Goal: Register for event/course: Register for event/course

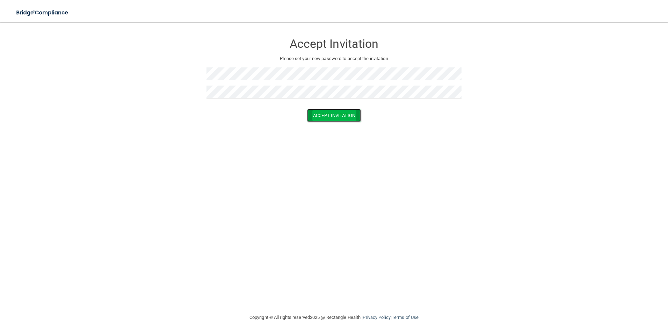
click at [352, 118] on button "Accept Invitation" at bounding box center [334, 115] width 54 height 13
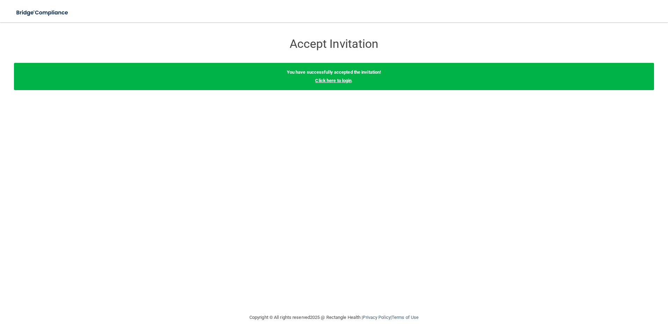
click at [337, 79] on link "Click here to login" at bounding box center [333, 80] width 36 height 5
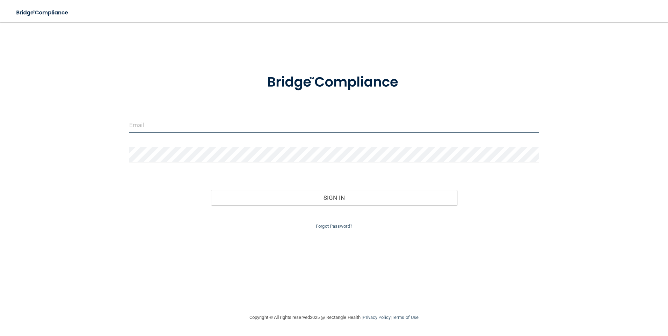
type input "[EMAIL_ADDRESS][DOMAIN_NAME]"
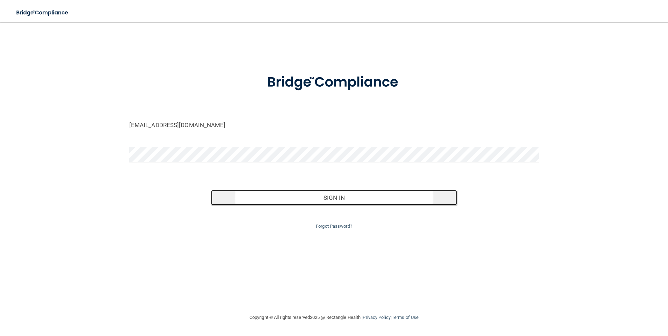
click at [300, 197] on button "Sign In" at bounding box center [334, 197] width 246 height 15
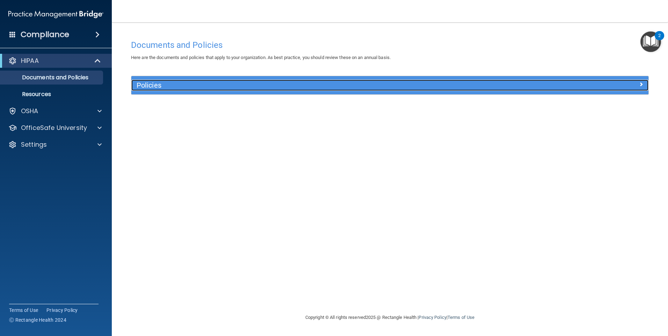
click at [162, 85] on h5 "Policies" at bounding box center [325, 85] width 377 height 8
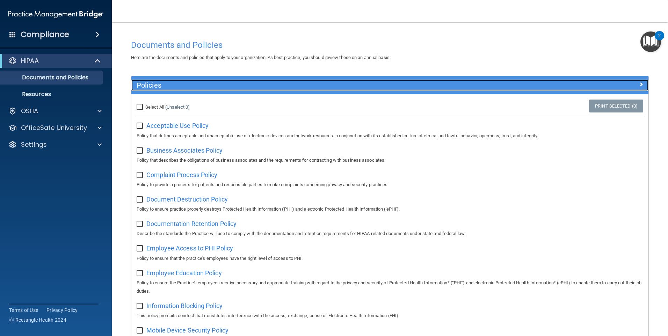
click at [162, 85] on h5 "Policies" at bounding box center [325, 85] width 377 height 8
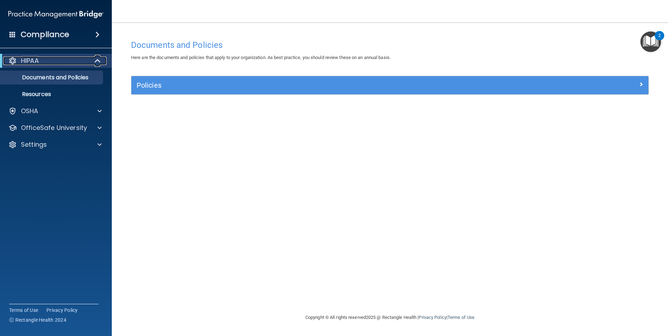
click at [98, 58] on span at bounding box center [98, 61] width 6 height 8
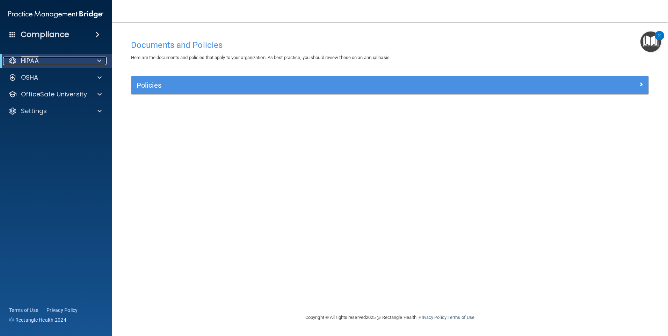
click at [98, 58] on span at bounding box center [99, 61] width 4 height 8
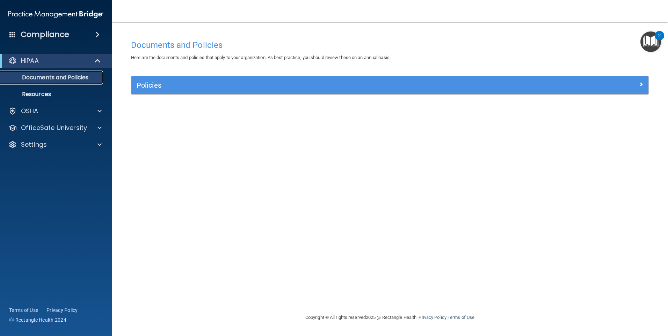
click at [75, 74] on p "Documents and Policies" at bounding box center [52, 77] width 95 height 7
click at [200, 76] on div "Policies" at bounding box center [389, 85] width 517 height 18
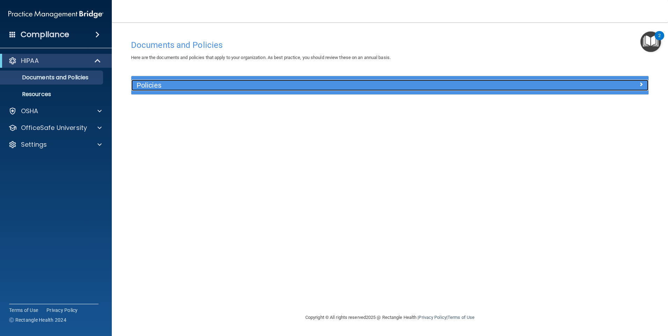
click at [196, 81] on div "Policies" at bounding box center [325, 85] width 388 height 11
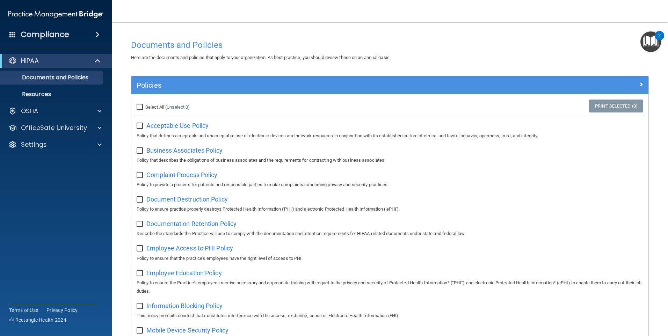
click at [140, 105] on input "Select All (Unselect 0) Unselect All" at bounding box center [141, 107] width 8 height 6
checkbox input "true"
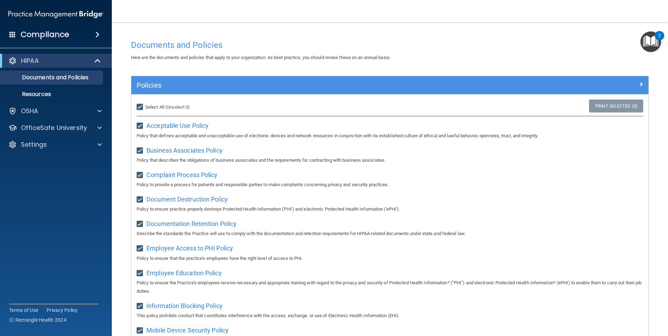
checkbox input "true"
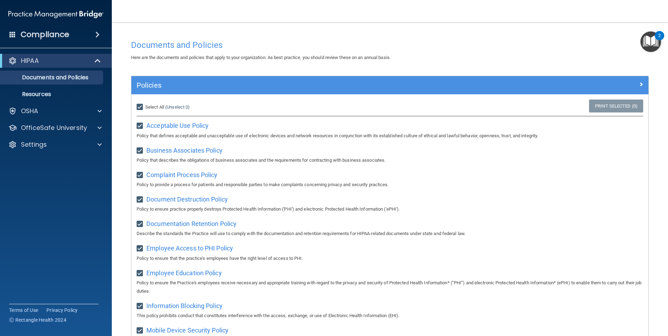
checkbox input "true"
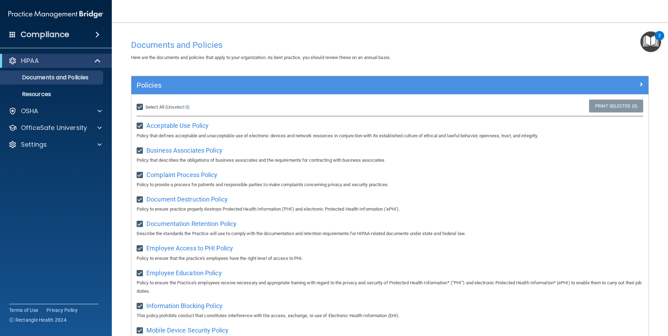
checkbox input "true"
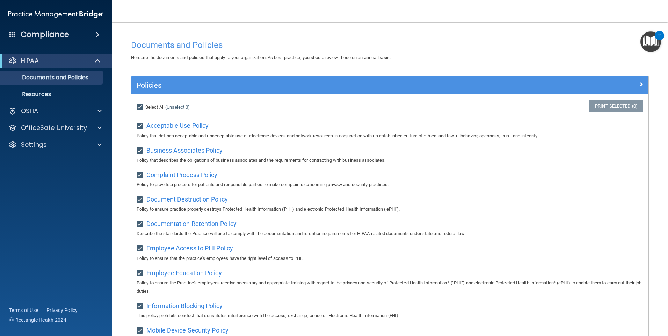
checkbox input "true"
click at [138, 103] on div "Select All (Unselect 21) Unselect All" at bounding box center [217, 107] width 172 height 15
click at [139, 107] on input "Select All (Unselect 21) Unselect All" at bounding box center [141, 107] width 8 height 6
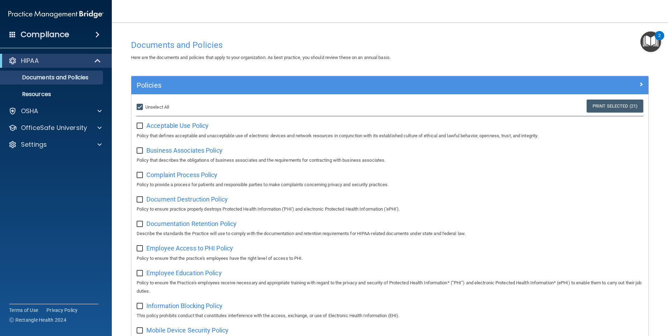
checkbox input "false"
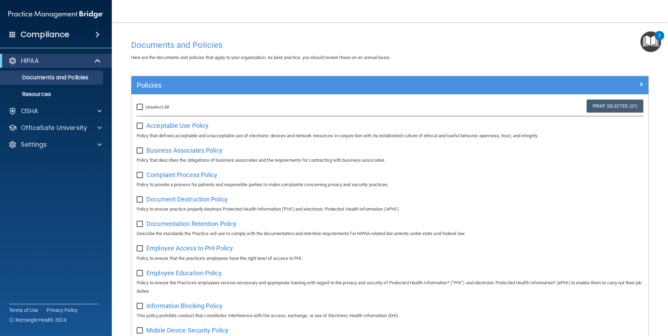
checkbox input "false"
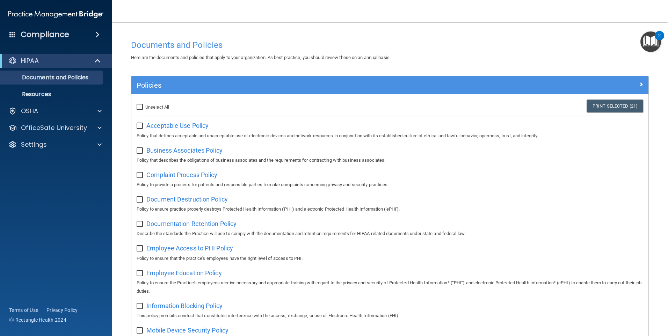
checkbox input "false"
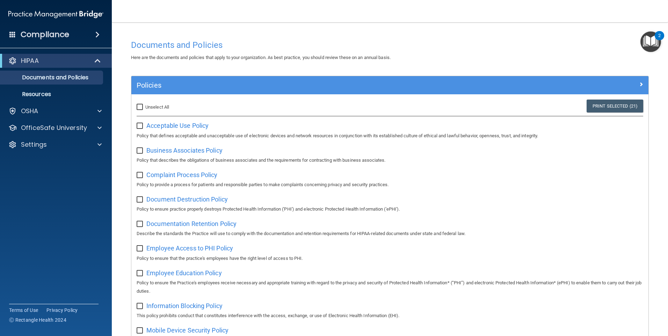
checkbox input "false"
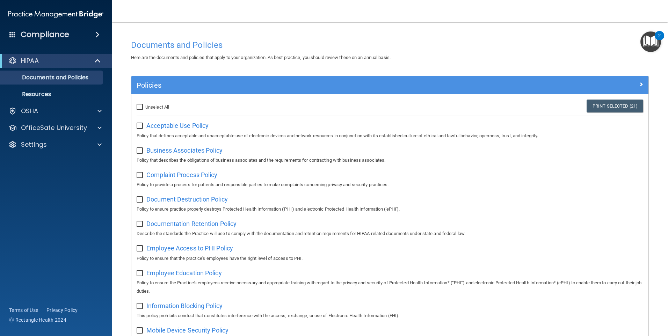
checkbox input "false"
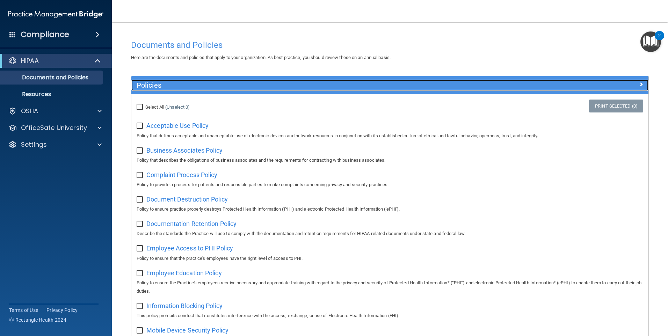
click at [639, 83] on span at bounding box center [641, 84] width 4 height 8
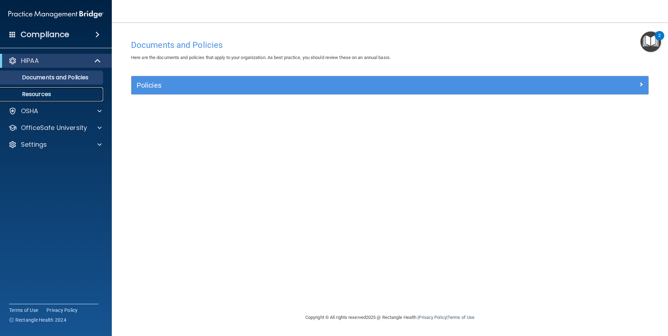
click at [48, 96] on p "Resources" at bounding box center [52, 94] width 95 height 7
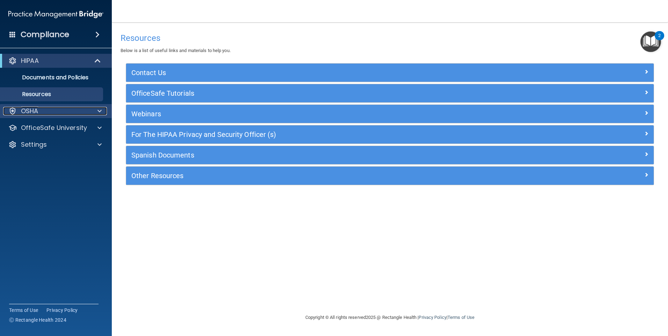
click at [100, 114] on span at bounding box center [99, 111] width 4 height 8
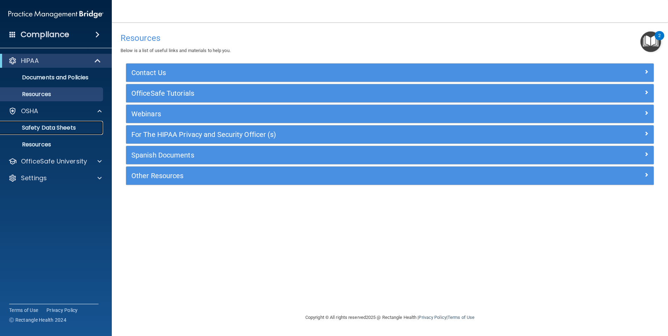
click at [72, 128] on p "Safety Data Sheets" at bounding box center [52, 127] width 95 height 7
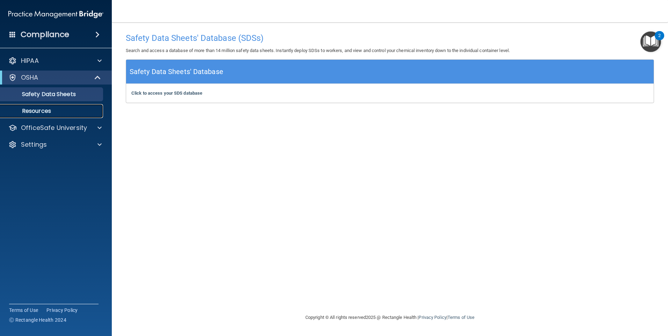
click at [61, 106] on link "Resources" at bounding box center [48, 111] width 110 height 14
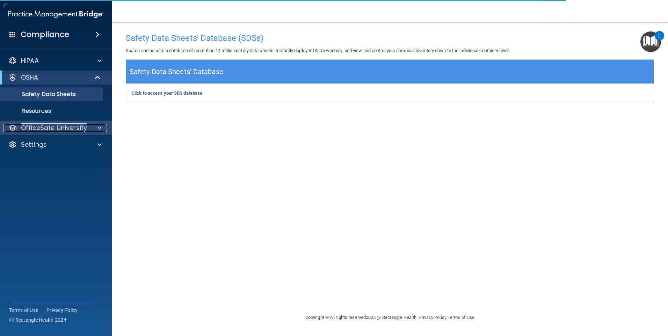
click at [98, 128] on span at bounding box center [99, 128] width 4 height 8
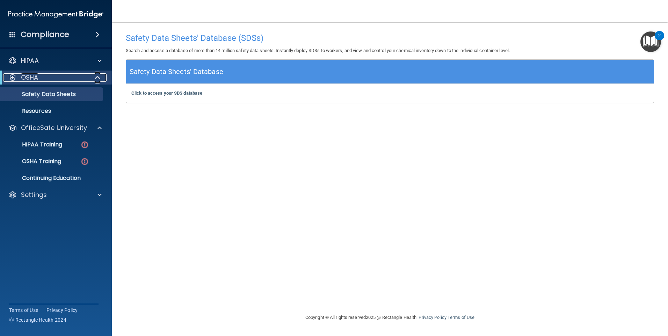
click at [96, 75] on span at bounding box center [98, 77] width 6 height 8
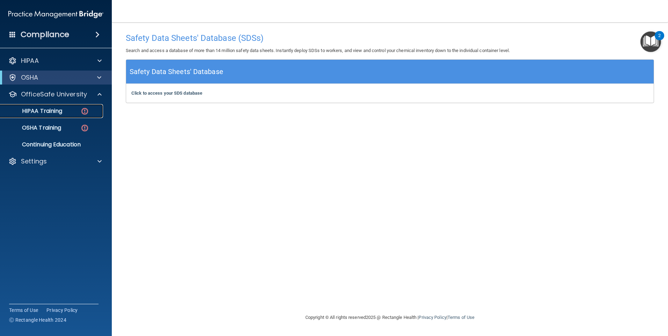
click at [62, 111] on p "HIPAA Training" at bounding box center [34, 111] width 58 height 7
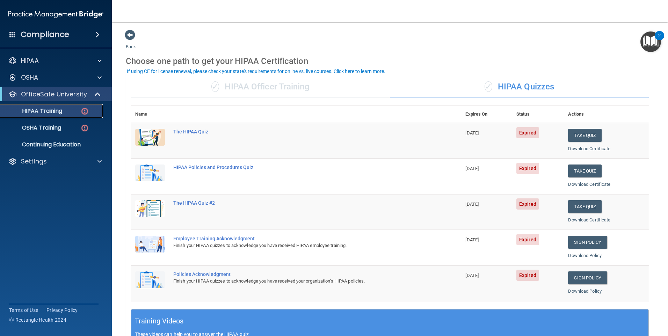
scroll to position [35, 0]
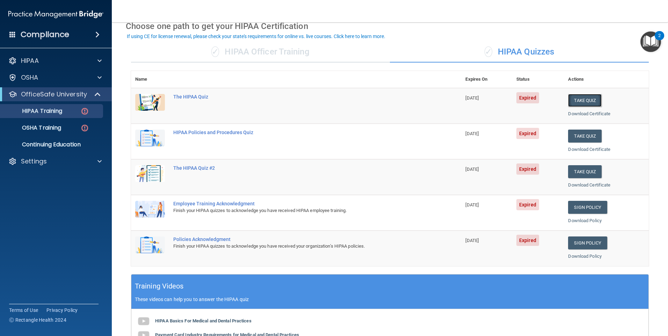
click at [570, 98] on button "Take Quiz" at bounding box center [585, 100] width 34 height 13
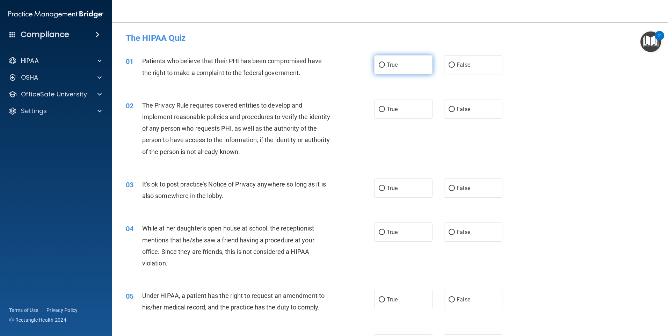
click at [387, 67] on span "True" at bounding box center [392, 64] width 11 height 7
click at [385, 67] on input "True" at bounding box center [381, 64] width 6 height 5
radio input "true"
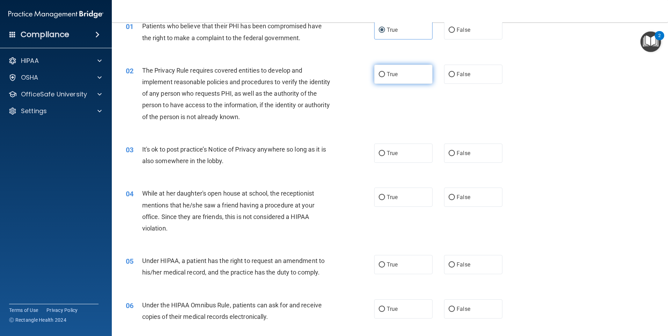
click at [408, 83] on label "True" at bounding box center [403, 74] width 58 height 19
click at [385, 77] on input "True" at bounding box center [381, 74] width 6 height 5
radio input "true"
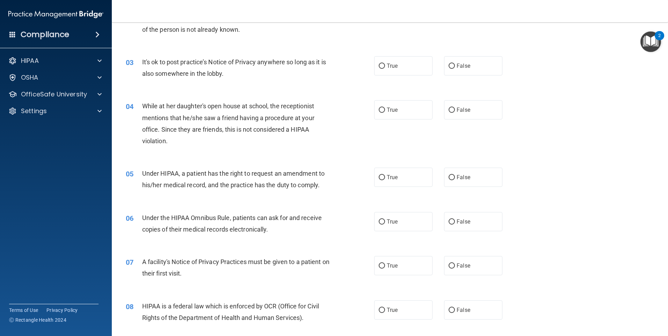
scroll to position [140, 0]
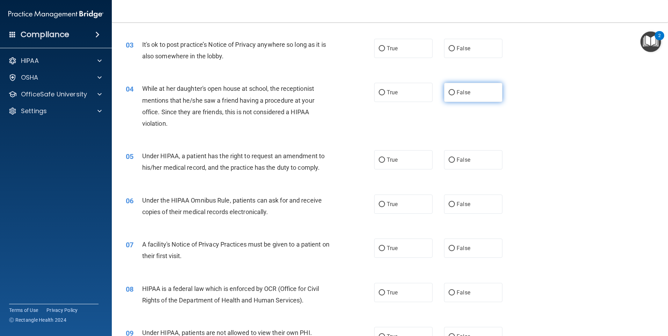
click at [462, 88] on label "False" at bounding box center [473, 92] width 58 height 19
click at [455, 90] on input "False" at bounding box center [451, 92] width 6 height 5
radio input "true"
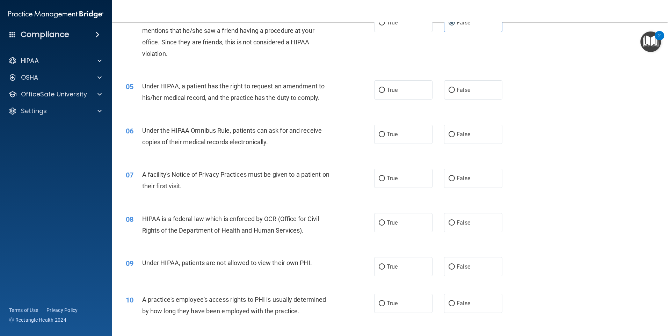
scroll to position [244, 0]
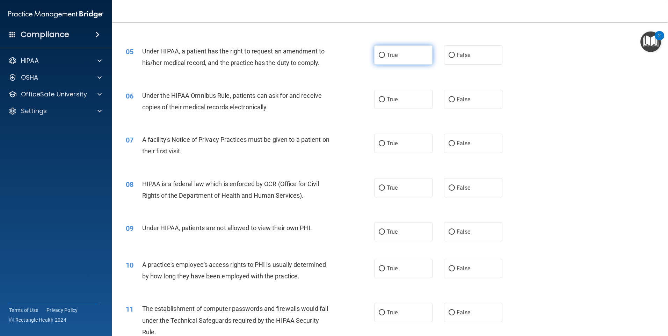
click at [390, 59] on label "True" at bounding box center [403, 54] width 58 height 19
click at [385, 58] on input "True" at bounding box center [381, 55] width 6 height 5
radio input "true"
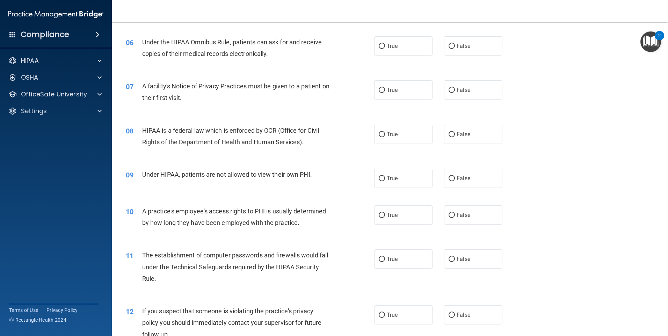
scroll to position [314, 0]
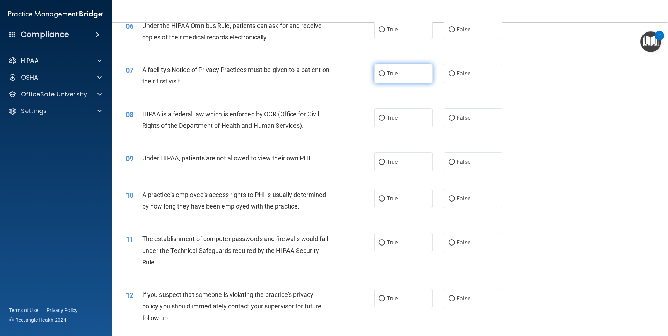
click at [387, 73] on span "True" at bounding box center [392, 73] width 11 height 7
click at [385, 73] on input "True" at bounding box center [381, 73] width 6 height 5
radio input "true"
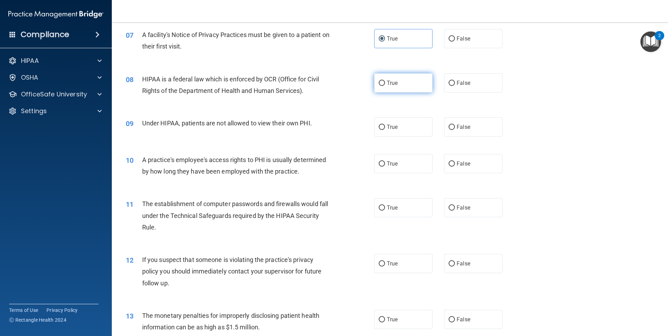
click at [389, 86] on span "True" at bounding box center [392, 83] width 11 height 7
click at [385, 86] on input "True" at bounding box center [381, 83] width 6 height 5
radio input "true"
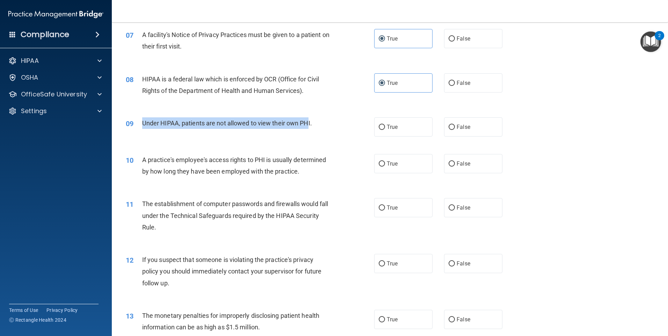
drag, startPoint x: 141, startPoint y: 122, endPoint x: 308, endPoint y: 122, distance: 166.9
click at [308, 122] on div "09 Under HIPAA, patients are not allowed to view their own PHI." at bounding box center [249, 124] width 269 height 15
drag, startPoint x: 308, startPoint y: 122, endPoint x: 293, endPoint y: 122, distance: 14.7
copy div "Under HIPAA, patients are not allowed to view their own PH"
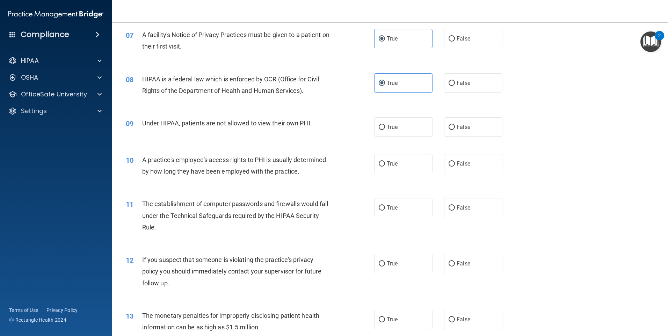
click at [332, 140] on div "09 Under HIPAA, patients are not allowed to view their own PHI. True False" at bounding box center [389, 127] width 538 height 37
click at [457, 124] on span "False" at bounding box center [463, 127] width 14 height 7
click at [455, 125] on input "False" at bounding box center [451, 127] width 6 height 5
radio input "true"
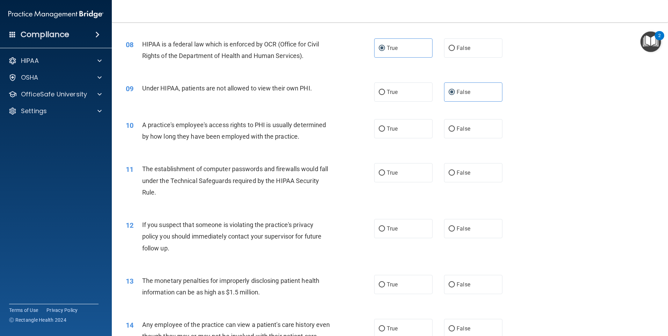
scroll to position [419, 0]
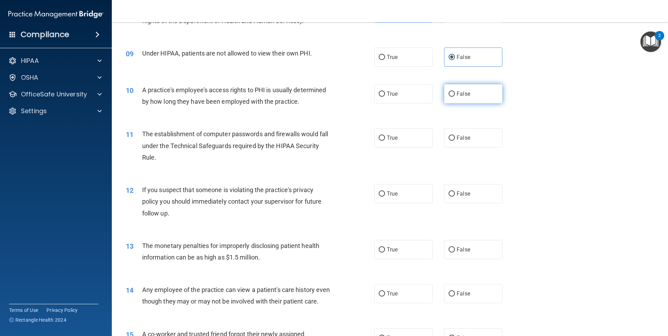
click at [459, 90] on label "False" at bounding box center [473, 93] width 58 height 19
click at [455, 91] on input "False" at bounding box center [451, 93] width 6 height 5
radio input "true"
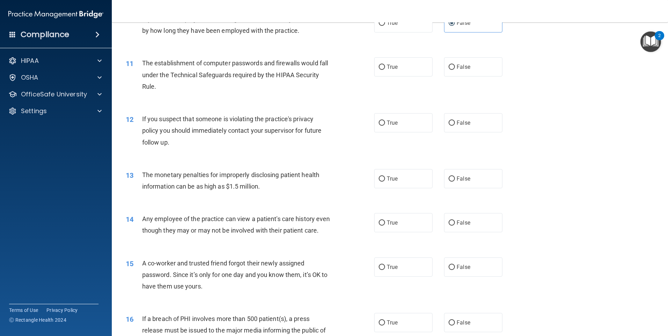
scroll to position [490, 0]
click at [388, 124] on span "True" at bounding box center [392, 122] width 11 height 7
click at [385, 124] on input "True" at bounding box center [381, 122] width 6 height 5
radio input "true"
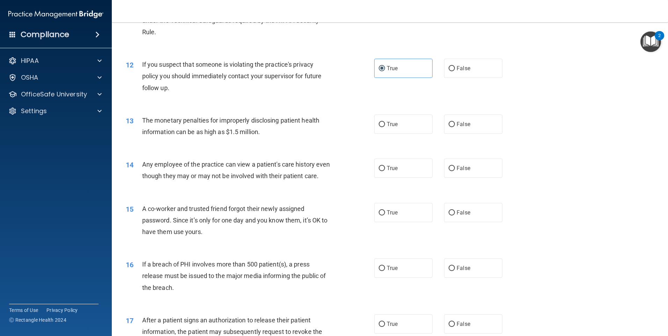
scroll to position [560, 0]
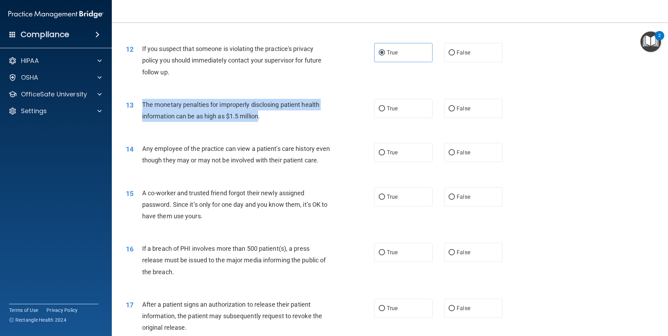
drag, startPoint x: 142, startPoint y: 103, endPoint x: 258, endPoint y: 116, distance: 116.7
click at [258, 116] on span "The monetary penalties for improperly disclosing patient health information can…" at bounding box center [230, 110] width 177 height 19
copy span "The monetary penalties for improperly disclosing patient health information can…"
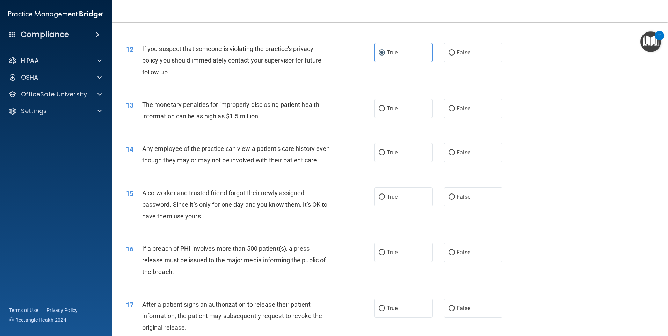
click at [123, 125] on div "13 The monetary penalties for improperly disclosing patient health information …" at bounding box center [249, 112] width 269 height 27
click at [388, 112] on label "True" at bounding box center [403, 108] width 58 height 19
click at [385, 111] on input "True" at bounding box center [381, 108] width 6 height 5
radio input "true"
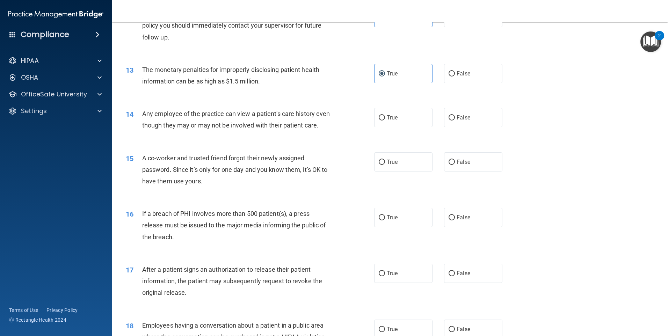
scroll to position [630, 0]
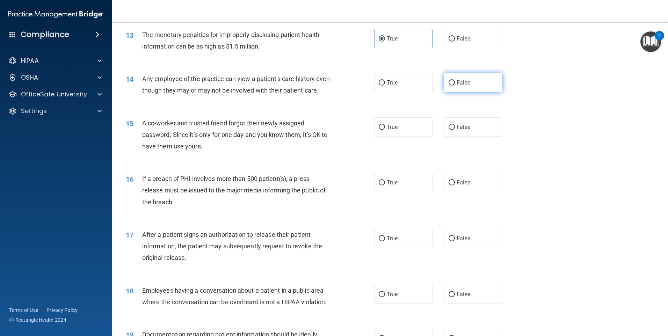
click at [475, 78] on label "False" at bounding box center [473, 82] width 58 height 19
click at [455, 80] on input "False" at bounding box center [451, 82] width 6 height 5
radio input "true"
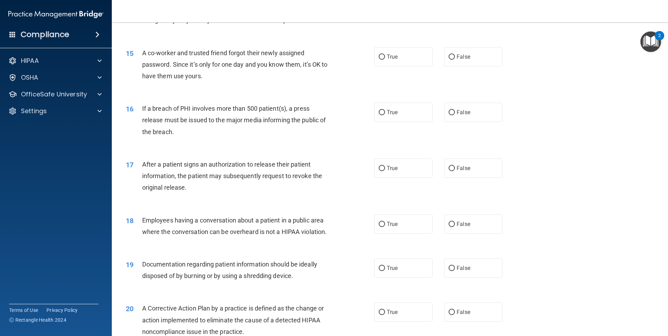
scroll to position [700, 0]
click at [444, 66] on label "False" at bounding box center [473, 56] width 58 height 19
click at [448, 60] on input "False" at bounding box center [451, 57] width 6 height 5
radio input "true"
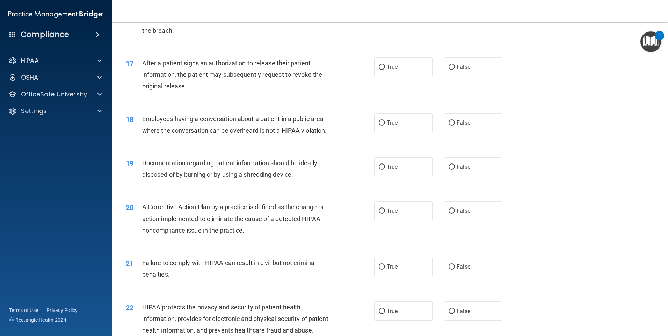
scroll to position [804, 0]
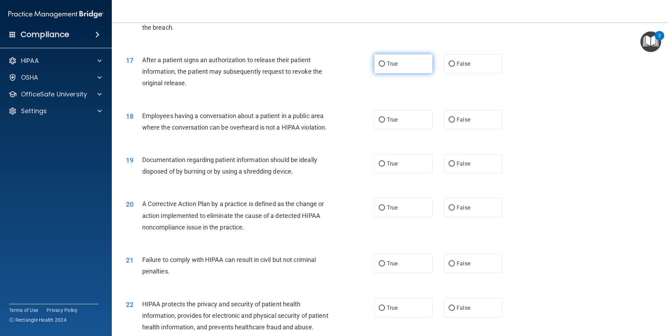
click at [381, 73] on label "True" at bounding box center [403, 63] width 58 height 19
click at [381, 67] on input "True" at bounding box center [381, 63] width 6 height 5
radio input "true"
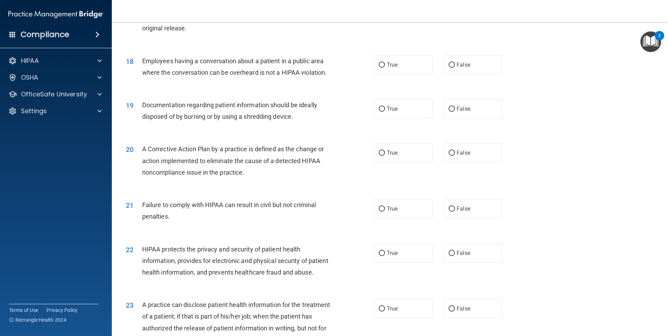
scroll to position [874, 0]
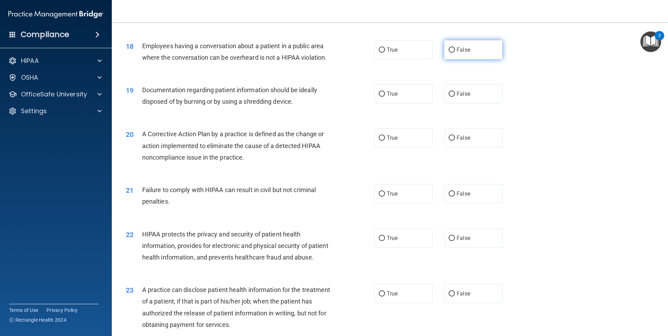
click at [462, 59] on label "False" at bounding box center [473, 49] width 58 height 19
click at [455, 53] on input "False" at bounding box center [451, 49] width 6 height 5
radio input "true"
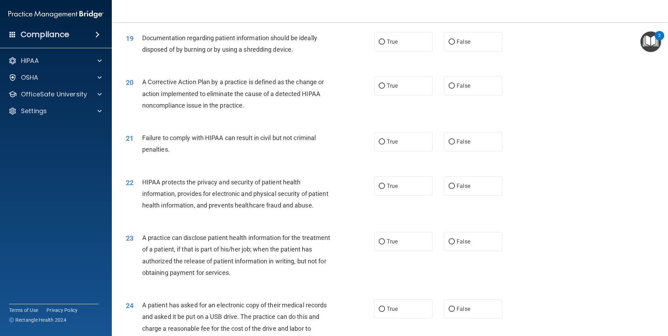
scroll to position [909, 0]
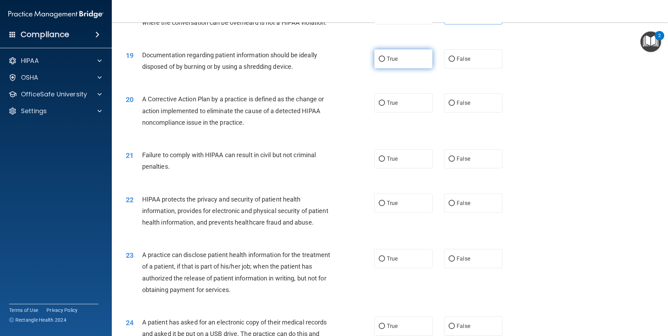
click at [391, 68] on label "True" at bounding box center [403, 58] width 58 height 19
click at [385, 62] on input "True" at bounding box center [381, 59] width 6 height 5
radio input "true"
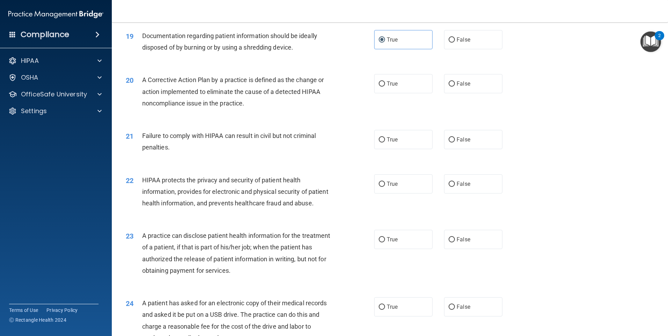
scroll to position [944, 0]
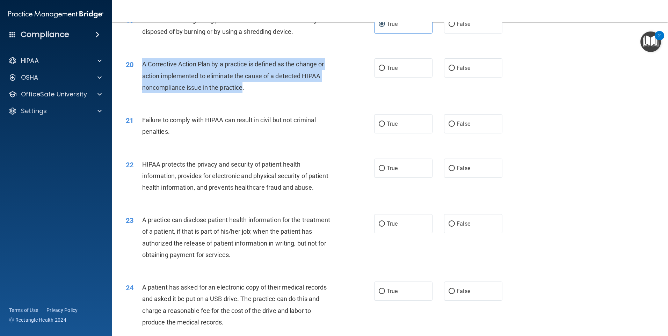
drag, startPoint x: 143, startPoint y: 76, endPoint x: 242, endPoint y: 99, distance: 101.5
click at [242, 91] on span "A Corrective Action Plan by a practice is defined as the change or action imple…" at bounding box center [233, 75] width 182 height 30
drag, startPoint x: 242, startPoint y: 99, endPoint x: 235, endPoint y: 96, distance: 7.5
copy span "A Corrective Action Plan by a practice is defined as the change or action imple…"
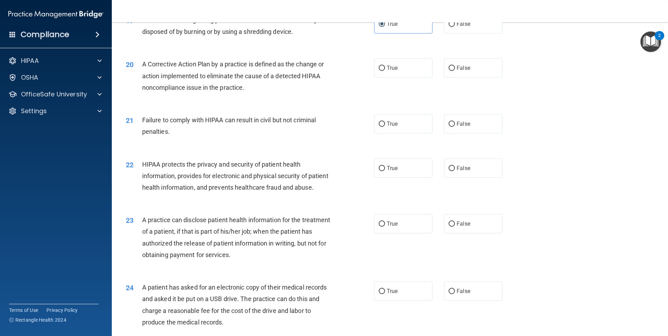
click at [123, 105] on div "20 A Corrective Action Plan by a practice is defined as the change or action im…" at bounding box center [389, 78] width 538 height 56
click at [392, 78] on label "True" at bounding box center [403, 67] width 58 height 19
click at [385, 71] on input "True" at bounding box center [381, 68] width 6 height 5
radio input "true"
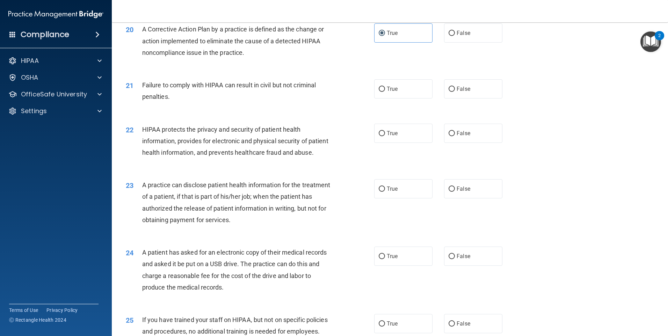
scroll to position [1014, 0]
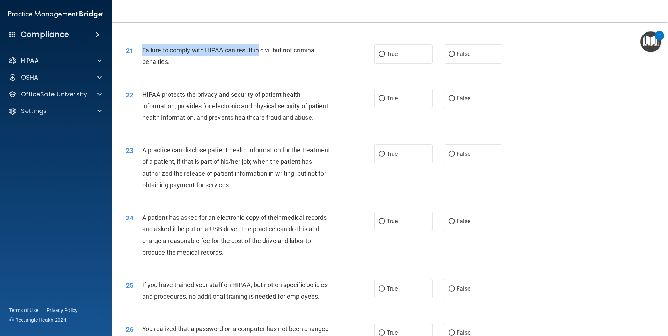
drag, startPoint x: 142, startPoint y: 59, endPoint x: 259, endPoint y: 66, distance: 117.5
click at [259, 66] on div "Failure to comply with HIPAA can result in civil but not criminal penalties." at bounding box center [239, 55] width 194 height 23
drag, startPoint x: 259, startPoint y: 66, endPoint x: 252, endPoint y: 61, distance: 8.9
copy span "Failure to comply with HIPAA can result in"
click at [129, 127] on div "22 HIPAA protects the privacy and security of patient health information, provi…" at bounding box center [249, 108] width 269 height 38
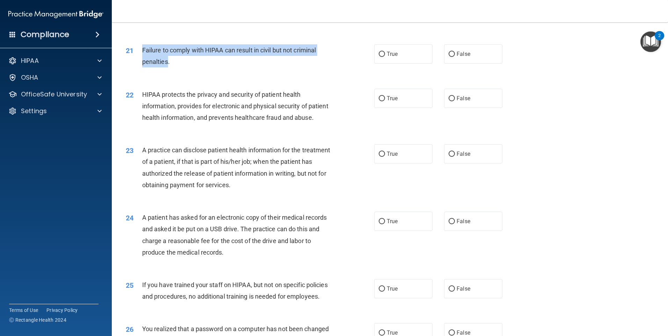
drag, startPoint x: 144, startPoint y: 61, endPoint x: 168, endPoint y: 75, distance: 27.6
click at [168, 65] on span "Failure to comply with HIPAA can result in civil but not criminal penalties." at bounding box center [229, 55] width 174 height 19
drag, startPoint x: 168, startPoint y: 75, endPoint x: 159, endPoint y: 68, distance: 11.6
copy span "Failure to comply with HIPAA can result in civil but not criminal penalties"
click at [327, 136] on div "22 HIPAA protects the privacy and security of patient health information, provi…" at bounding box center [389, 108] width 538 height 56
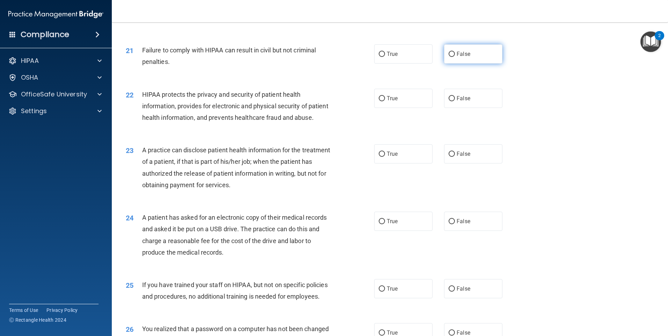
click at [451, 64] on label "False" at bounding box center [473, 53] width 58 height 19
click at [451, 57] on input "False" at bounding box center [451, 54] width 6 height 5
radio input "true"
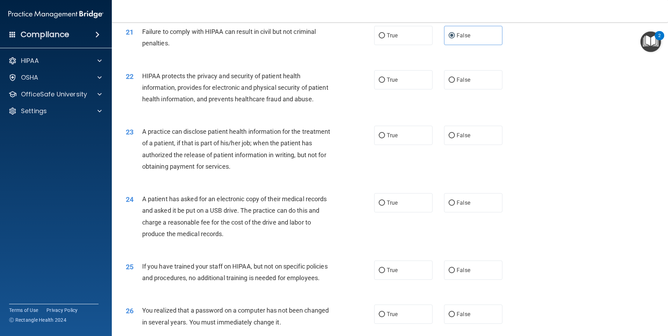
scroll to position [1049, 0]
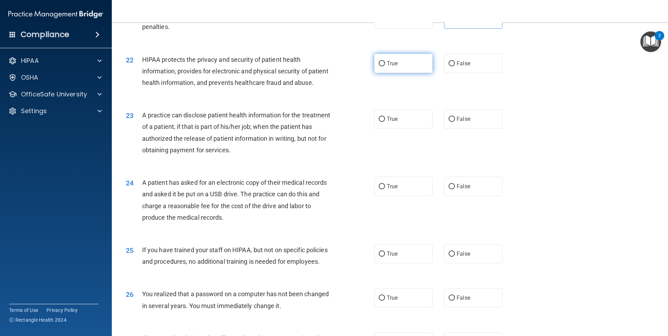
click at [392, 67] on span "True" at bounding box center [392, 63] width 11 height 7
click at [385, 66] on input "True" at bounding box center [381, 63] width 6 height 5
radio input "true"
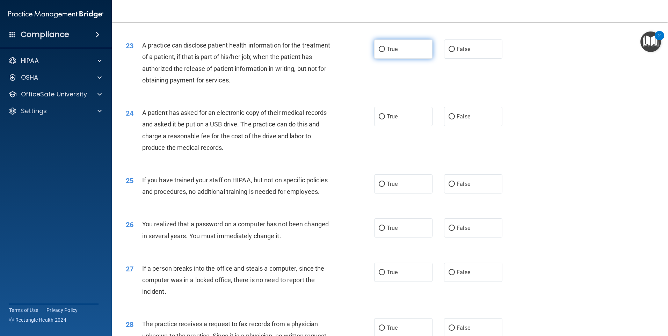
click at [387, 59] on label "True" at bounding box center [403, 48] width 58 height 19
click at [385, 52] on input "True" at bounding box center [381, 49] width 6 height 5
radio input "true"
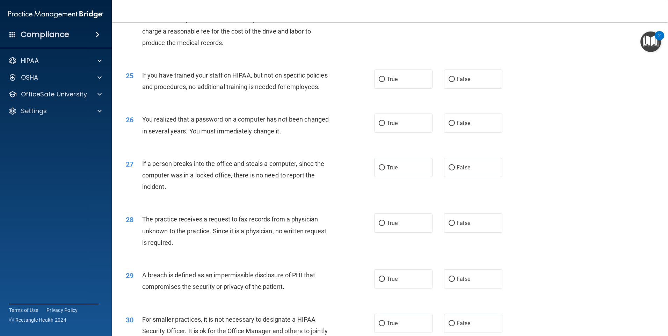
scroll to position [1189, 0]
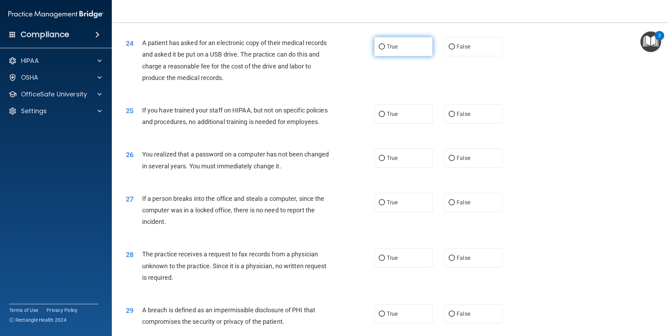
click at [375, 56] on label "True" at bounding box center [403, 46] width 58 height 19
click at [378, 50] on input "True" at bounding box center [381, 46] width 6 height 5
radio input "true"
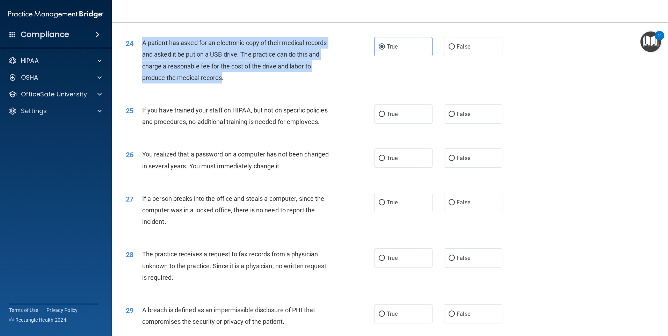
drag, startPoint x: 142, startPoint y: 65, endPoint x: 245, endPoint y: 101, distance: 109.3
click at [245, 81] on span "A patient has asked for an electronic copy of their medical records and asked i…" at bounding box center [234, 60] width 185 height 42
drag, startPoint x: 245, startPoint y: 101, endPoint x: 241, endPoint y: 97, distance: 5.7
copy span "A patient has asked for an electronic copy of their medical records and asked i…"
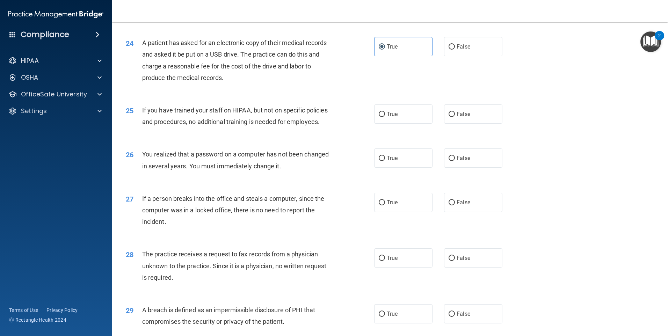
click at [333, 125] on div "25 If you have trained your staff on HIPAA, but not on specific policies and pr…" at bounding box center [389, 118] width 538 height 44
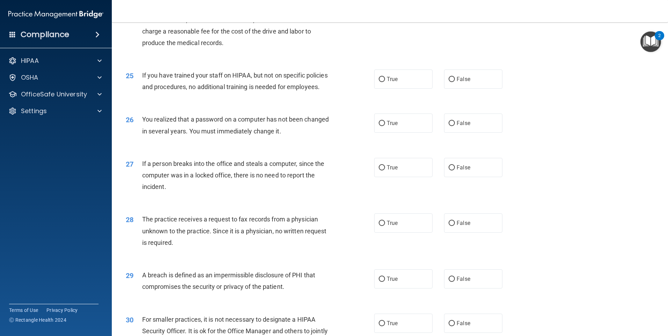
click at [262, 105] on div "25 If you have trained your staff on HIPAA, but not on specific policies and pr…" at bounding box center [389, 83] width 538 height 44
click at [444, 89] on label "False" at bounding box center [473, 78] width 58 height 19
click at [448, 82] on input "False" at bounding box center [451, 79] width 6 height 5
radio input "true"
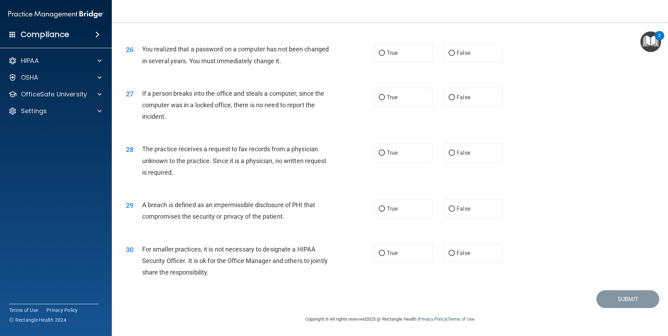
scroll to position [1258, 0]
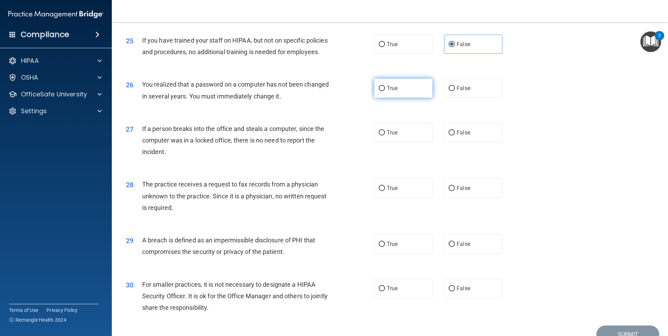
click at [387, 91] on span "True" at bounding box center [392, 88] width 11 height 7
click at [384, 91] on input "True" at bounding box center [381, 88] width 6 height 5
radio input "true"
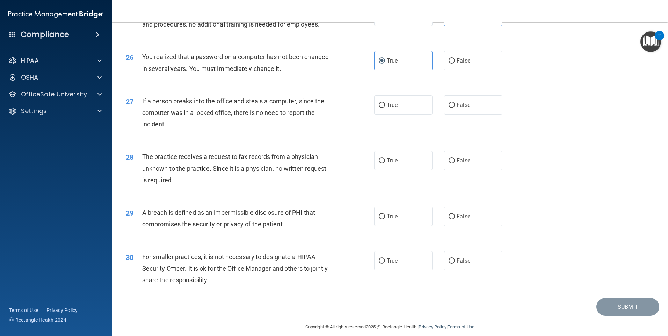
scroll to position [1328, 0]
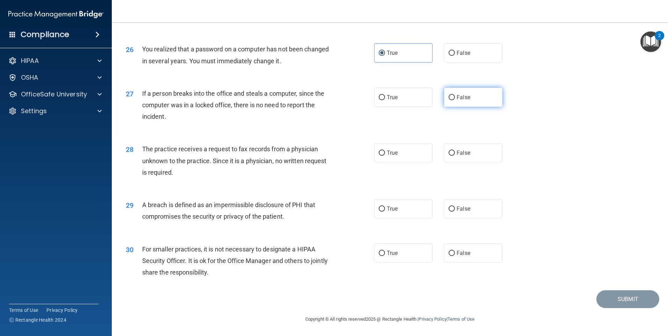
click at [460, 96] on span "False" at bounding box center [463, 97] width 14 height 7
click at [455, 96] on input "False" at bounding box center [451, 97] width 6 height 5
radio input "true"
click at [480, 152] on label "False" at bounding box center [473, 152] width 58 height 19
click at [455, 152] on input "False" at bounding box center [451, 152] width 6 height 5
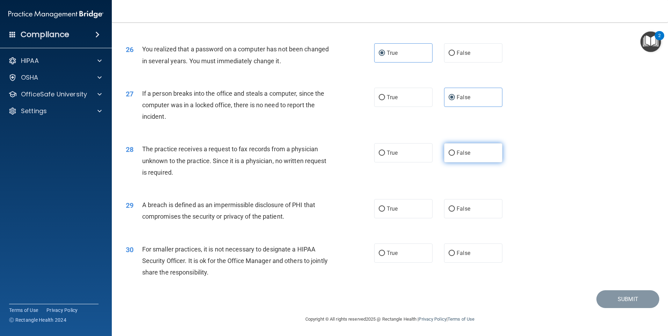
radio input "true"
click at [389, 209] on span "True" at bounding box center [392, 208] width 11 height 7
click at [385, 209] on input "True" at bounding box center [381, 208] width 6 height 5
radio input "true"
click at [375, 252] on label "True" at bounding box center [403, 252] width 58 height 19
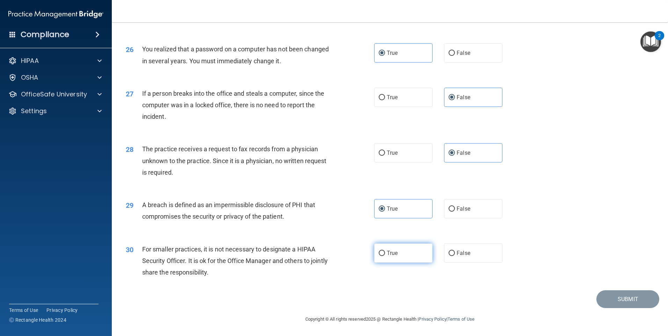
click at [378, 252] on input "True" at bounding box center [381, 253] width 6 height 5
radio input "true"
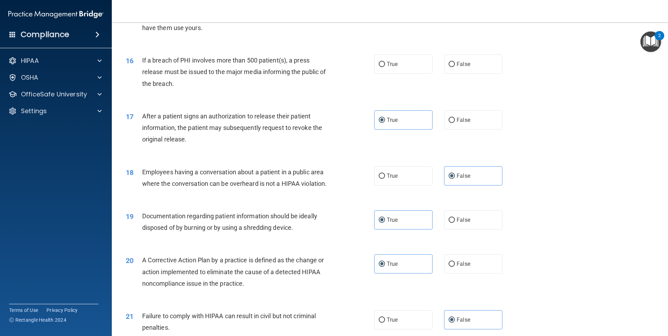
scroll to position [700, 0]
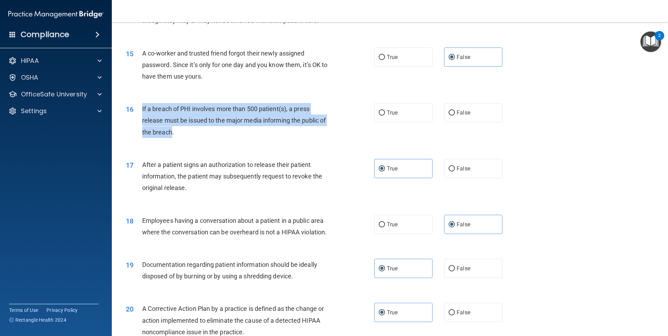
drag, startPoint x: 142, startPoint y: 119, endPoint x: 170, endPoint y: 143, distance: 37.2
click at [170, 135] on span "If a breach of PHI involves more than 500 patient(s), a press release must be i…" at bounding box center [234, 120] width 184 height 30
drag, startPoint x: 170, startPoint y: 143, endPoint x: 167, endPoint y: 140, distance: 4.7
copy span "If a breach of PHI involves more than 500 patient(s), a press release must be i…"
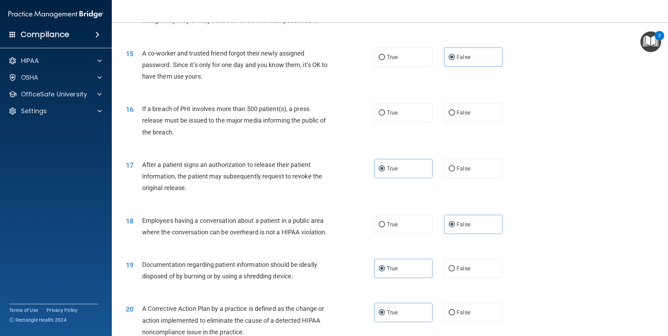
click at [253, 165] on div "17 After a patient signs an authorization to release their patient information,…" at bounding box center [389, 178] width 538 height 56
click at [381, 122] on label "True" at bounding box center [403, 112] width 58 height 19
click at [381, 116] on input "True" at bounding box center [381, 112] width 6 height 5
radio input "true"
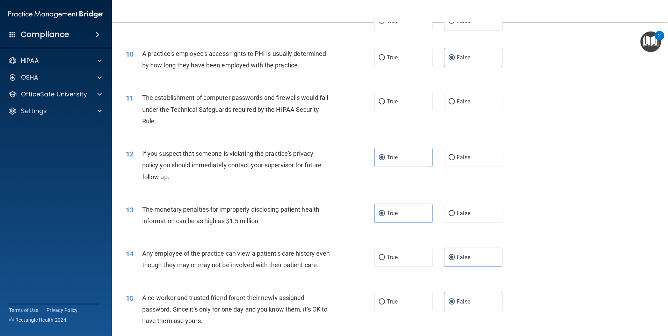
scroll to position [420, 0]
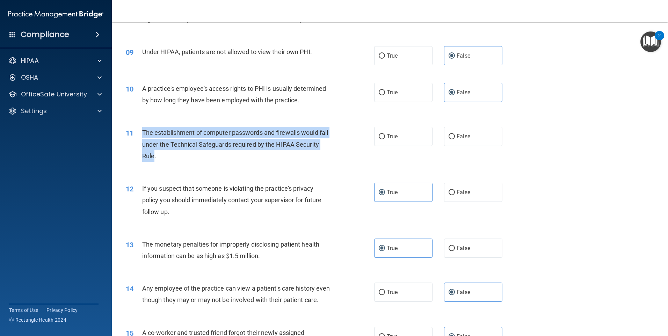
drag, startPoint x: 142, startPoint y: 131, endPoint x: 178, endPoint y: 155, distance: 43.0
click at [178, 155] on span "The establishment of computer passwords and firewalls would fall under the Tech…" at bounding box center [235, 144] width 186 height 30
drag, startPoint x: 178, startPoint y: 155, endPoint x: 173, endPoint y: 150, distance: 6.2
copy span "The establishment of computer passwords and firewalls would fall under the Tech…"
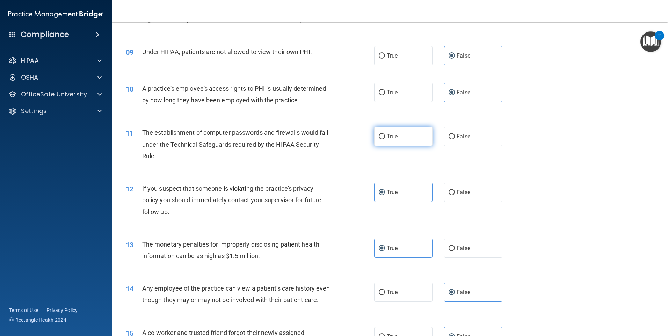
click at [407, 141] on label "True" at bounding box center [403, 136] width 58 height 19
click at [385, 139] on input "True" at bounding box center [381, 136] width 6 height 5
radio input "true"
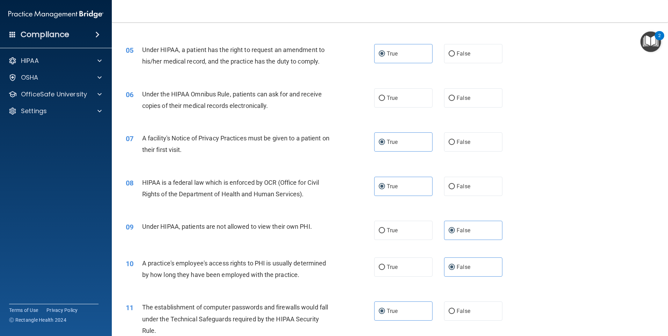
scroll to position [211, 0]
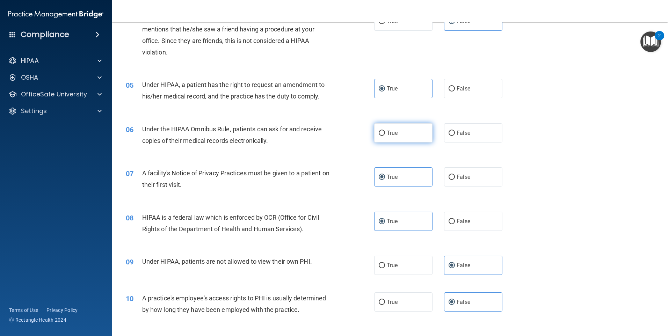
click at [387, 132] on span "True" at bounding box center [392, 133] width 11 height 7
click at [385, 132] on input "True" at bounding box center [381, 133] width 6 height 5
radio input "true"
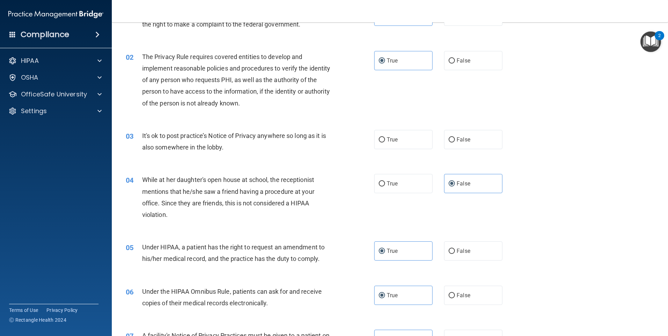
scroll to position [36, 0]
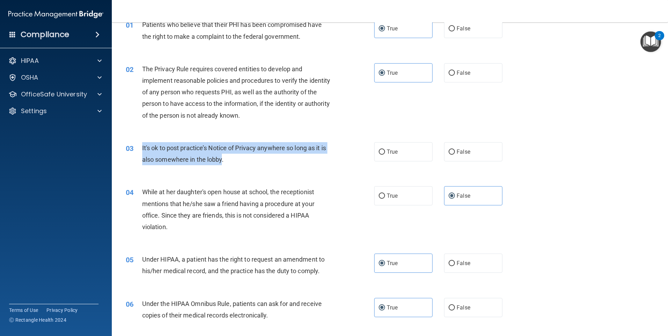
drag, startPoint x: 142, startPoint y: 146, endPoint x: 222, endPoint y: 161, distance: 80.9
click at [222, 161] on span "It's ok to post practice’s Notice of Privacy anywhere so long as it is also som…" at bounding box center [234, 153] width 184 height 19
drag, startPoint x: 222, startPoint y: 161, endPoint x: 215, endPoint y: 155, distance: 8.7
copy span "It's ok to post practice’s Notice of Privacy anywhere so long as it is also som…"
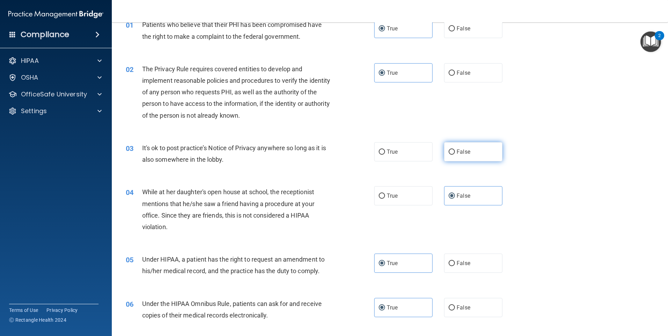
click at [448, 155] on label "False" at bounding box center [473, 151] width 58 height 19
click at [448, 155] on input "False" at bounding box center [451, 151] width 6 height 5
radio input "true"
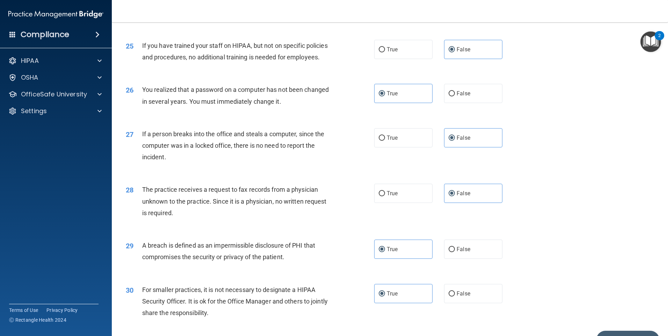
scroll to position [1328, 0]
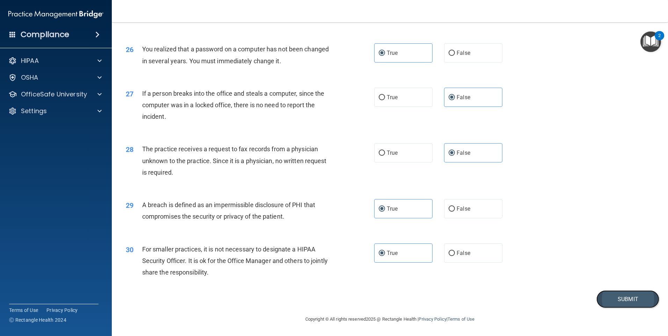
click at [616, 296] on button "Submit" at bounding box center [627, 299] width 63 height 18
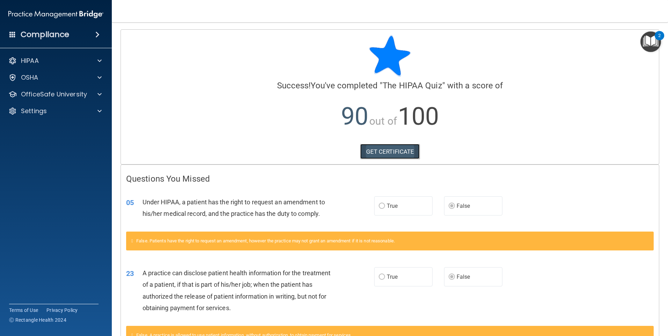
click at [380, 155] on link "GET CERTIFICATE" at bounding box center [390, 151] width 60 height 15
click at [97, 95] on div at bounding box center [98, 94] width 17 height 8
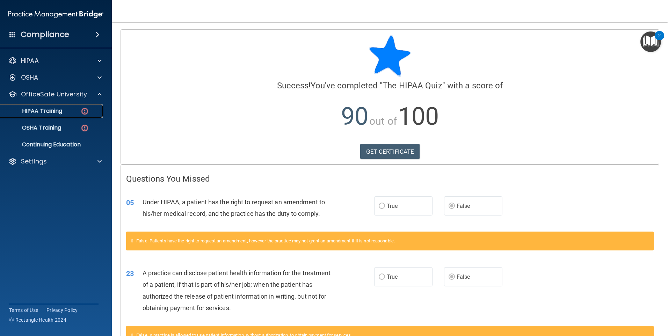
click at [86, 112] on img at bounding box center [84, 111] width 9 height 9
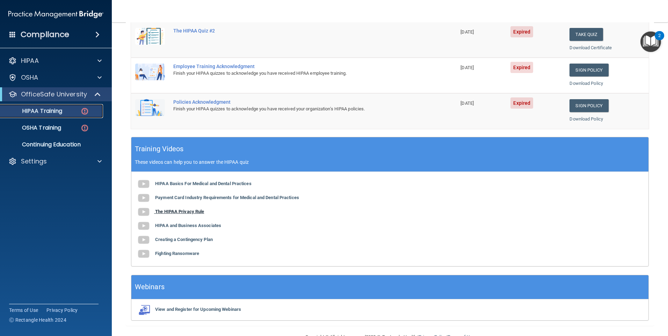
scroll to position [190, 0]
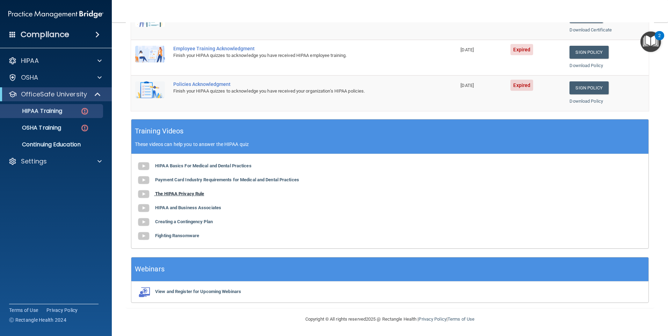
click at [190, 194] on b "The HIPAA Privacy Rule" at bounding box center [179, 193] width 49 height 5
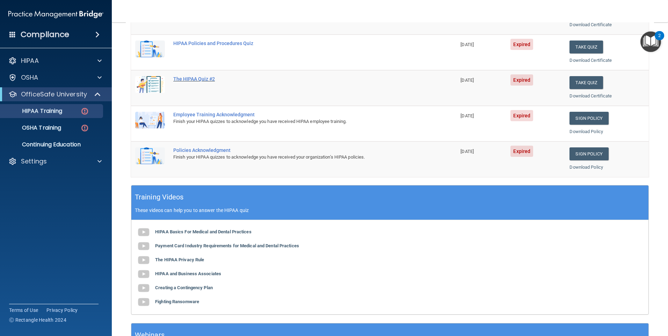
scroll to position [50, 0]
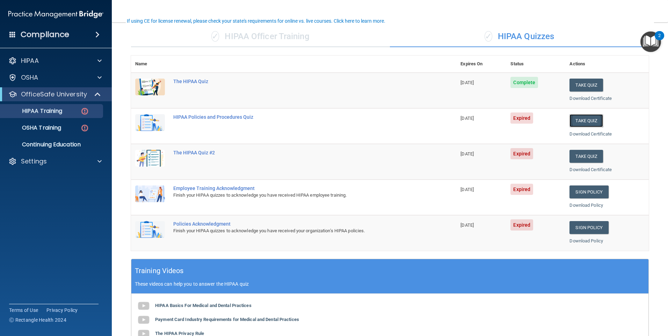
click at [569, 121] on button "Take Quiz" at bounding box center [586, 120] width 34 height 13
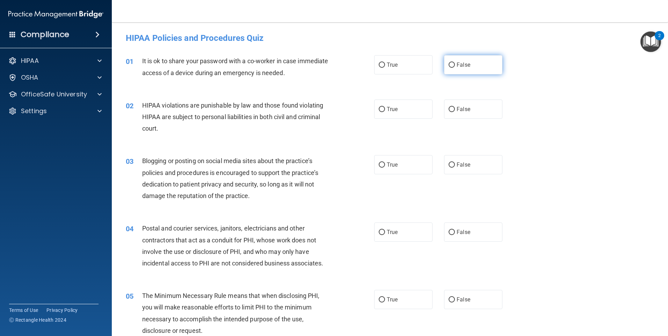
click at [444, 71] on label "False" at bounding box center [473, 64] width 58 height 19
click at [448, 68] on input "False" at bounding box center [451, 64] width 6 height 5
radio input "true"
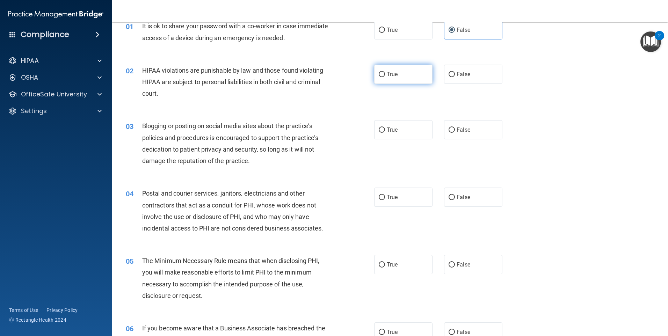
click at [381, 80] on label "True" at bounding box center [403, 74] width 58 height 19
click at [381, 77] on input "True" at bounding box center [381, 74] width 6 height 5
radio input "true"
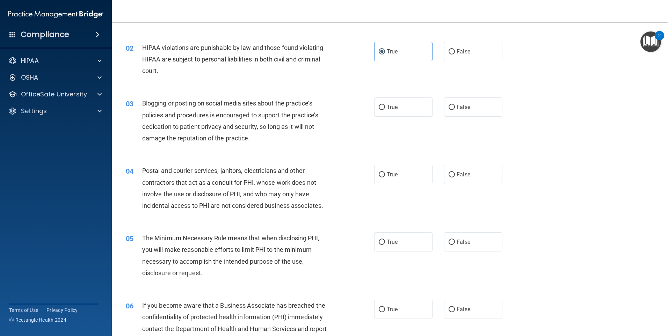
scroll to position [70, 0]
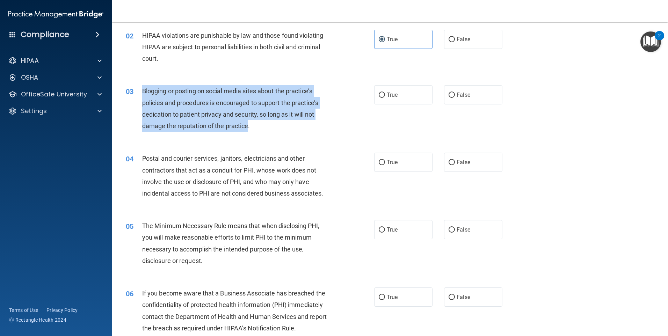
drag, startPoint x: 142, startPoint y: 90, endPoint x: 248, endPoint y: 123, distance: 110.8
click at [248, 123] on span "Blogging or posting on social media sites about the practice’s policies and pro…" at bounding box center [230, 108] width 176 height 42
drag, startPoint x: 248, startPoint y: 123, endPoint x: 245, endPoint y: 117, distance: 6.7
copy span "Blogging or posting on social media sites about the practice’s policies and pro…"
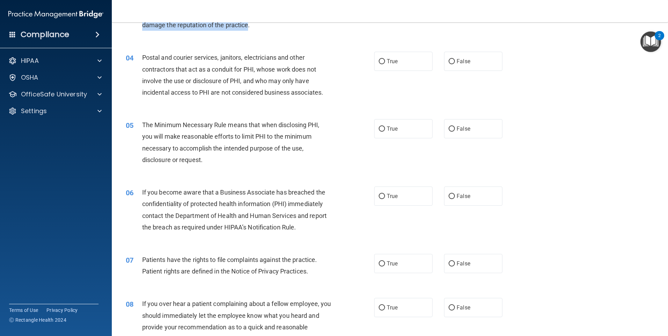
scroll to position [175, 0]
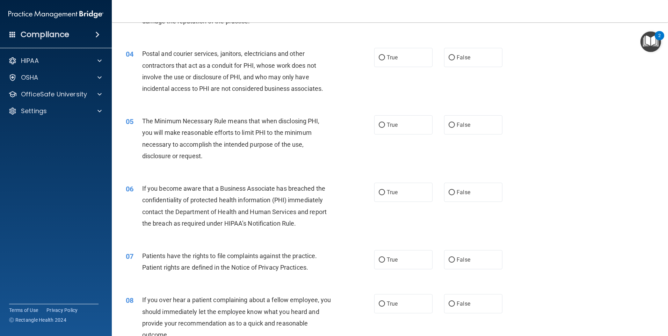
click at [306, 101] on div "04 Postal and courier services, janitors, electricians and other contractors th…" at bounding box center [389, 72] width 538 height 67
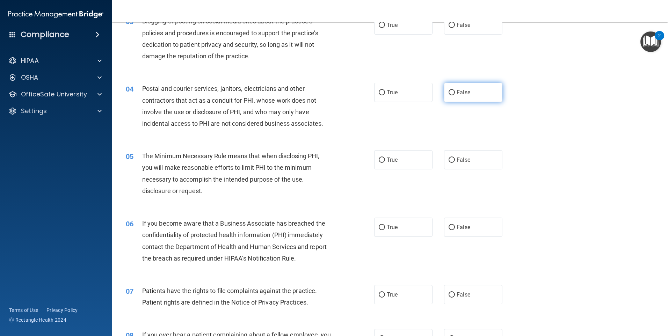
click at [452, 99] on label "False" at bounding box center [473, 92] width 58 height 19
click at [452, 95] on input "False" at bounding box center [451, 92] width 6 height 5
radio input "true"
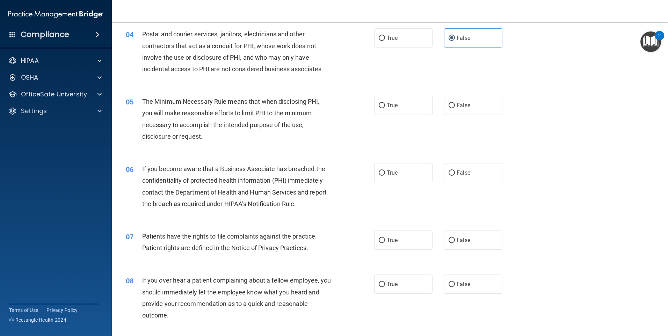
scroll to position [209, 0]
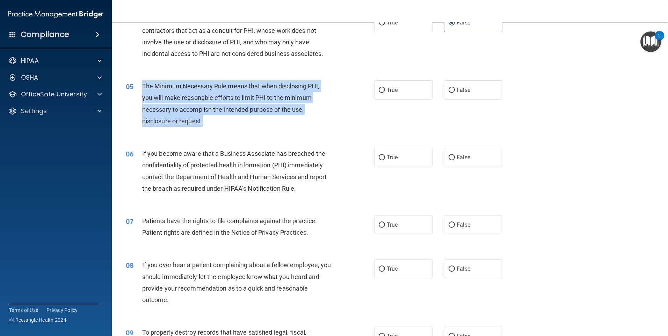
drag, startPoint x: 141, startPoint y: 84, endPoint x: 201, endPoint y: 119, distance: 70.1
click at [201, 119] on div "05 The Minimum Necessary Rule means that when disclosing PHI, you will make rea…" at bounding box center [249, 105] width 269 height 50
drag, startPoint x: 201, startPoint y: 119, endPoint x: 194, endPoint y: 111, distance: 11.1
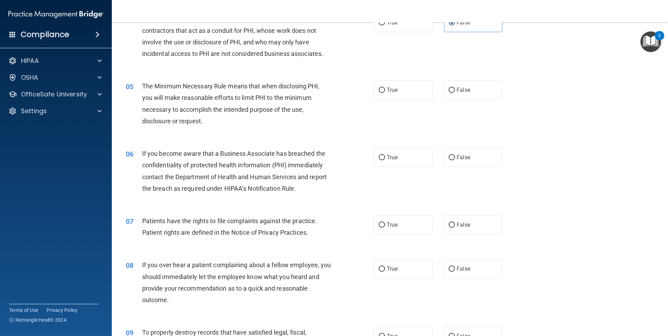
click at [233, 127] on div "The Minimum Necessary Rule means that when disclosing PHI, you will make reason…" at bounding box center [239, 103] width 194 height 46
click at [413, 92] on label "True" at bounding box center [403, 89] width 58 height 19
click at [385, 92] on input "True" at bounding box center [381, 90] width 6 height 5
radio input "true"
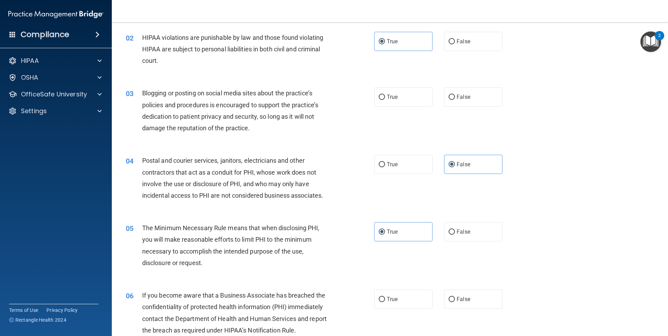
scroll to position [0, 0]
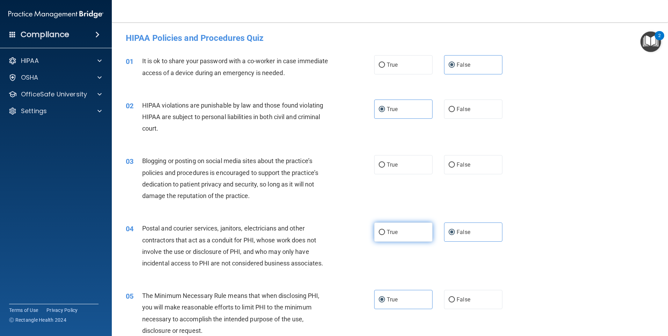
click at [421, 235] on label "True" at bounding box center [403, 231] width 58 height 19
click at [385, 235] on input "True" at bounding box center [381, 232] width 6 height 5
radio input "true"
radio input "false"
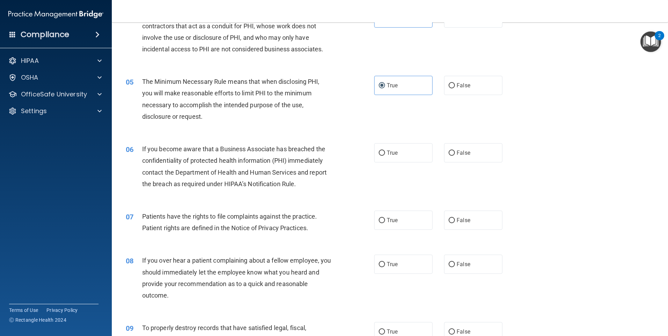
scroll to position [244, 0]
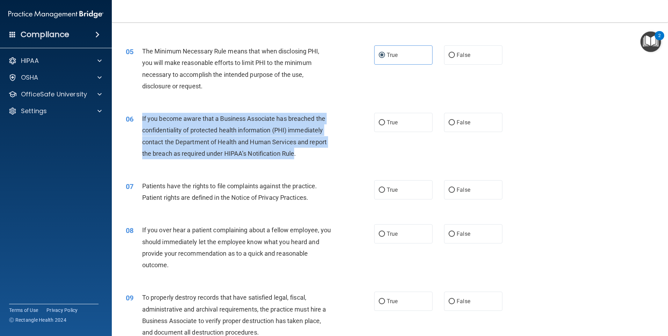
drag, startPoint x: 141, startPoint y: 115, endPoint x: 294, endPoint y: 154, distance: 158.4
click at [294, 154] on div "06 If you become aware that a Business Associate has breached the confidentiali…" at bounding box center [249, 138] width 269 height 50
drag, startPoint x: 294, startPoint y: 154, endPoint x: 290, endPoint y: 150, distance: 5.4
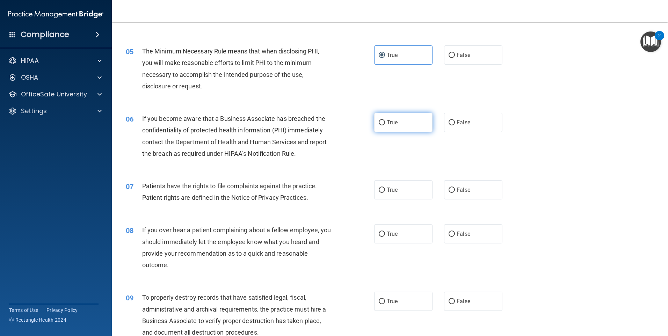
click at [387, 124] on span "True" at bounding box center [392, 122] width 11 height 7
click at [384, 124] on input "True" at bounding box center [381, 122] width 6 height 5
radio input "true"
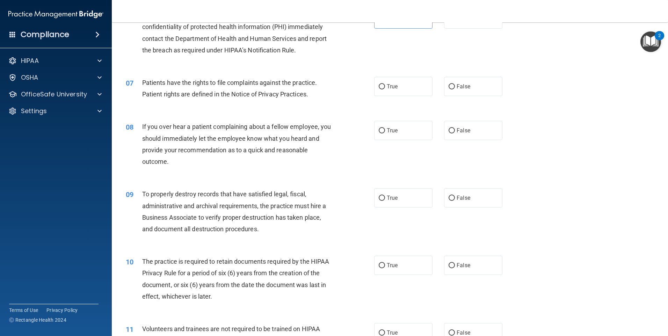
scroll to position [349, 0]
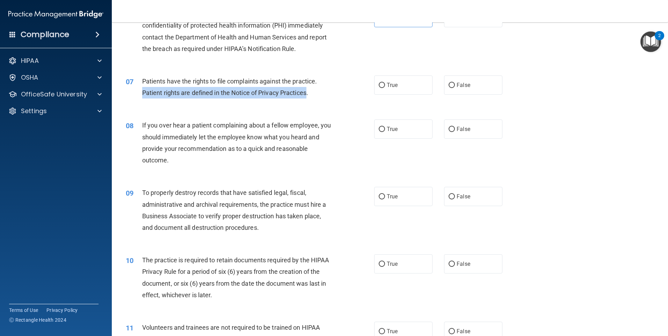
drag, startPoint x: 142, startPoint y: 91, endPoint x: 307, endPoint y: 92, distance: 164.1
click at [307, 92] on span "Patients have the rights to file complaints against the practice. Patient right…" at bounding box center [229, 87] width 175 height 19
drag, startPoint x: 307, startPoint y: 92, endPoint x: 303, endPoint y: 92, distance: 3.8
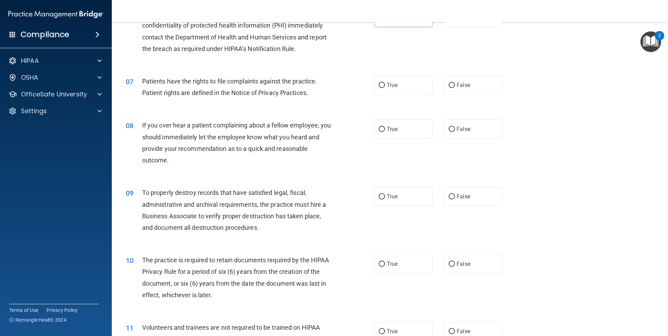
click at [211, 71] on div "07 Patients have the rights to file complaints against the practice. Patient ri…" at bounding box center [389, 89] width 538 height 44
click at [391, 93] on label "True" at bounding box center [403, 84] width 58 height 19
drag, startPoint x: 391, startPoint y: 93, endPoint x: 377, endPoint y: 82, distance: 17.9
click at [377, 82] on label "True" at bounding box center [403, 84] width 58 height 19
click at [378, 83] on input "True" at bounding box center [381, 85] width 6 height 5
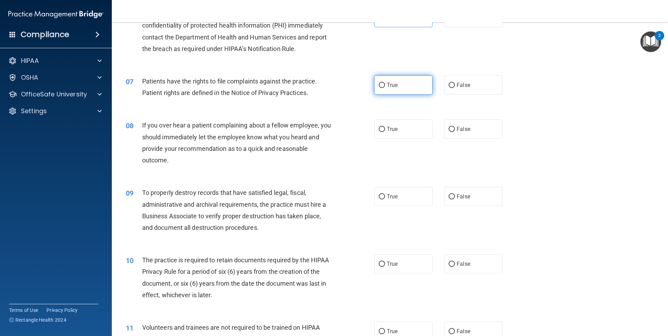
radio input "true"
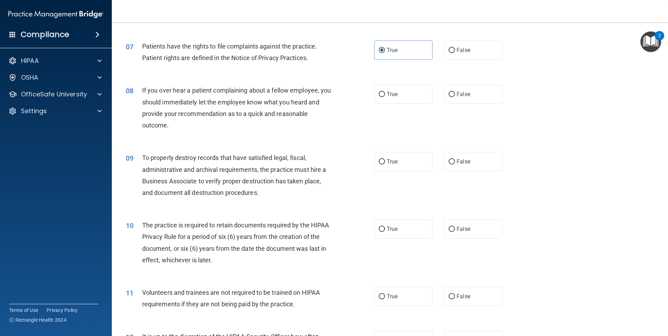
scroll to position [419, 0]
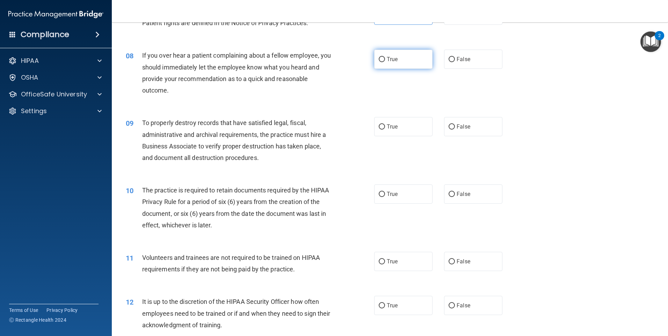
click at [381, 56] on label "True" at bounding box center [403, 59] width 58 height 19
click at [381, 57] on input "True" at bounding box center [381, 59] width 6 height 5
radio input "true"
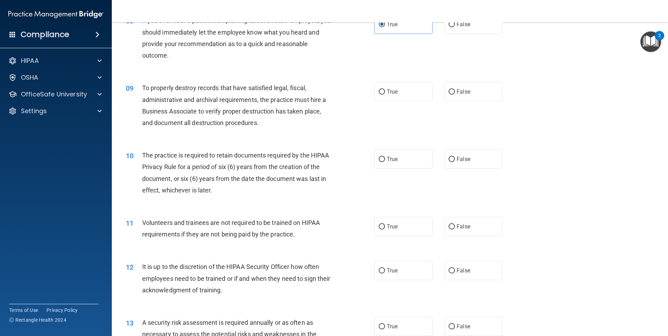
scroll to position [489, 0]
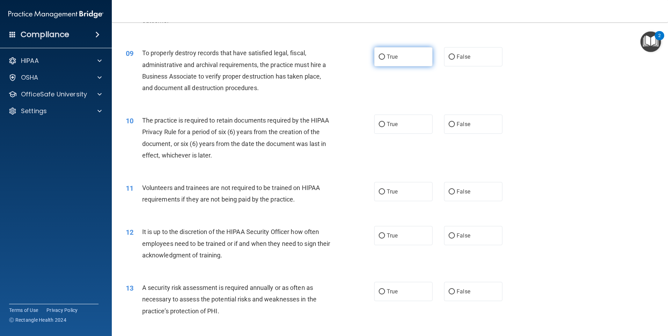
click at [424, 58] on label "True" at bounding box center [403, 56] width 58 height 19
click at [385, 58] on input "True" at bounding box center [381, 56] width 6 height 5
radio input "true"
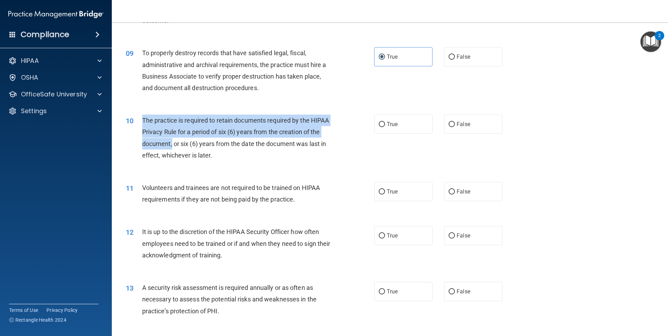
drag, startPoint x: 142, startPoint y: 118, endPoint x: 190, endPoint y: 140, distance: 52.8
click at [190, 140] on span "The practice is required to retain documents required by the HIPAA Privacy Rule…" at bounding box center [235, 138] width 187 height 42
drag, startPoint x: 190, startPoint y: 140, endPoint x: 190, endPoint y: 133, distance: 7.4
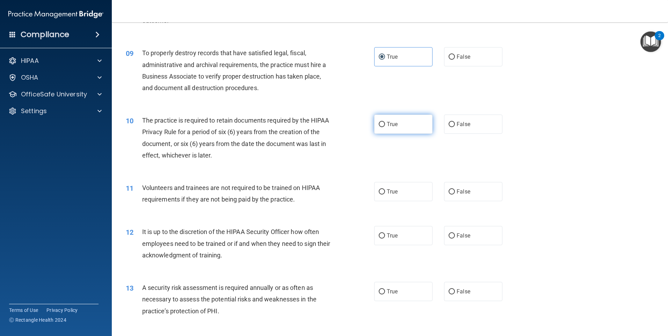
click at [411, 122] on label "True" at bounding box center [403, 124] width 58 height 19
click at [385, 122] on input "True" at bounding box center [381, 124] width 6 height 5
radio input "true"
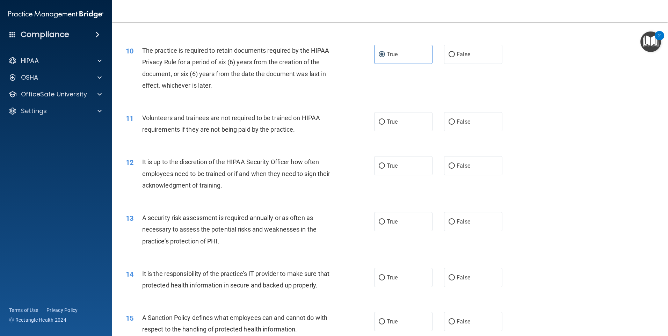
drag, startPoint x: 413, startPoint y: 127, endPoint x: 380, endPoint y: 133, distance: 33.0
click at [412, 127] on label "True" at bounding box center [403, 121] width 58 height 19
click at [385, 125] on input "True" at bounding box center [381, 121] width 6 height 5
radio input "true"
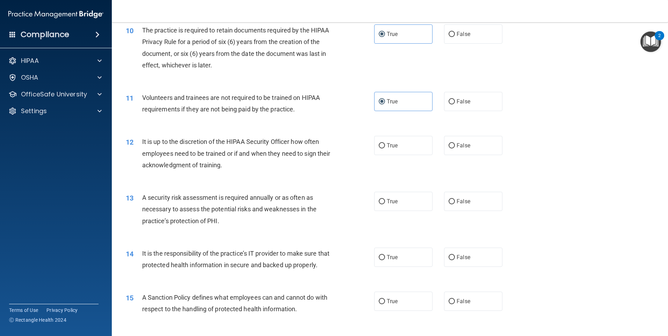
scroll to position [649, 0]
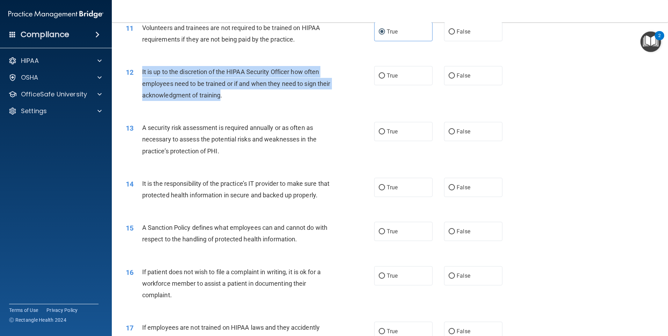
drag, startPoint x: 141, startPoint y: 70, endPoint x: 234, endPoint y: 96, distance: 96.9
click at [234, 96] on div "12 It is up to the discretion of the HIPAA Security Officer how often employees…" at bounding box center [249, 85] width 269 height 38
drag, startPoint x: 234, startPoint y: 96, endPoint x: 231, endPoint y: 91, distance: 5.9
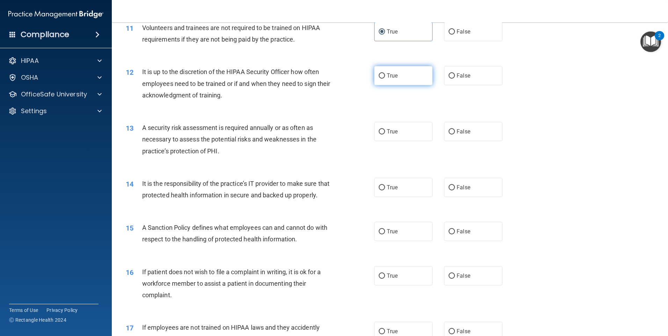
click at [412, 79] on label "True" at bounding box center [403, 75] width 58 height 19
click at [385, 79] on input "True" at bounding box center [381, 75] width 6 height 5
radio input "true"
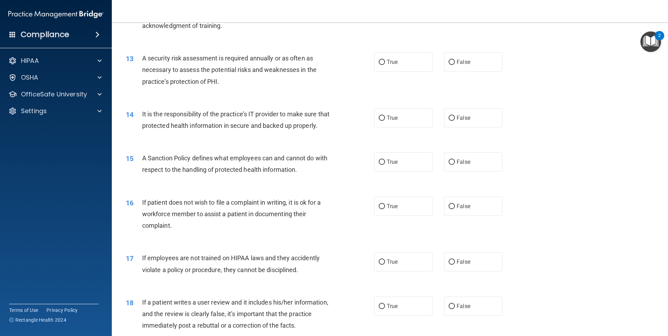
scroll to position [719, 0]
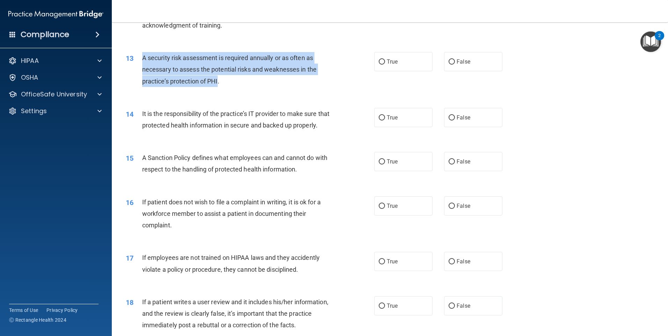
drag, startPoint x: 142, startPoint y: 55, endPoint x: 218, endPoint y: 83, distance: 80.6
click at [218, 83] on span "A security risk assessment is required annually or as often as necessary to ass…" at bounding box center [229, 69] width 174 height 30
drag, startPoint x: 218, startPoint y: 83, endPoint x: 213, endPoint y: 78, distance: 7.2
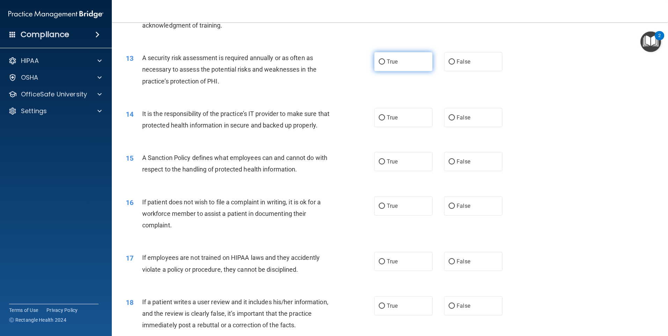
click at [383, 66] on label "True" at bounding box center [403, 61] width 58 height 19
click at [383, 65] on input "True" at bounding box center [381, 61] width 6 height 5
radio input "true"
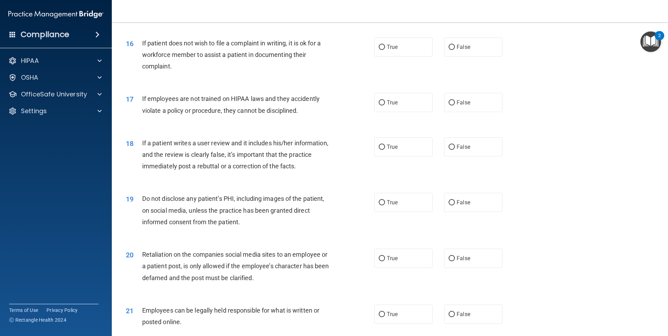
scroll to position [893, 0]
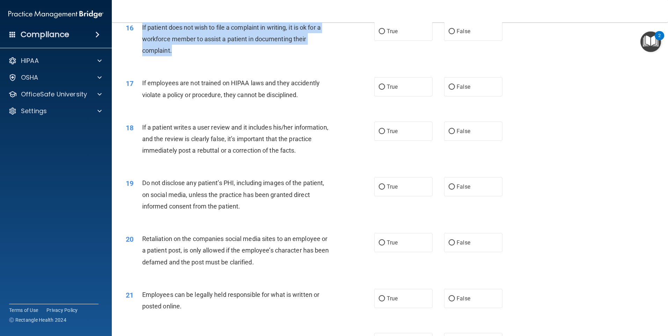
drag, startPoint x: 141, startPoint y: 35, endPoint x: 171, endPoint y: 65, distance: 42.5
click at [171, 60] on div "16 If patient does not wish to file a complaint in writing, it is ok for a work…" at bounding box center [249, 41] width 269 height 38
drag, startPoint x: 171, startPoint y: 65, endPoint x: 167, endPoint y: 58, distance: 8.1
click at [371, 42] on div "16 If patient does not wish to file a complaint in writing, it is ok for a work…" at bounding box center [249, 41] width 269 height 38
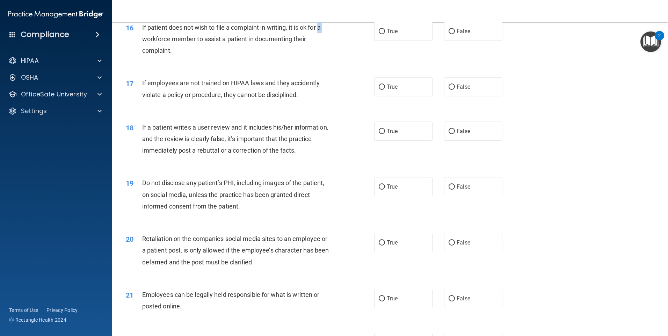
click at [371, 42] on div "16 If patient does not wish to file a complaint in writing, it is ok for a work…" at bounding box center [249, 41] width 269 height 38
drag, startPoint x: 371, startPoint y: 42, endPoint x: 374, endPoint y: 44, distance: 4.3
click at [374, 41] on label "True" at bounding box center [403, 31] width 58 height 19
click at [378, 34] on input "True" at bounding box center [381, 31] width 6 height 5
radio input "true"
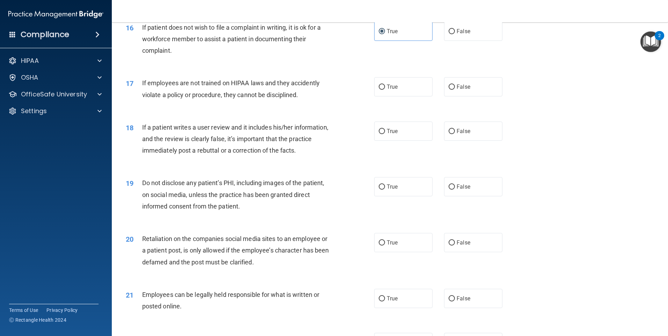
scroll to position [928, 0]
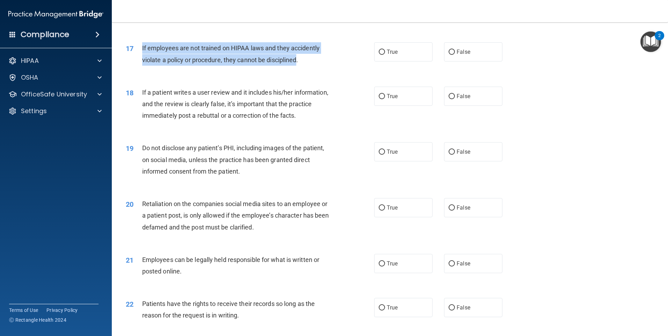
drag, startPoint x: 142, startPoint y: 59, endPoint x: 295, endPoint y: 72, distance: 153.5
click at [295, 63] on span "If employees are not trained on HIPAA laws and they accidently violate a policy…" at bounding box center [230, 53] width 177 height 19
drag, startPoint x: 295, startPoint y: 72, endPoint x: 290, endPoint y: 69, distance: 5.6
click at [448, 55] on input "False" at bounding box center [451, 52] width 6 height 5
radio input "true"
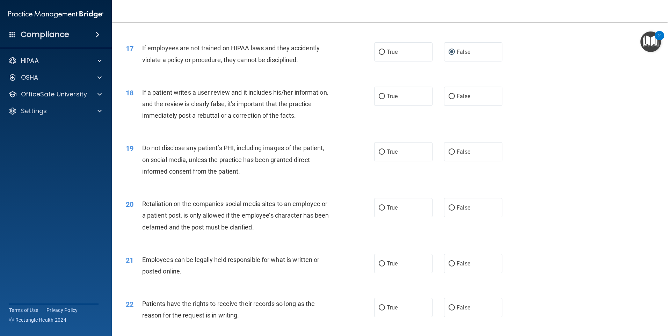
click at [339, 91] on div "18 If a patient writes a user review and it includes his/her information, and t…" at bounding box center [389, 106] width 538 height 56
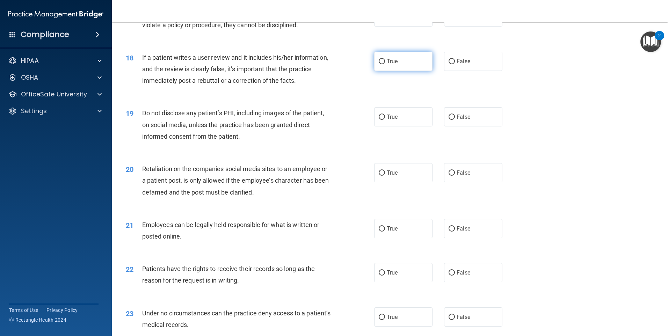
click at [389, 65] on span "True" at bounding box center [392, 61] width 11 height 7
click at [385, 64] on input "True" at bounding box center [381, 61] width 6 height 5
radio input "true"
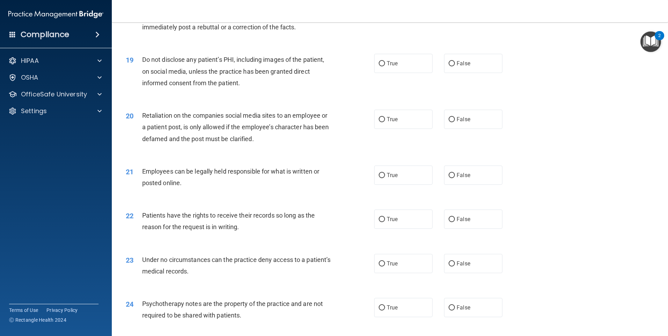
scroll to position [1033, 0]
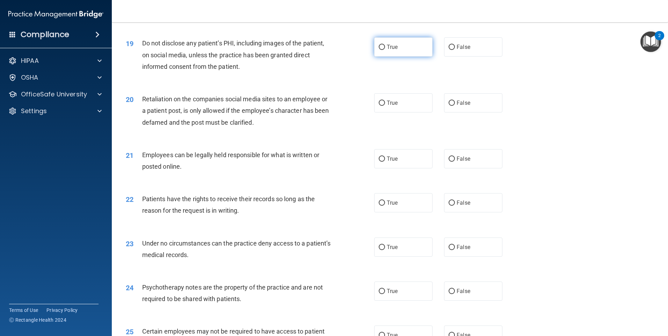
click at [375, 57] on label "True" at bounding box center [403, 46] width 58 height 19
click at [378, 50] on input "True" at bounding box center [381, 47] width 6 height 5
radio input "true"
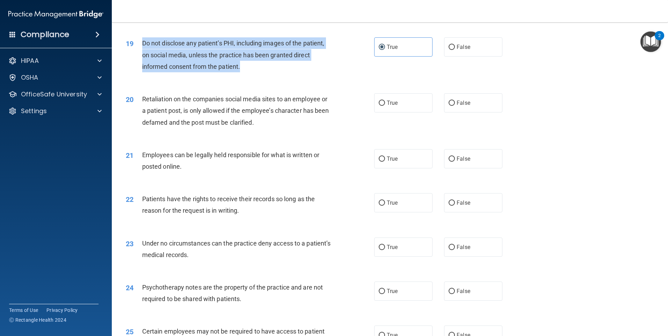
drag, startPoint x: 141, startPoint y: 52, endPoint x: 239, endPoint y: 80, distance: 102.2
click at [239, 76] on div "19 Do not disclose any patient’s PHI, including images of the patient, on socia…" at bounding box center [249, 56] width 269 height 38
drag, startPoint x: 239, startPoint y: 80, endPoint x: 230, endPoint y: 72, distance: 12.2
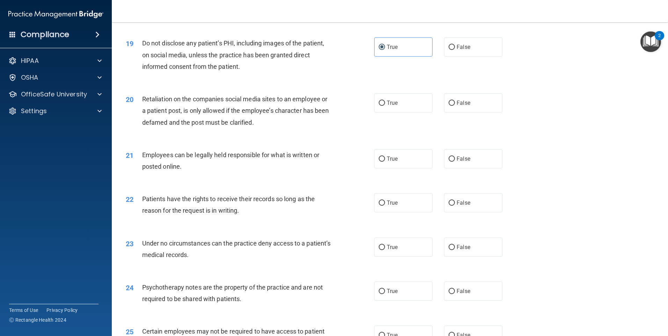
click at [250, 97] on div "20 Retaliation on the companies social media sites to an employee or a patient …" at bounding box center [389, 112] width 538 height 56
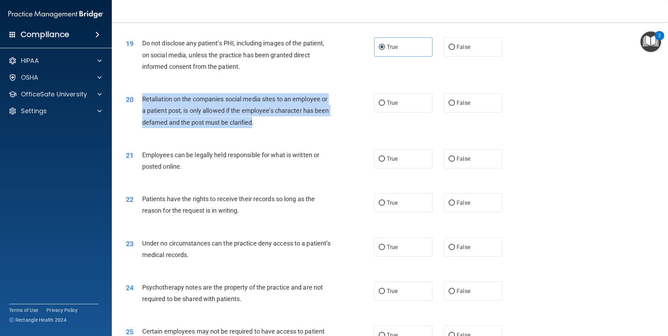
drag, startPoint x: 142, startPoint y: 109, endPoint x: 266, endPoint y: 133, distance: 126.6
click at [266, 126] on span "Retaliation on the companies social media sites to an employee or a patient pos…" at bounding box center [235, 110] width 187 height 30
drag, startPoint x: 266, startPoint y: 133, endPoint x: 258, endPoint y: 127, distance: 9.8
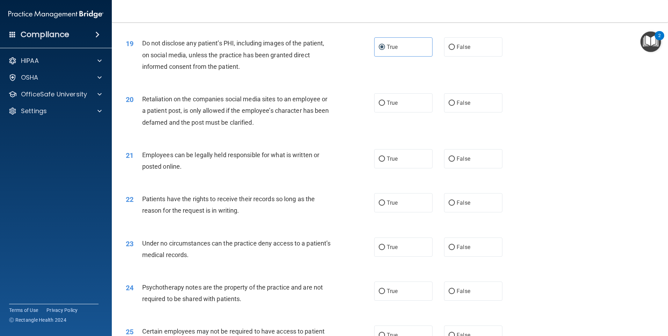
drag, startPoint x: 258, startPoint y: 127, endPoint x: 247, endPoint y: 149, distance: 24.7
click at [247, 140] on div "20 Retaliation on the companies social media sites to an employee or a patient …" at bounding box center [389, 112] width 538 height 56
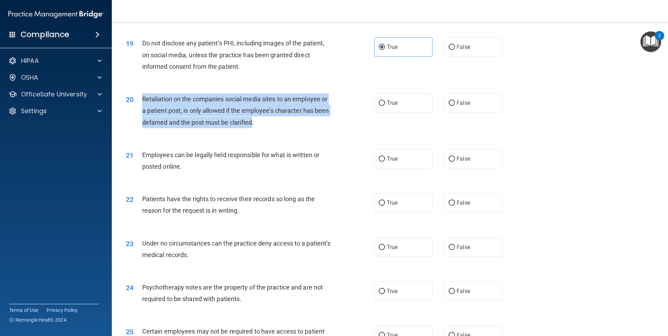
drag, startPoint x: 147, startPoint y: 112, endPoint x: 267, endPoint y: 135, distance: 122.3
click at [267, 126] on span "Retaliation on the companies social media sites to an employee or a patient pos…" at bounding box center [235, 110] width 187 height 30
click at [379, 106] on input "True" at bounding box center [381, 103] width 6 height 5
radio input "true"
click at [336, 123] on div "20 Retaliation on the companies social media sites to an employee or a patient …" at bounding box center [249, 112] width 269 height 38
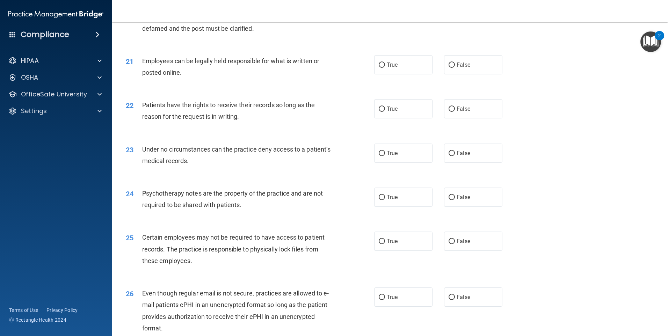
scroll to position [1138, 0]
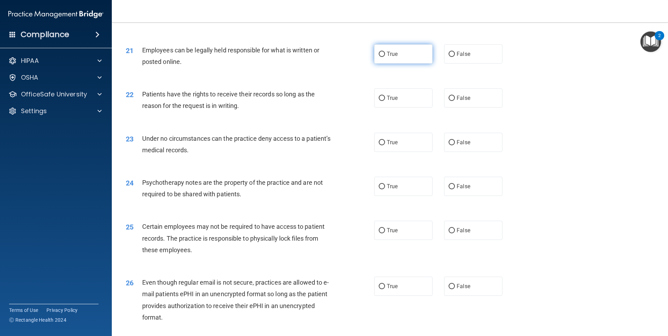
click at [417, 64] on label "True" at bounding box center [403, 53] width 58 height 19
click at [385, 57] on input "True" at bounding box center [381, 54] width 6 height 5
radio input "true"
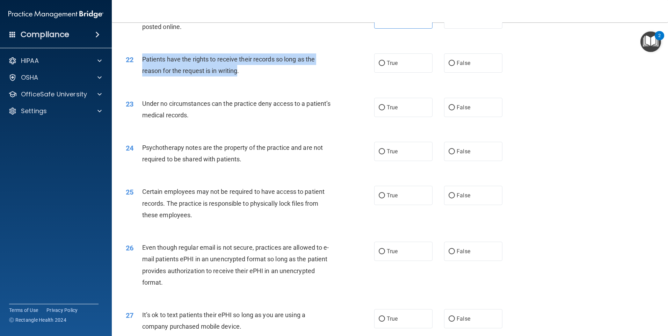
drag, startPoint x: 142, startPoint y: 70, endPoint x: 236, endPoint y: 81, distance: 94.9
click at [236, 74] on span "Patients have the rights to receive their records so long as the reason for the…" at bounding box center [228, 65] width 172 height 19
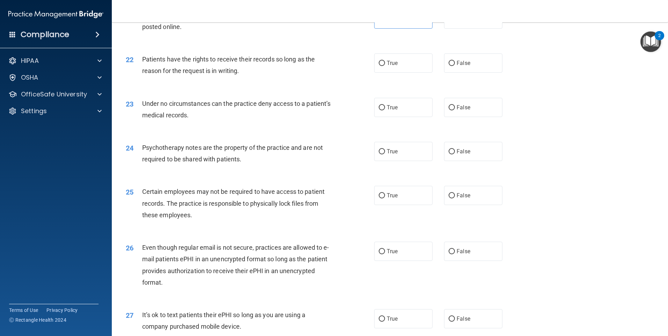
drag, startPoint x: 236, startPoint y: 81, endPoint x: 267, endPoint y: 81, distance: 31.1
click at [267, 76] on div "Patients have the rights to receive their records so long as the reason for the…" at bounding box center [239, 64] width 194 height 23
click at [403, 73] on label "True" at bounding box center [403, 62] width 58 height 19
click at [385, 66] on input "True" at bounding box center [381, 63] width 6 height 5
radio input "true"
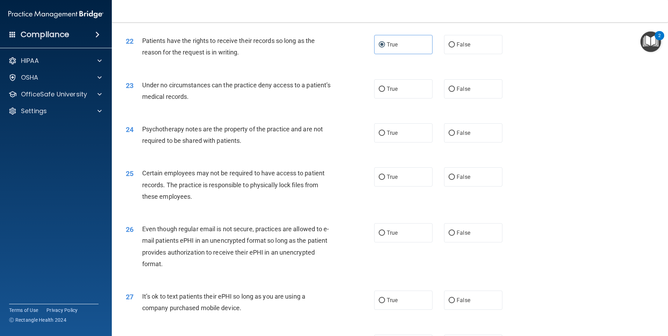
scroll to position [1207, 0]
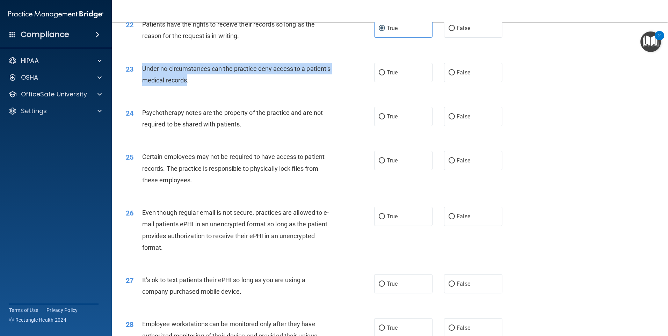
drag, startPoint x: 140, startPoint y: 78, endPoint x: 212, endPoint y: 90, distance: 72.6
click at [212, 89] on div "23 Under no circumstances can the practice deny access to a patient’s medical r…" at bounding box center [249, 76] width 269 height 27
drag, startPoint x: 212, startPoint y: 90, endPoint x: 207, endPoint y: 89, distance: 4.6
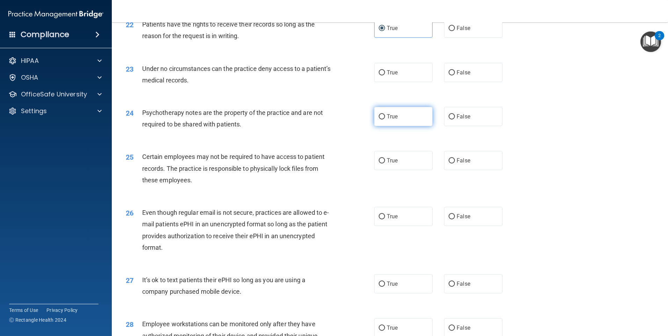
click at [402, 123] on label "True" at bounding box center [403, 116] width 58 height 19
click at [385, 119] on input "True" at bounding box center [381, 116] width 6 height 5
radio input "true"
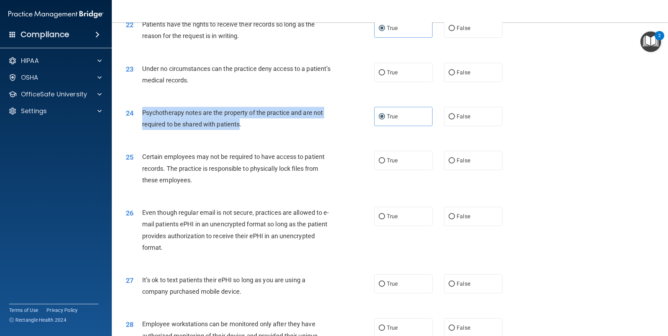
drag, startPoint x: 143, startPoint y: 124, endPoint x: 240, endPoint y: 133, distance: 97.5
click at [240, 128] on span "Psychotherapy notes are the property of the practice and are not required to be…" at bounding box center [232, 118] width 181 height 19
drag, startPoint x: 240, startPoint y: 133, endPoint x: 233, endPoint y: 135, distance: 7.5
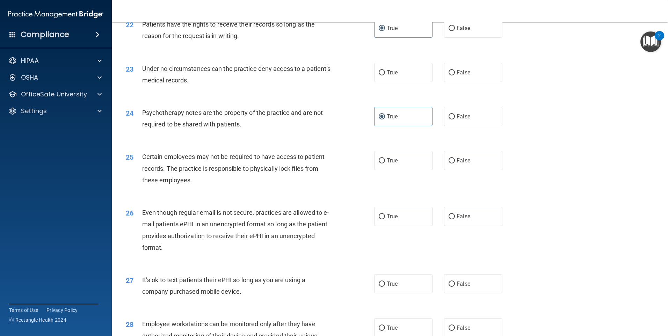
click at [348, 133] on div "24 Psychotherapy notes are the property of the practice and are not required to…" at bounding box center [249, 120] width 269 height 27
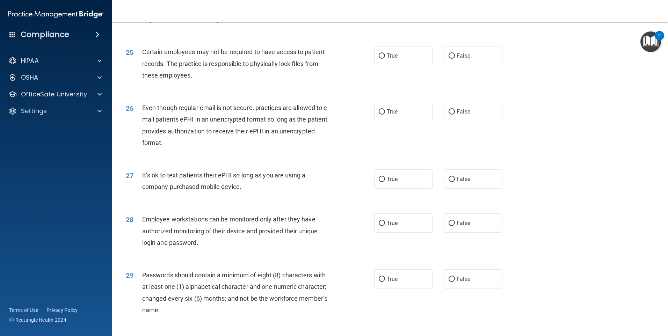
scroll to position [1347, 0]
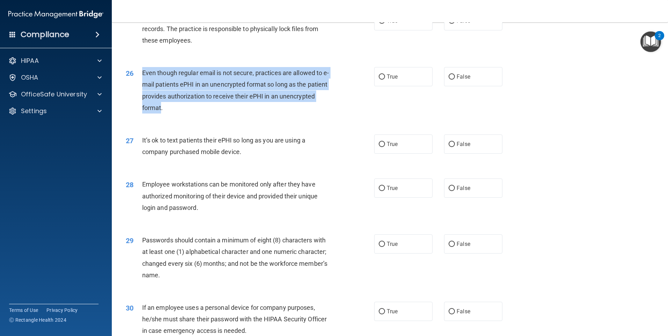
drag, startPoint x: 141, startPoint y: 84, endPoint x: 197, endPoint y: 119, distance: 65.3
click at [197, 117] on div "26 Even though regular email is not secure, practices are allowed to e-mail pat…" at bounding box center [249, 92] width 269 height 50
drag, startPoint x: 197, startPoint y: 119, endPoint x: 192, endPoint y: 115, distance: 6.0
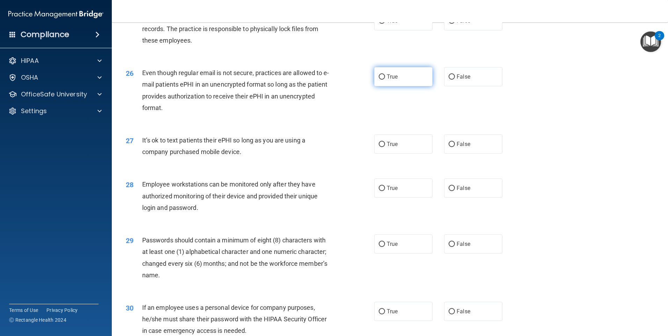
click at [395, 86] on label "True" at bounding box center [403, 76] width 58 height 19
click at [385, 80] on input "True" at bounding box center [381, 76] width 6 height 5
radio input "true"
click at [338, 117] on div "26 Even though regular email is not secure, practices are allowed to e-mail pat…" at bounding box center [249, 92] width 269 height 50
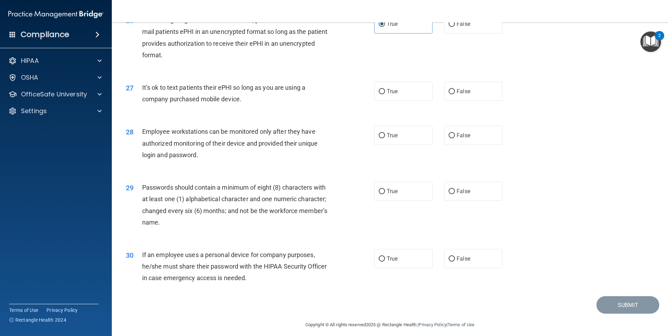
scroll to position [1417, 0]
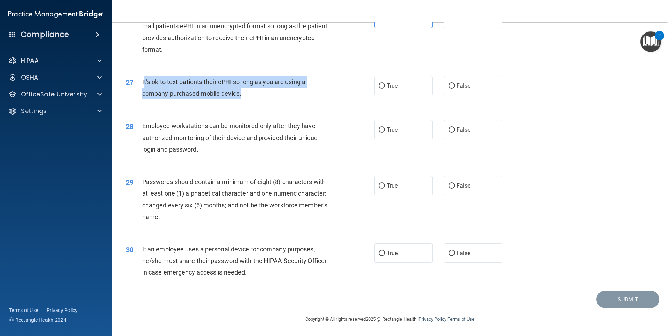
drag, startPoint x: 142, startPoint y: 82, endPoint x: 239, endPoint y: 94, distance: 97.7
click at [239, 94] on span "It’s ok to text patients their ePHI so long as you are using a company purchase…" at bounding box center [223, 87] width 163 height 19
drag, startPoint x: 239, startPoint y: 94, endPoint x: 236, endPoint y: 91, distance: 4.0
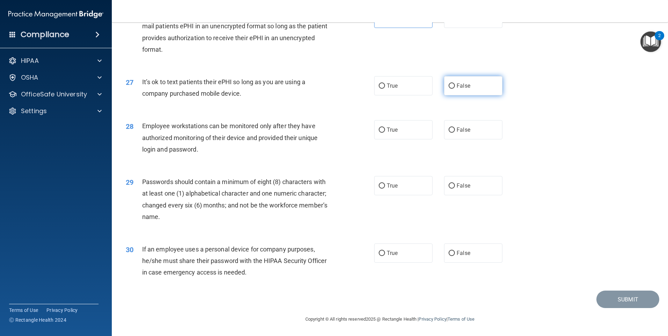
click at [469, 89] on label "False" at bounding box center [473, 85] width 58 height 19
click at [455, 89] on input "False" at bounding box center [451, 85] width 6 height 5
radio input "true"
click at [141, 180] on div "29" at bounding box center [131, 182] width 22 height 13
click at [383, 188] on label "True" at bounding box center [403, 185] width 58 height 19
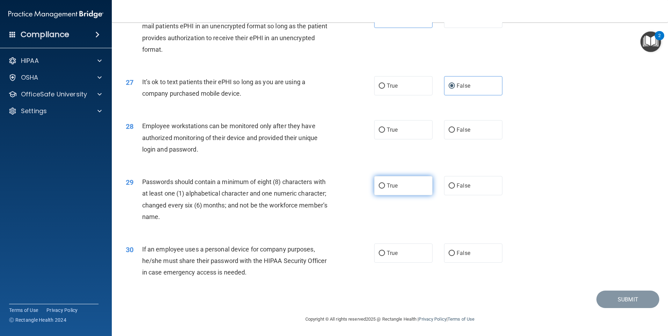
click at [383, 188] on input "True" at bounding box center [381, 185] width 6 height 5
radio input "true"
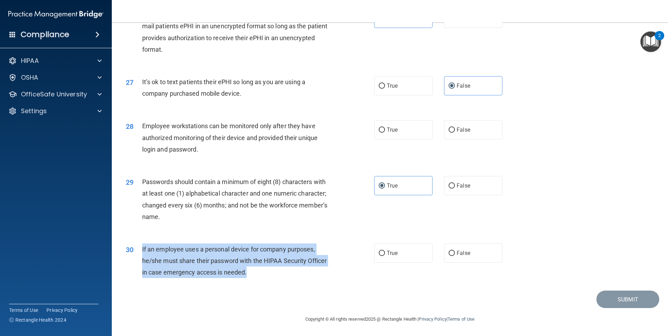
drag, startPoint x: 141, startPoint y: 248, endPoint x: 248, endPoint y: 274, distance: 110.1
click at [248, 274] on div "30 If an employee uses a personal device for company purposes, he/she must shar…" at bounding box center [249, 262] width 269 height 38
drag, startPoint x: 248, startPoint y: 274, endPoint x: 242, endPoint y: 267, distance: 9.9
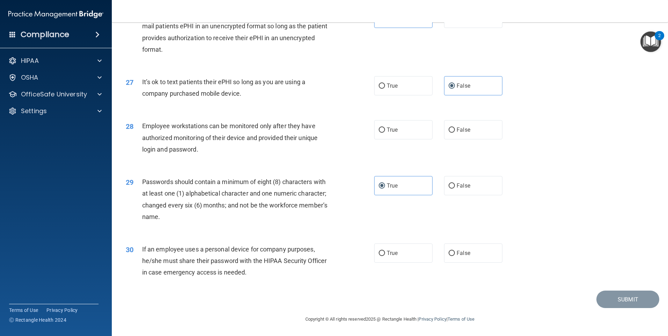
click at [127, 223] on div "29 Passwords should contain a minimum of eight (8) characters with at least one…" at bounding box center [249, 201] width 269 height 50
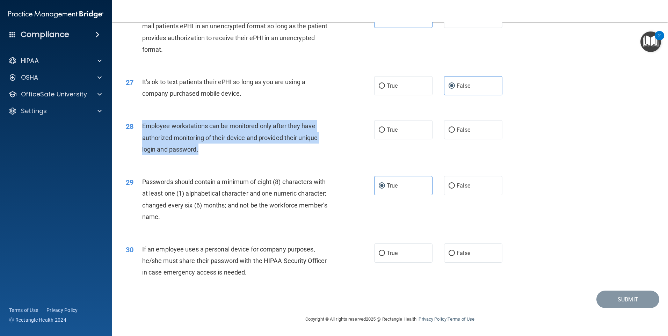
drag, startPoint x: 142, startPoint y: 126, endPoint x: 201, endPoint y: 148, distance: 62.9
click at [201, 148] on div "Employee workstations can be monitored only after they have authorized monitori…" at bounding box center [239, 137] width 194 height 35
drag, startPoint x: 201, startPoint y: 148, endPoint x: 191, endPoint y: 139, distance: 13.9
click at [311, 152] on div "Employee workstations can be monitored only after they have authorized monitori…" at bounding box center [239, 137] width 194 height 35
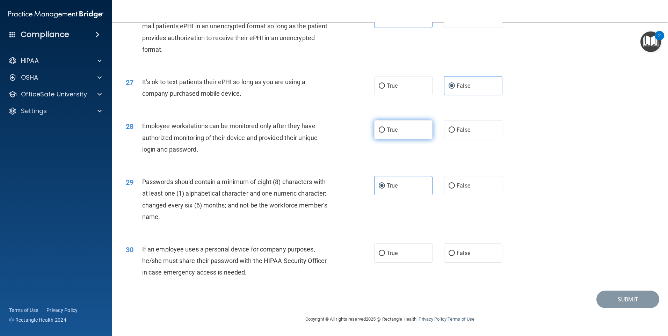
click at [398, 124] on label "True" at bounding box center [403, 129] width 58 height 19
click at [385, 127] on input "True" at bounding box center [381, 129] width 6 height 5
radio input "true"
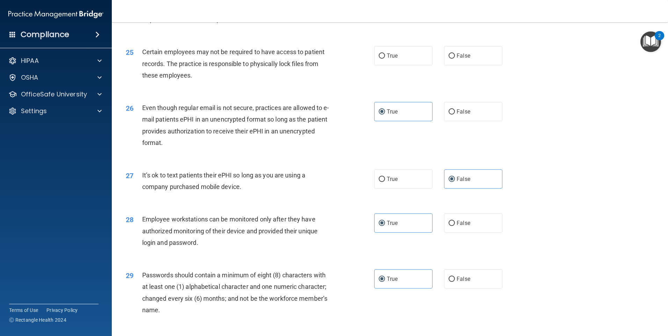
scroll to position [1277, 0]
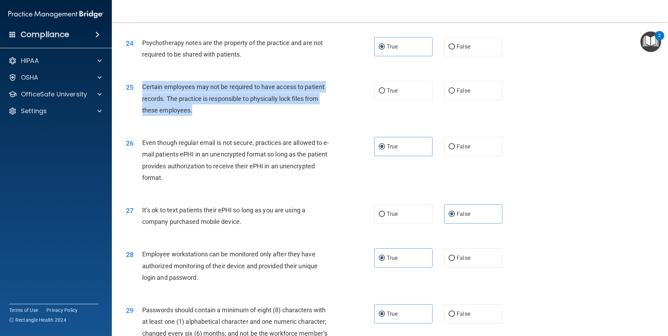
drag, startPoint x: 142, startPoint y: 98, endPoint x: 192, endPoint y: 125, distance: 57.3
click at [192, 116] on div "Certain employees may not be required to have access to patient records. The pr…" at bounding box center [239, 98] width 194 height 35
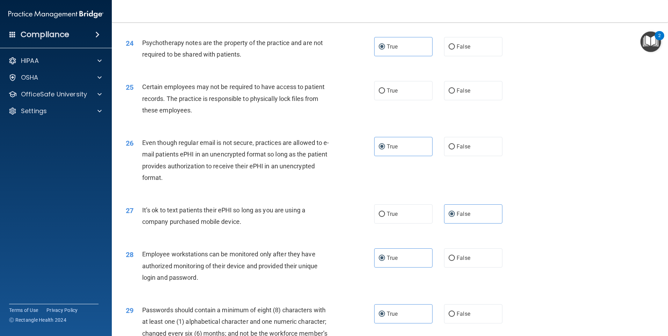
drag, startPoint x: 192, startPoint y: 125, endPoint x: 220, endPoint y: 134, distance: 29.3
click at [220, 128] on div "25 Certain employees may not be required to have access to patient records. The…" at bounding box center [389, 100] width 538 height 56
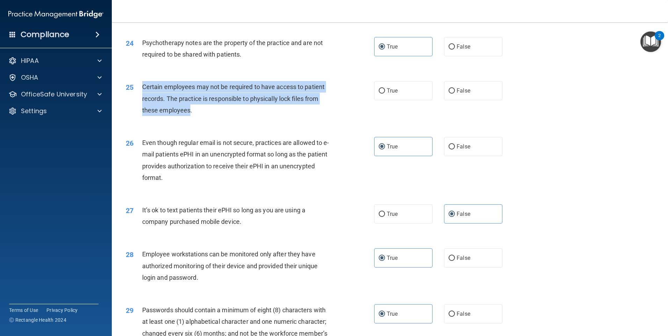
drag, startPoint x: 142, startPoint y: 97, endPoint x: 189, endPoint y: 126, distance: 54.7
click at [189, 116] on div "Certain employees may not be required to have access to patient records. The pr…" at bounding box center [239, 98] width 194 height 35
drag, startPoint x: 189, startPoint y: 126, endPoint x: 174, endPoint y: 105, distance: 25.7
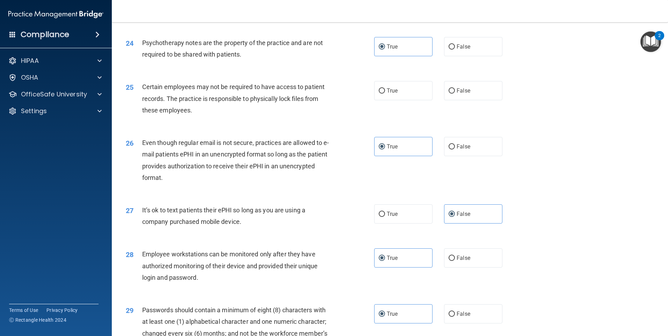
click at [446, 113] on div "25 Certain employees may not be required to have access to patient records. The…" at bounding box center [389, 100] width 538 height 56
click at [448, 100] on label "False" at bounding box center [473, 90] width 58 height 19
click at [448, 94] on input "False" at bounding box center [451, 90] width 6 height 5
radio input "true"
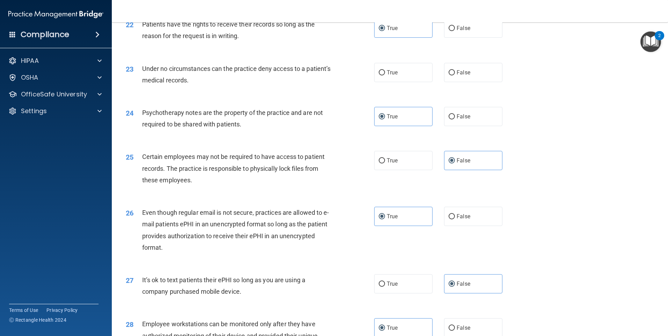
scroll to position [1172, 0]
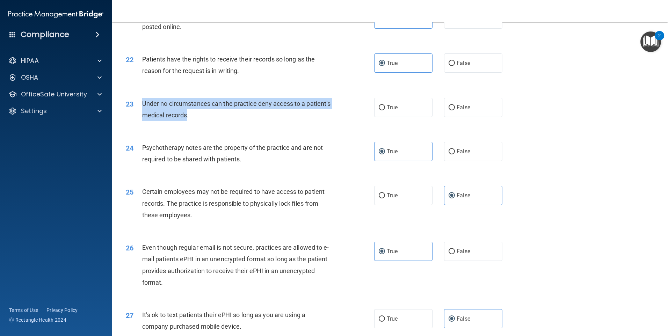
drag, startPoint x: 142, startPoint y: 114, endPoint x: 211, endPoint y: 125, distance: 70.0
click at [211, 119] on span "Under no circumstances can the practice deny access to a patient’s medical reco…" at bounding box center [236, 109] width 189 height 19
drag, startPoint x: 211, startPoint y: 125, endPoint x: 207, endPoint y: 121, distance: 5.7
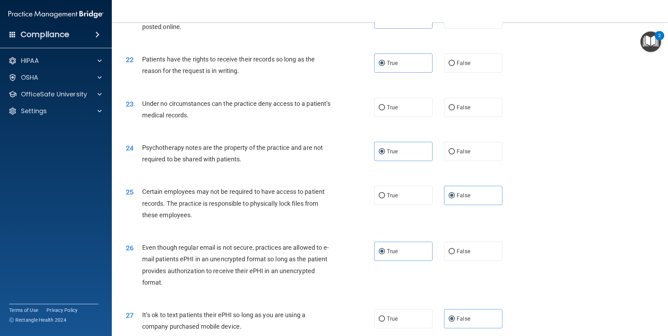
click at [274, 133] on div "23 Under no circumstances can the practice deny access to a patient’s medical r…" at bounding box center [389, 111] width 538 height 44
click at [449, 110] on input "False" at bounding box center [451, 107] width 6 height 5
radio input "true"
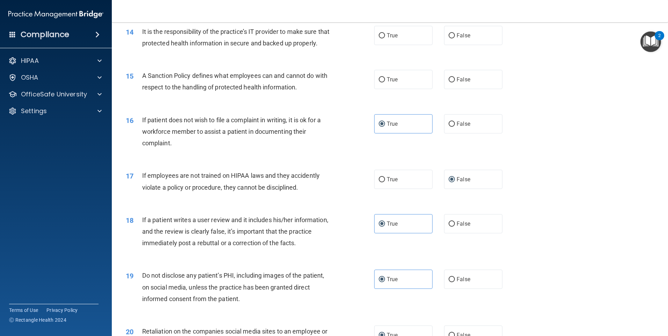
scroll to position [788, 0]
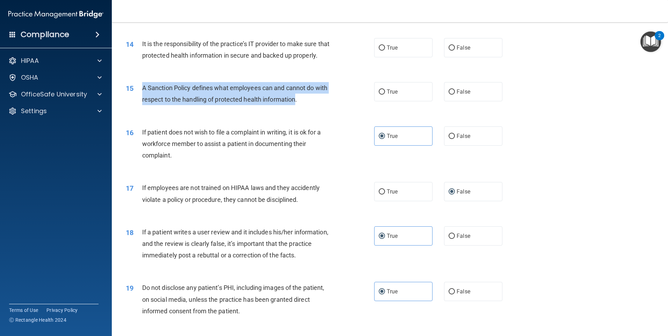
drag, startPoint x: 143, startPoint y: 100, endPoint x: 295, endPoint y: 110, distance: 152.9
click at [295, 103] on span "A Sanction Policy defines what employees can and cannot do with respect to the …" at bounding box center [234, 93] width 185 height 19
drag, startPoint x: 295, startPoint y: 110, endPoint x: 289, endPoint y: 109, distance: 6.2
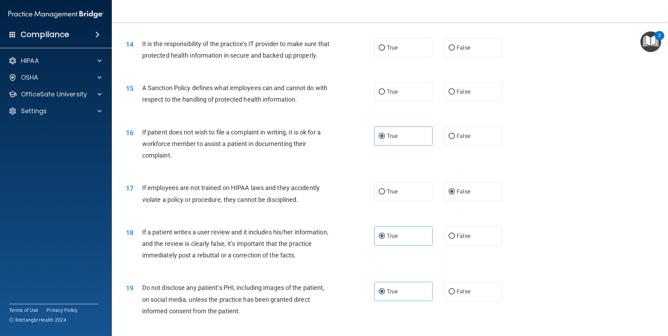
click at [184, 132] on div "16 If patient does not wish to file a complaint in writing, it is ok for a work…" at bounding box center [389, 146] width 538 height 56
drag, startPoint x: 191, startPoint y: 98, endPoint x: 142, endPoint y: 95, distance: 48.6
click at [142, 95] on span "A Sanction Policy defines what employees can and cannot do with respect to the …" at bounding box center [234, 93] width 185 height 19
click at [156, 117] on div "15 A Sanction Policy defines what employees can and cannot do with respect to t…" at bounding box center [389, 95] width 538 height 44
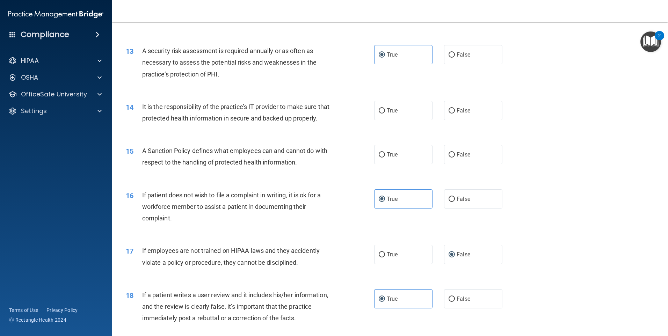
scroll to position [719, 0]
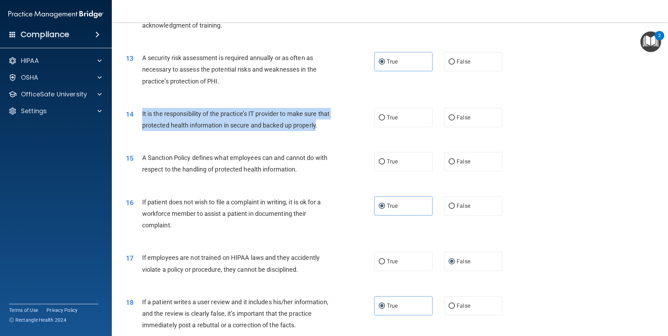
drag, startPoint x: 142, startPoint y: 111, endPoint x: 164, endPoint y: 142, distance: 38.6
click at [164, 131] on div "It is the responsibility of the practice’s IT provider to make sure that protec…" at bounding box center [239, 119] width 194 height 23
drag, startPoint x: 164, startPoint y: 142, endPoint x: 161, endPoint y: 138, distance: 4.9
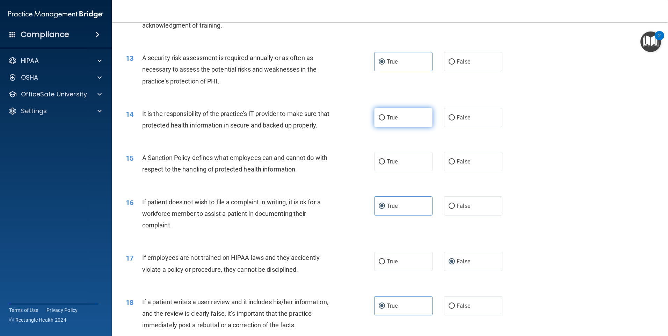
click at [397, 119] on label "True" at bounding box center [403, 117] width 58 height 19
click at [385, 119] on input "True" at bounding box center [381, 117] width 6 height 5
radio input "true"
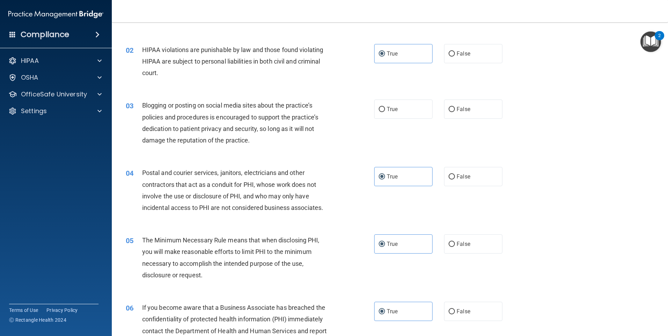
scroll to position [55, 0]
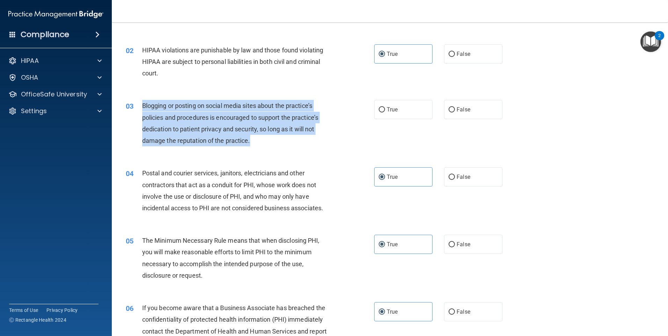
drag, startPoint x: 142, startPoint y: 103, endPoint x: 259, endPoint y: 141, distance: 122.9
click at [259, 141] on div "Blogging or posting on social media sites about the practice’s policies and pro…" at bounding box center [239, 123] width 194 height 46
drag, startPoint x: 259, startPoint y: 141, endPoint x: 244, endPoint y: 122, distance: 24.4
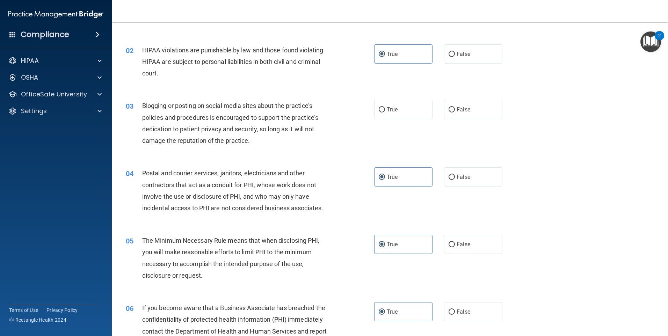
click at [193, 90] on div "02 HIPAA violations are punishable by law and those found violating HIPAA are s…" at bounding box center [389, 64] width 538 height 56
click at [448, 103] on label "False" at bounding box center [473, 109] width 58 height 19
click at [448, 107] on input "False" at bounding box center [451, 109] width 6 height 5
radio input "true"
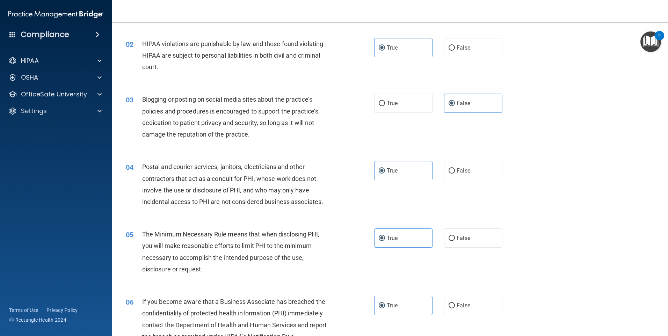
scroll to position [70, 0]
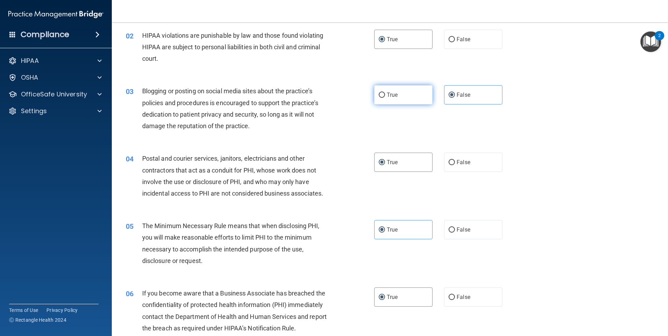
click at [389, 95] on span "True" at bounding box center [392, 94] width 11 height 7
click at [385, 95] on input "True" at bounding box center [381, 95] width 6 height 5
radio input "true"
radio input "false"
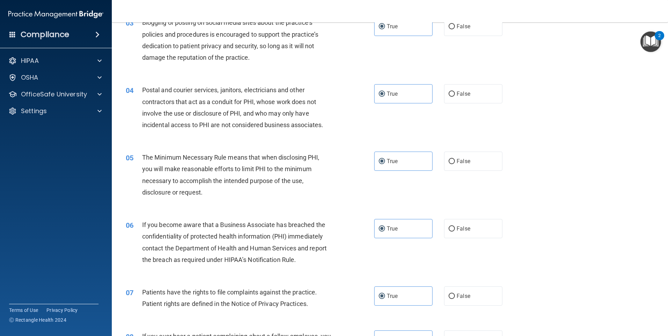
scroll to position [140, 0]
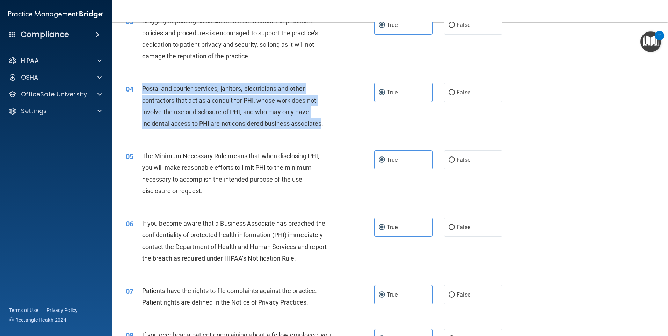
drag, startPoint x: 145, startPoint y: 87, endPoint x: 323, endPoint y: 125, distance: 182.4
click at [323, 125] on span "Postal and courier services, janitors, electricians and other contractors that …" at bounding box center [232, 106] width 181 height 42
drag, startPoint x: 323, startPoint y: 125, endPoint x: 290, endPoint y: 124, distance: 33.2
click at [358, 112] on div "04 Postal and courier services, janitors, electricians and other contractors th…" at bounding box center [249, 108] width 269 height 50
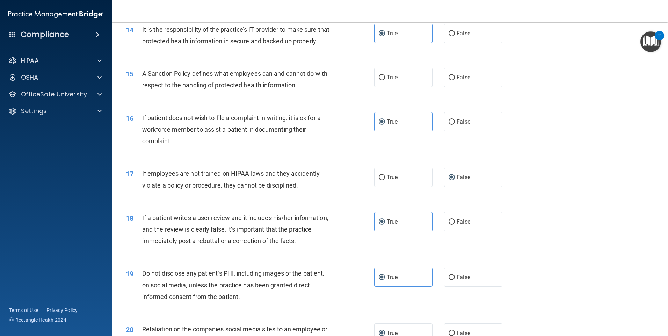
scroll to position [803, 0]
click at [388, 83] on label "True" at bounding box center [403, 76] width 58 height 19
click at [385, 80] on input "True" at bounding box center [381, 77] width 6 height 5
radio input "true"
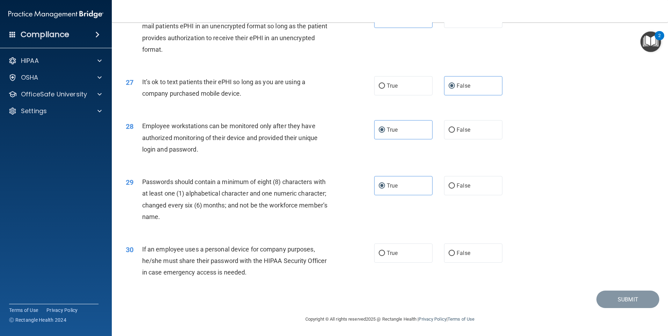
scroll to position [1417, 0]
click at [378, 251] on input "True" at bounding box center [381, 253] width 6 height 5
radio input "true"
click at [617, 292] on button "Submit" at bounding box center [627, 299] width 63 height 18
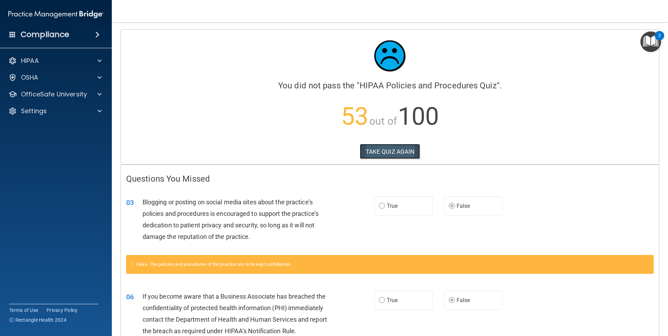
click at [376, 153] on button "TAKE QUIZ AGAIN" at bounding box center [390, 151] width 60 height 15
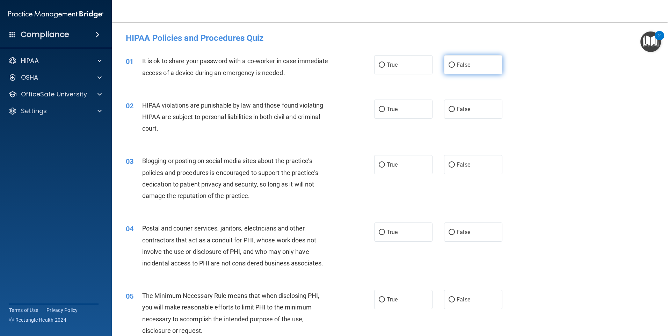
click at [458, 67] on span "False" at bounding box center [463, 64] width 14 height 7
click at [455, 67] on input "False" at bounding box center [451, 64] width 6 height 5
radio input "true"
click at [382, 109] on input "True" at bounding box center [381, 109] width 6 height 5
radio input "true"
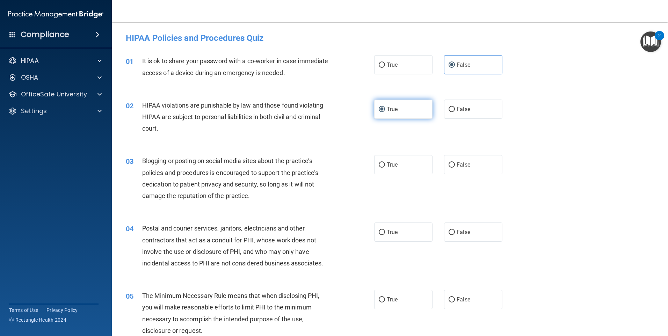
scroll to position [70, 0]
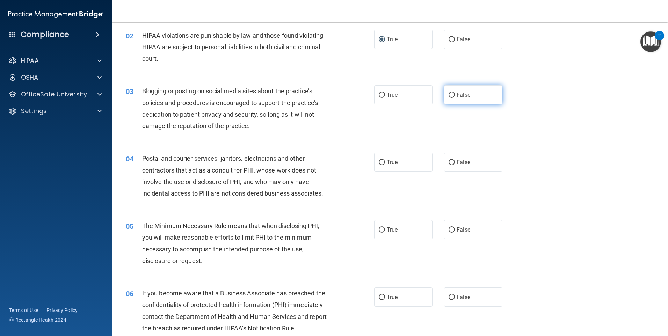
click at [444, 92] on label "False" at bounding box center [473, 94] width 58 height 19
click at [448, 93] on input "False" at bounding box center [451, 95] width 6 height 5
radio input "true"
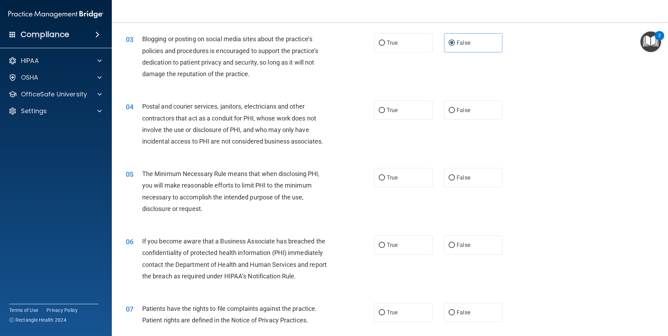
scroll to position [140, 0]
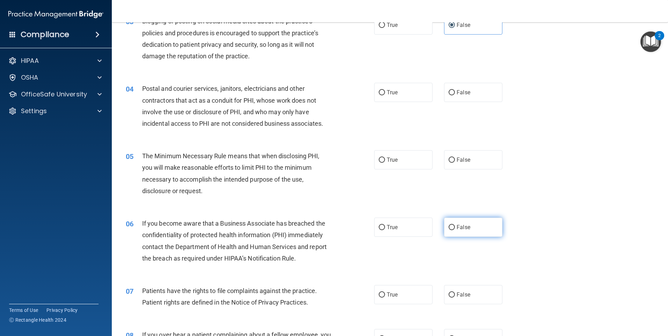
click at [451, 229] on input "False" at bounding box center [451, 227] width 6 height 5
radio input "true"
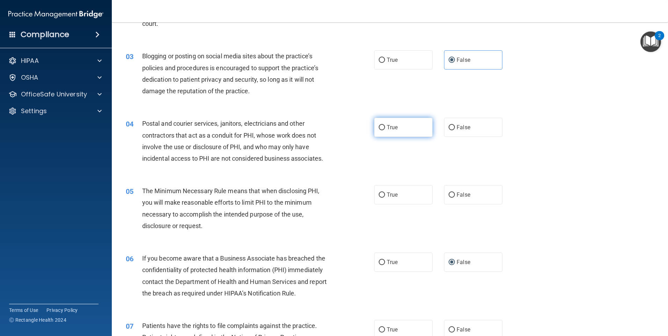
click at [389, 130] on span "True" at bounding box center [392, 127] width 11 height 7
click at [385, 130] on input "True" at bounding box center [381, 127] width 6 height 5
radio input "true"
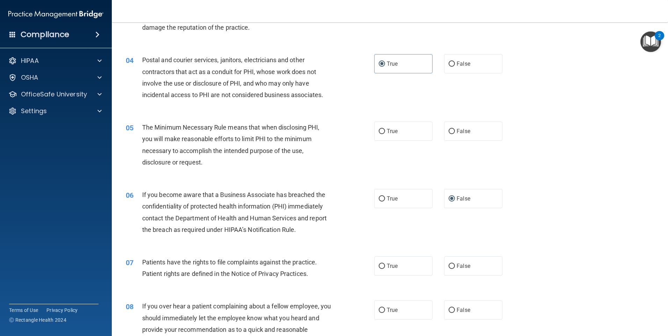
scroll to position [175, 0]
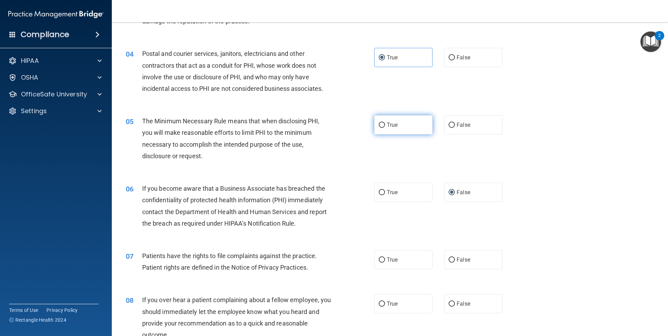
click at [387, 124] on span "True" at bounding box center [392, 125] width 11 height 7
click at [385, 124] on input "True" at bounding box center [381, 125] width 6 height 5
radio input "true"
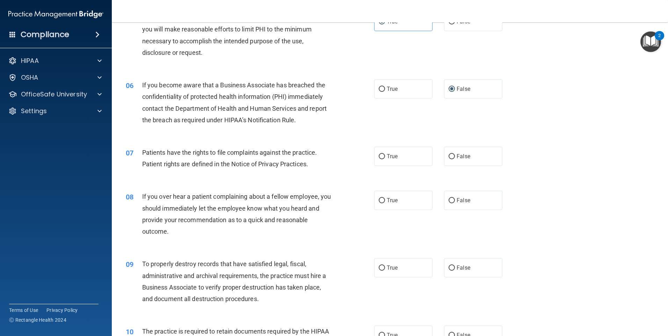
scroll to position [314, 0]
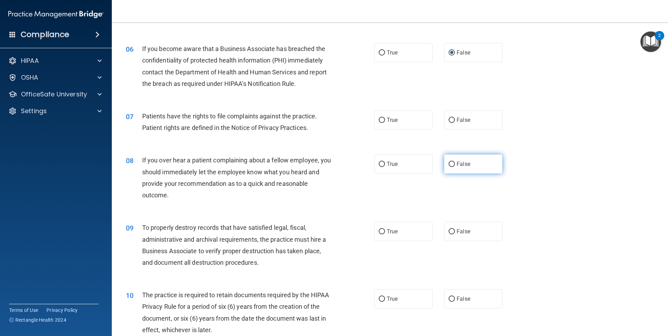
click at [456, 169] on label "False" at bounding box center [473, 163] width 58 height 19
click at [455, 167] on input "False" at bounding box center [451, 164] width 6 height 5
radio input "true"
click at [449, 236] on label "False" at bounding box center [473, 231] width 58 height 19
click at [449, 234] on input "False" at bounding box center [451, 231] width 6 height 5
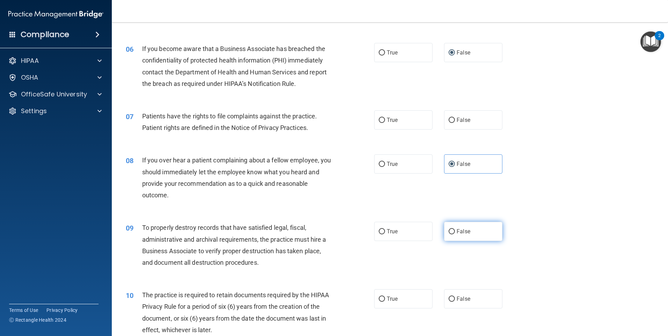
radio input "true"
click at [387, 113] on label "True" at bounding box center [403, 119] width 58 height 19
click at [385, 118] on input "True" at bounding box center [381, 120] width 6 height 5
radio input "true"
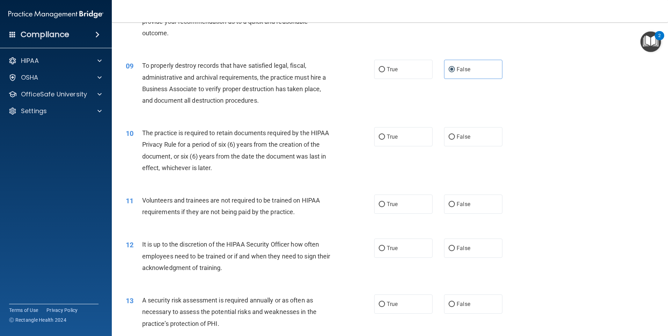
scroll to position [489, 0]
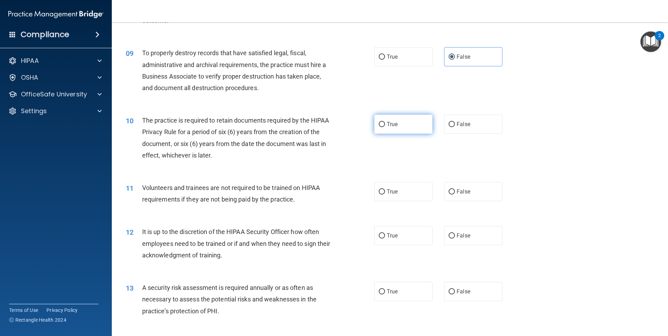
click at [390, 130] on label "True" at bounding box center [403, 124] width 58 height 19
click at [381, 147] on div "10 The practice is required to retain documents required by the HIPAA Privacy R…" at bounding box center [249, 140] width 269 height 50
click at [403, 125] on label "True" at bounding box center [403, 124] width 58 height 19
click at [385, 125] on input "True" at bounding box center [381, 124] width 6 height 5
radio input "true"
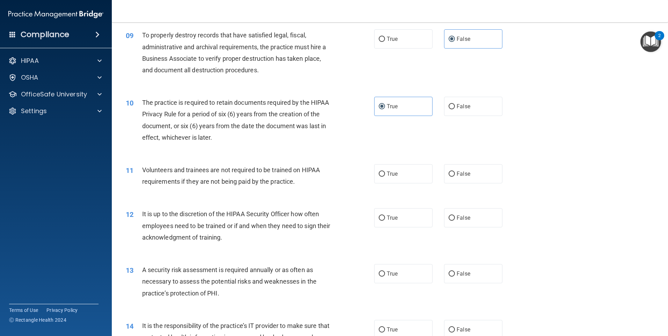
scroll to position [524, 0]
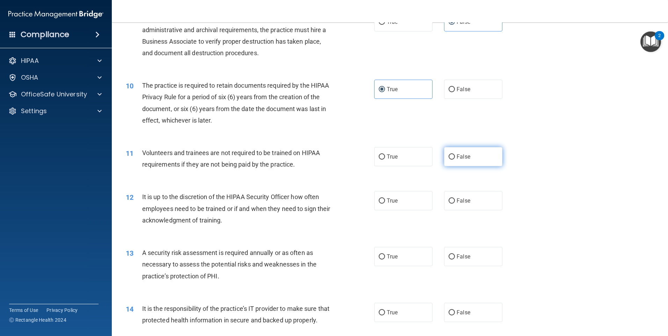
click at [448, 157] on input "False" at bounding box center [451, 156] width 6 height 5
radio input "true"
click at [457, 198] on span "False" at bounding box center [463, 200] width 14 height 7
click at [455, 198] on input "False" at bounding box center [451, 200] width 6 height 5
radio input "true"
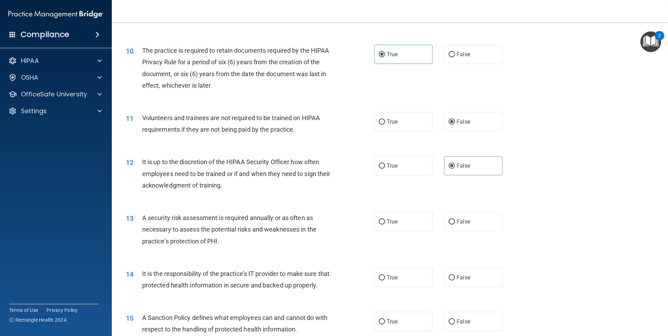
scroll to position [594, 0]
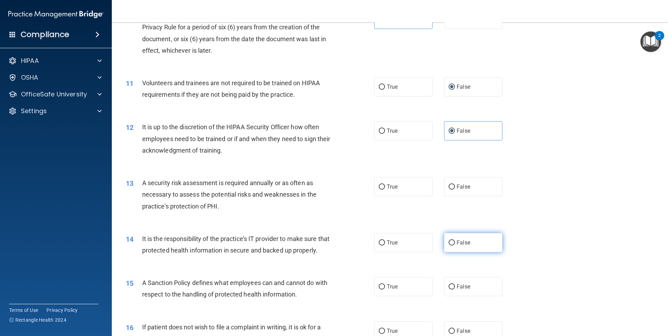
click at [461, 238] on label "False" at bounding box center [473, 242] width 58 height 19
click at [455, 240] on input "False" at bounding box center [451, 242] width 6 height 5
radio input "true"
click at [386, 195] on label "True" at bounding box center [403, 186] width 58 height 19
click at [385, 190] on input "True" at bounding box center [381, 186] width 6 height 5
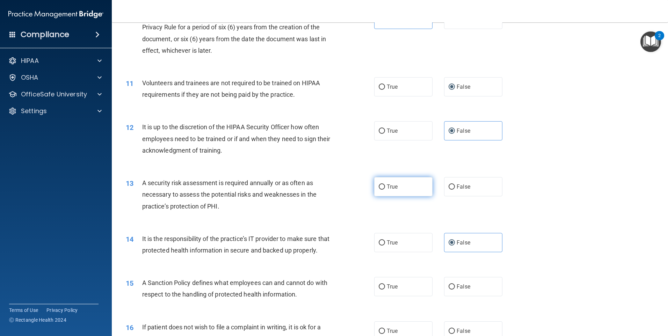
radio input "true"
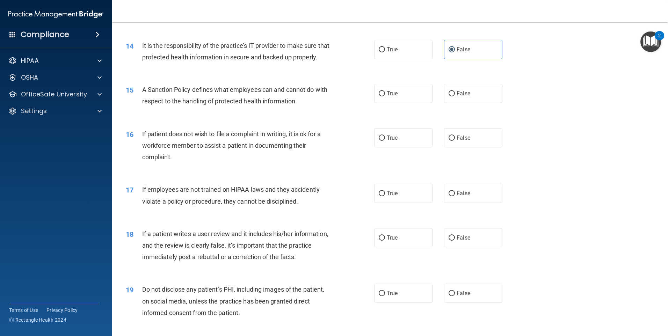
scroll to position [803, 0]
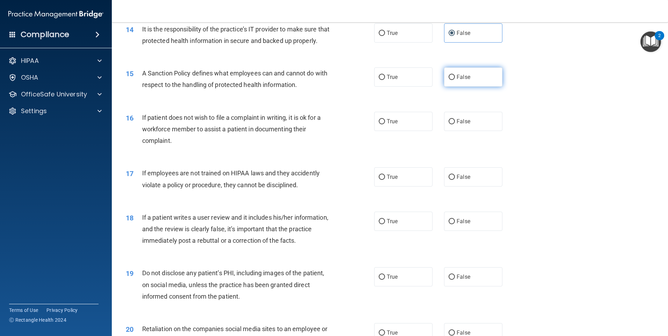
click at [459, 80] on label "False" at bounding box center [473, 76] width 58 height 19
click at [455, 80] on input "False" at bounding box center [451, 77] width 6 height 5
radio input "true"
click at [457, 186] on label "False" at bounding box center [473, 176] width 58 height 19
click at [455, 180] on input "False" at bounding box center [451, 177] width 6 height 5
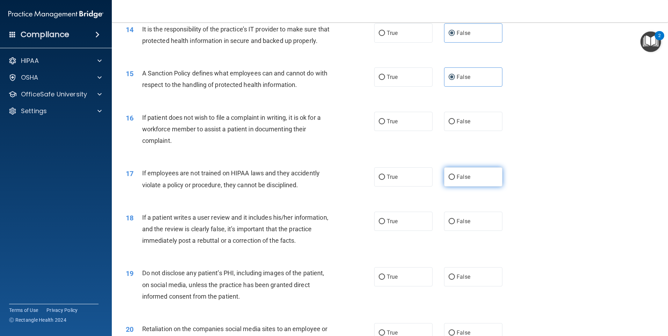
radio input "true"
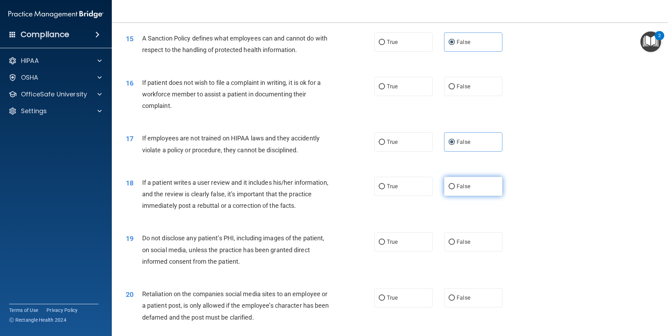
click at [456, 190] on span "False" at bounding box center [463, 186] width 14 height 7
click at [455, 189] on input "False" at bounding box center [451, 186] width 6 height 5
radio input "true"
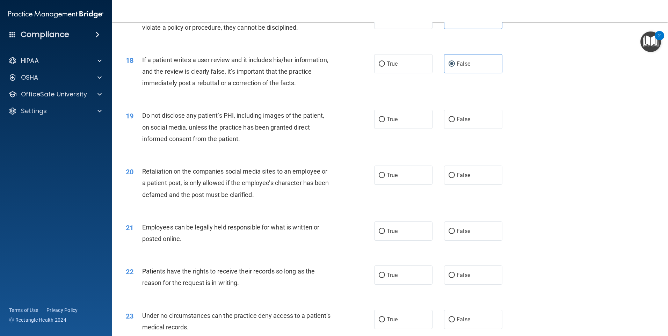
scroll to position [978, 0]
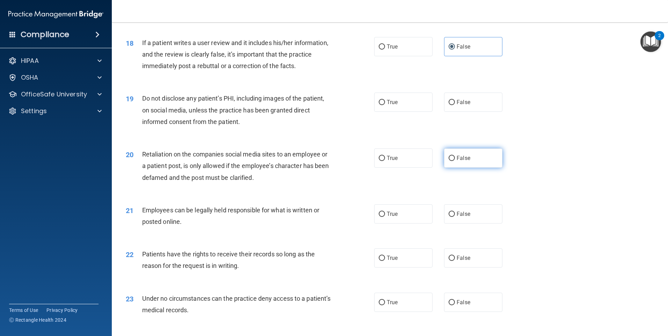
click at [480, 168] on label "False" at bounding box center [473, 157] width 58 height 19
click at [455, 161] on input "False" at bounding box center [451, 158] width 6 height 5
radio input "true"
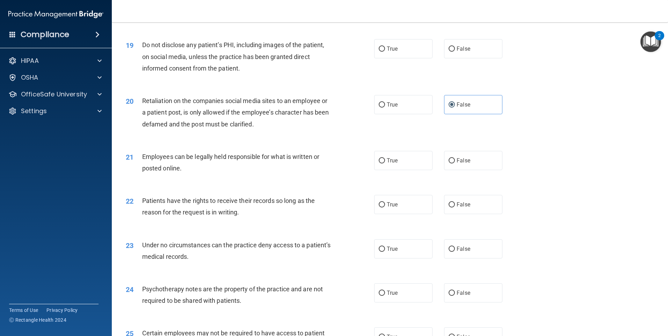
scroll to position [1047, 0]
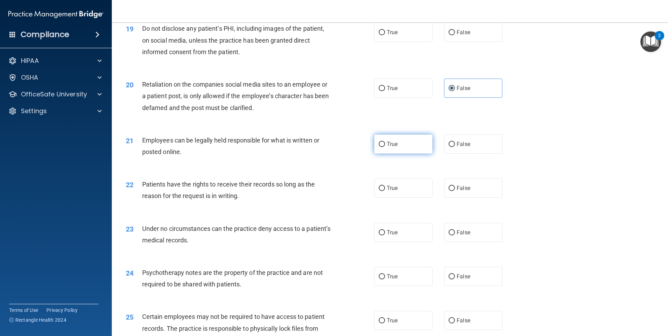
click at [378, 147] on input "True" at bounding box center [381, 144] width 6 height 5
radio input "true"
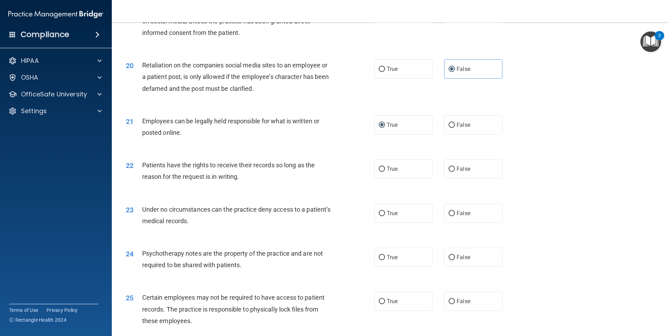
scroll to position [1082, 0]
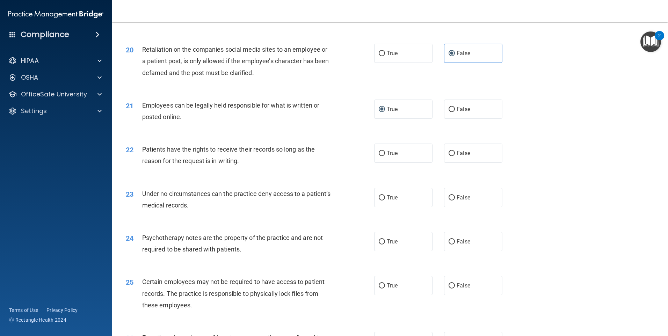
click at [437, 160] on div "True False" at bounding box center [444, 153] width 140 height 19
click at [440, 161] on div "True False" at bounding box center [444, 153] width 140 height 19
click at [444, 162] on label "False" at bounding box center [473, 153] width 58 height 19
click at [448, 156] on input "False" at bounding box center [451, 153] width 6 height 5
radio input "true"
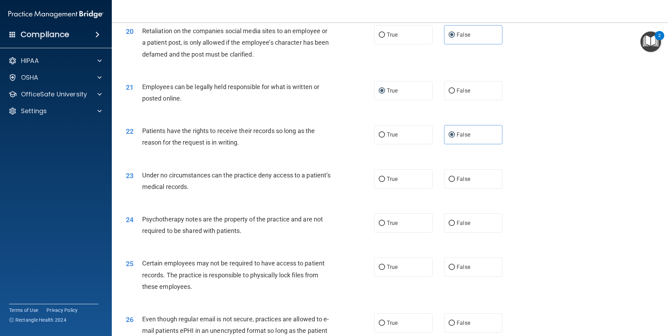
scroll to position [1117, 0]
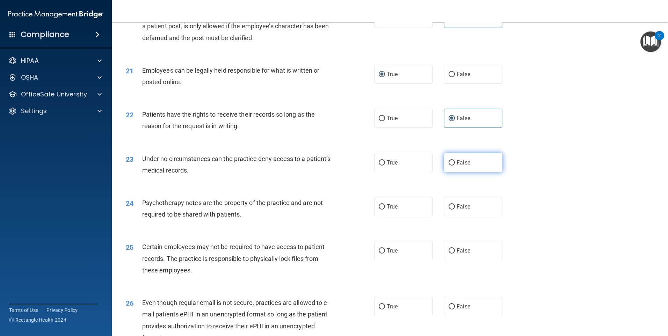
click at [452, 172] on label "False" at bounding box center [473, 162] width 58 height 19
click at [452, 165] on input "False" at bounding box center [451, 162] width 6 height 5
radio input "true"
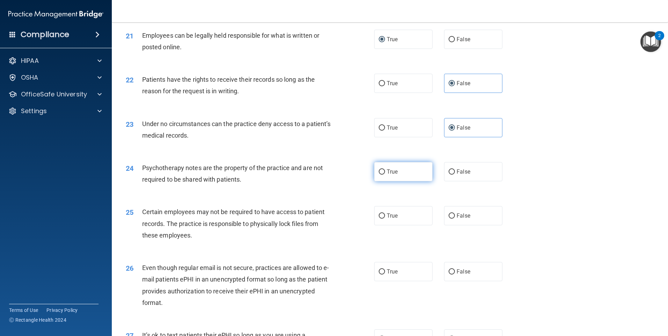
click at [402, 179] on label "True" at bounding box center [403, 171] width 58 height 19
click at [385, 175] on input "True" at bounding box center [381, 171] width 6 height 5
radio input "true"
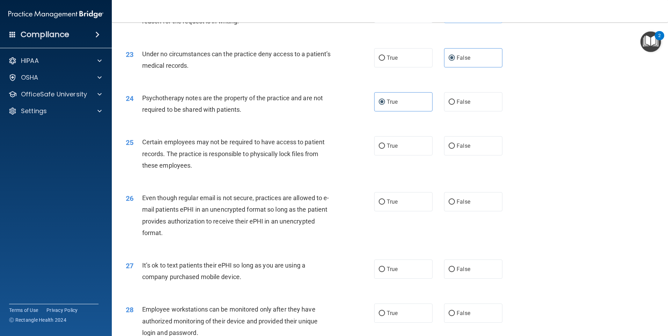
scroll to position [1257, 0]
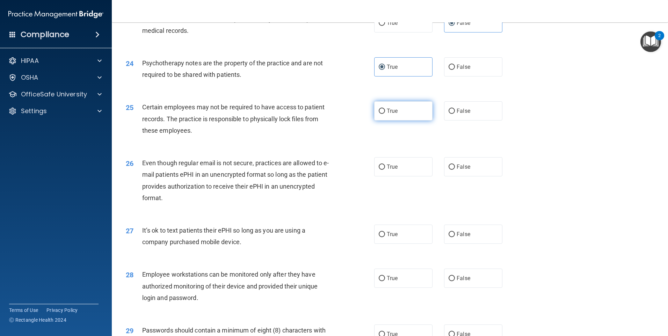
click at [396, 120] on label "True" at bounding box center [403, 110] width 58 height 19
click at [385, 114] on input "True" at bounding box center [381, 111] width 6 height 5
radio input "true"
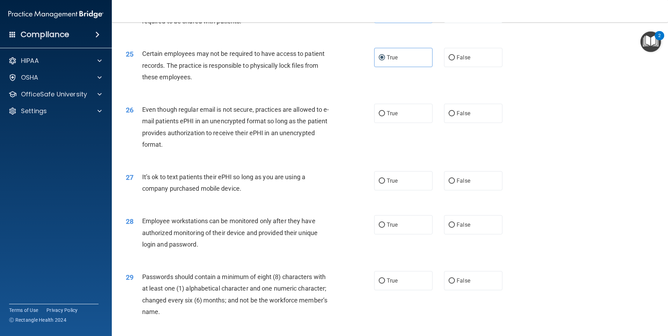
scroll to position [1327, 0]
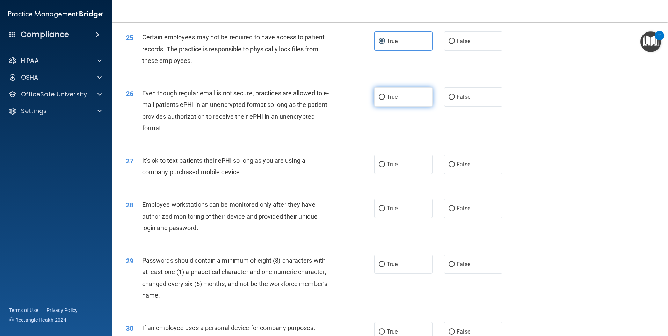
click at [387, 100] on span "True" at bounding box center [392, 97] width 11 height 7
click at [385, 100] on input "True" at bounding box center [381, 97] width 6 height 5
radio input "true"
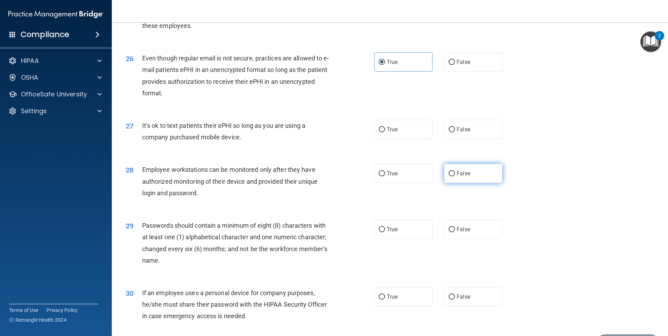
click at [456, 177] on span "False" at bounding box center [463, 173] width 14 height 7
click at [455, 176] on input "False" at bounding box center [451, 173] width 6 height 5
radio input "true"
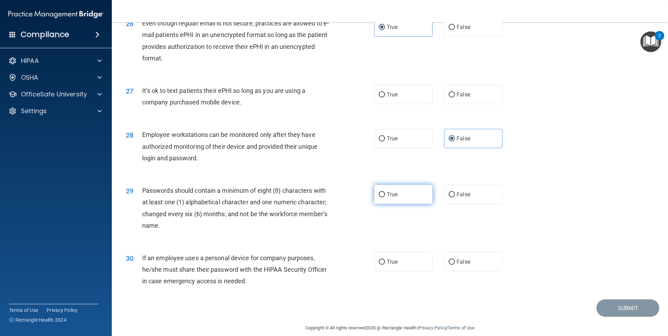
click at [411, 204] on label "True" at bounding box center [403, 194] width 58 height 19
click at [385, 197] on input "True" at bounding box center [381, 194] width 6 height 5
radio input "true"
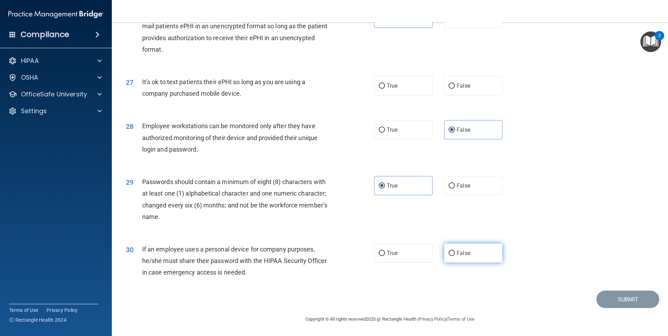
click at [448, 251] on input "False" at bounding box center [451, 253] width 6 height 5
radio input "true"
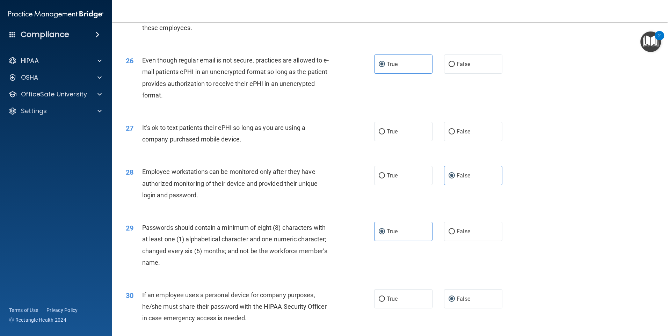
scroll to position [1347, 0]
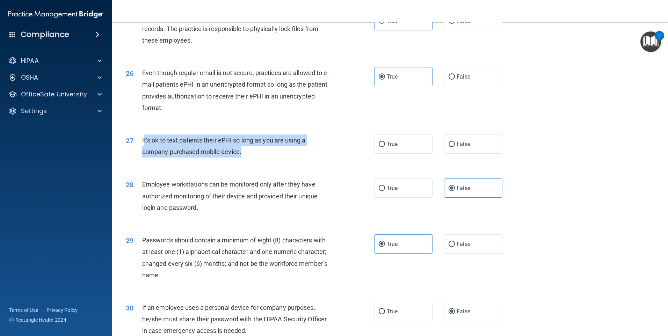
drag, startPoint x: 142, startPoint y: 149, endPoint x: 238, endPoint y: 163, distance: 96.7
click at [238, 155] on span "It’s ok to text patients their ePHI so long as you are using a company purchase…" at bounding box center [223, 146] width 163 height 19
drag, startPoint x: 238, startPoint y: 163, endPoint x: 232, endPoint y: 157, distance: 8.4
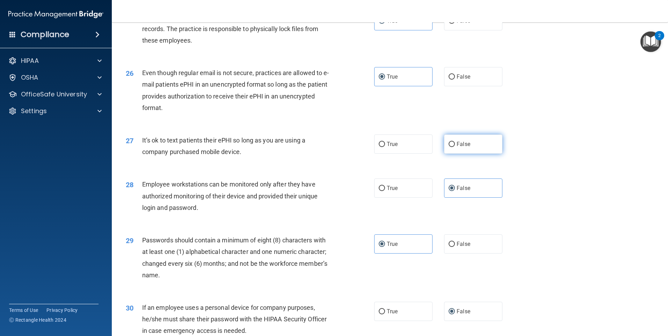
click at [450, 154] on label "False" at bounding box center [473, 143] width 58 height 19
click at [450, 147] on input "False" at bounding box center [451, 144] width 6 height 5
radio input "true"
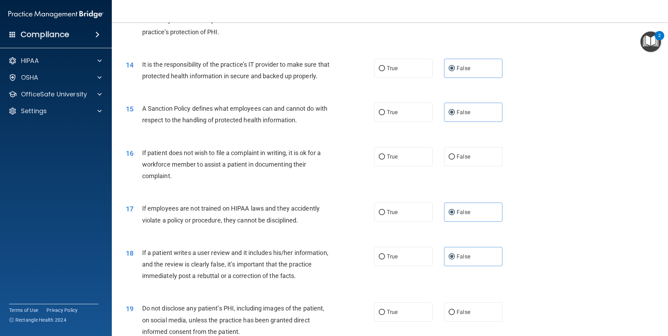
scroll to position [768, 0]
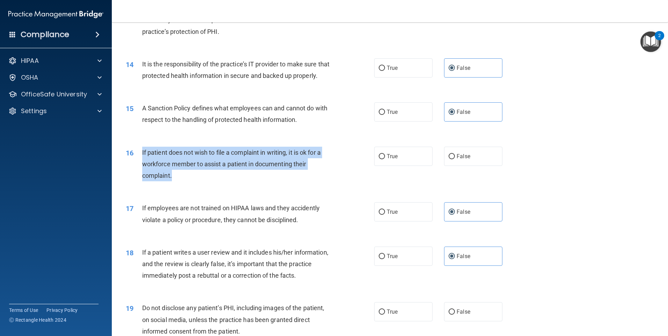
drag, startPoint x: 142, startPoint y: 162, endPoint x: 171, endPoint y: 185, distance: 37.5
click at [171, 179] on span "If patient does not wish to file a complaint in writing, it is ok for a workfor…" at bounding box center [231, 164] width 178 height 30
drag, startPoint x: 171, startPoint y: 185, endPoint x: 165, endPoint y: 176, distance: 11.0
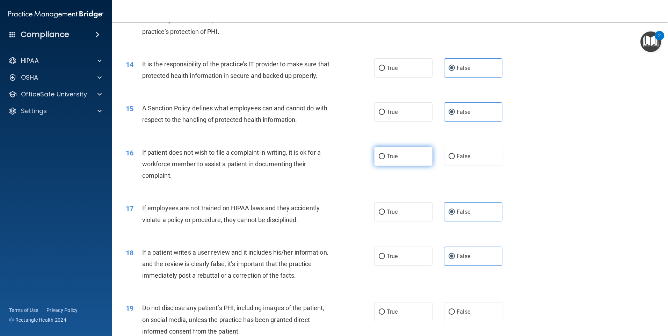
click at [384, 166] on label "True" at bounding box center [403, 156] width 58 height 19
click at [384, 159] on input "True" at bounding box center [381, 156] width 6 height 5
radio input "true"
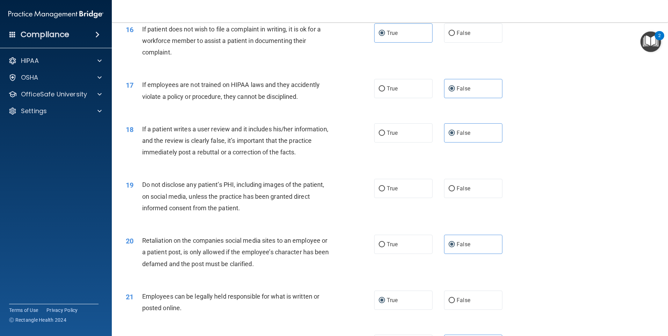
scroll to position [908, 0]
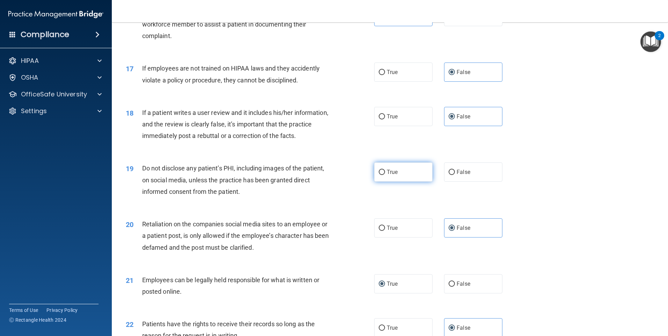
click at [416, 182] on label "True" at bounding box center [403, 171] width 58 height 19
click at [385, 175] on input "True" at bounding box center [381, 172] width 6 height 5
radio input "true"
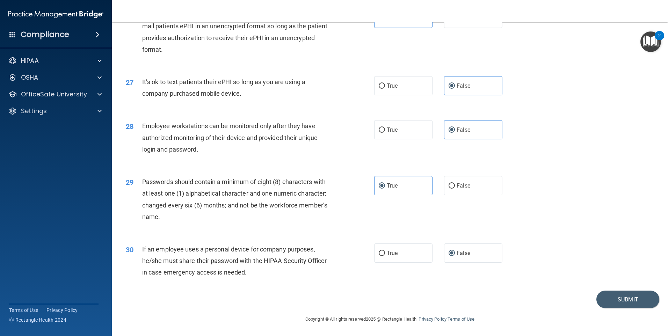
scroll to position [1417, 0]
click at [598, 297] on button "Submit" at bounding box center [627, 299] width 63 height 18
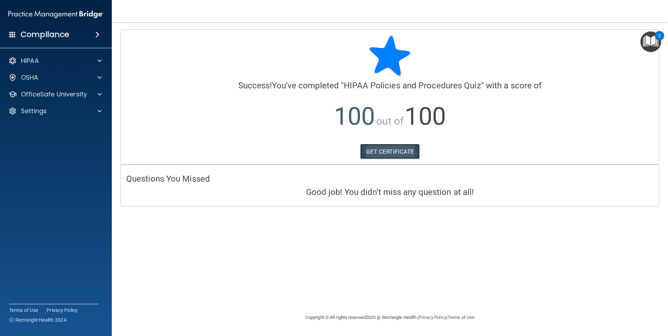
click at [383, 154] on link "GET CERTIFICATE" at bounding box center [390, 151] width 60 height 15
click at [100, 89] on div "OfficeSafe University" at bounding box center [56, 94] width 112 height 14
click at [97, 95] on span at bounding box center [99, 94] width 4 height 8
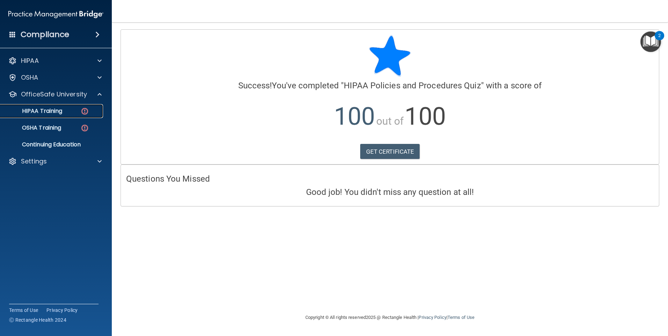
click at [87, 110] on img at bounding box center [84, 111] width 9 height 9
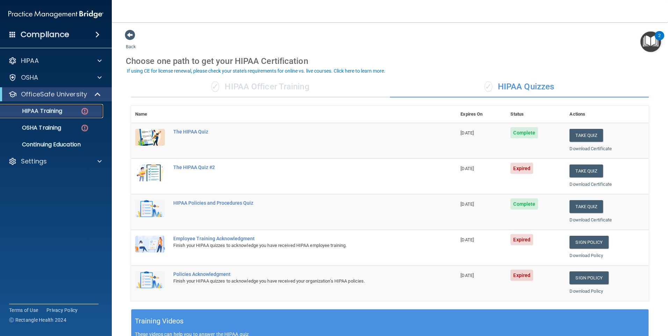
scroll to position [35, 0]
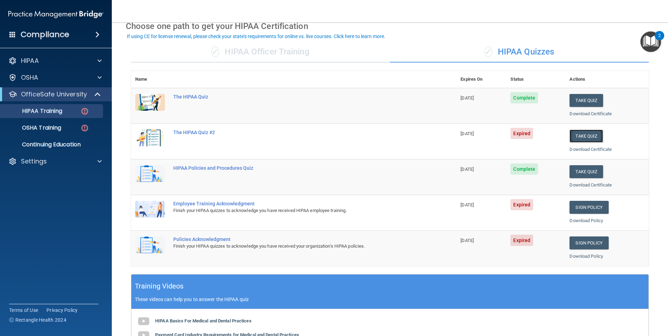
click at [580, 136] on button "Take Quiz" at bounding box center [586, 136] width 34 height 13
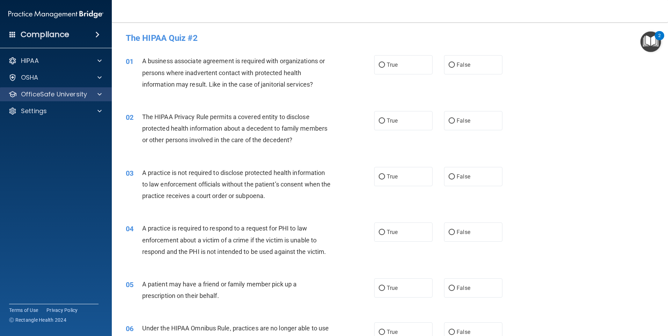
click at [93, 100] on div "OfficeSafe University" at bounding box center [56, 94] width 112 height 14
click at [62, 100] on div "OfficeSafe University" at bounding box center [56, 94] width 112 height 14
click at [90, 93] on div at bounding box center [98, 94] width 17 height 8
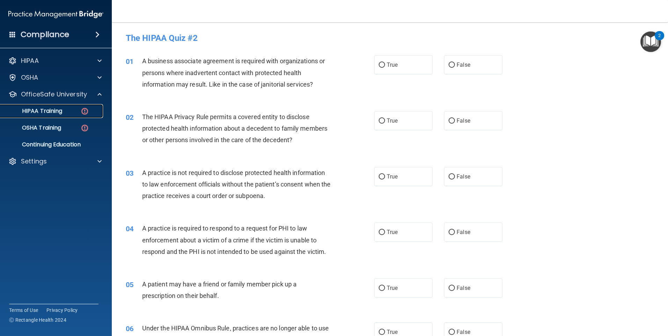
click at [62, 108] on p "HIPAA Training" at bounding box center [34, 111] width 58 height 7
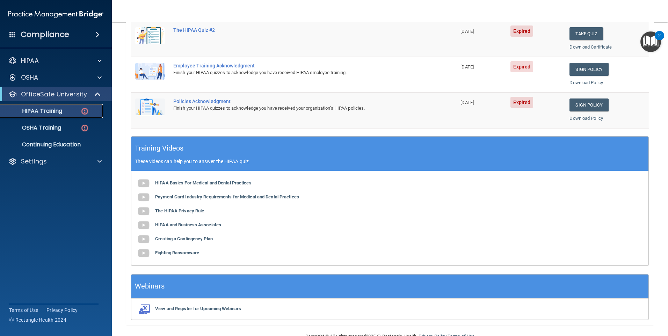
scroll to position [190, 0]
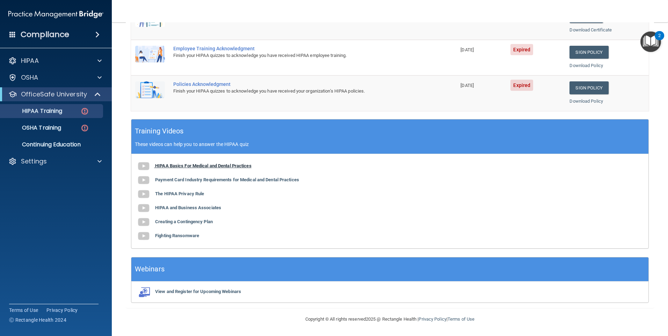
click at [188, 165] on b "HIPAA Basics For Medical and Dental Practices" at bounding box center [203, 165] width 96 height 5
click at [179, 180] on b "Payment Card Industry Requirements for Medical and Dental Practices" at bounding box center [227, 179] width 144 height 5
click at [184, 193] on b "The HIPAA Privacy Rule" at bounding box center [179, 193] width 49 height 5
click at [185, 219] on b "Creating a Contingency Plan" at bounding box center [184, 221] width 58 height 5
click at [175, 238] on b "Fighting Ransomware" at bounding box center [177, 235] width 44 height 5
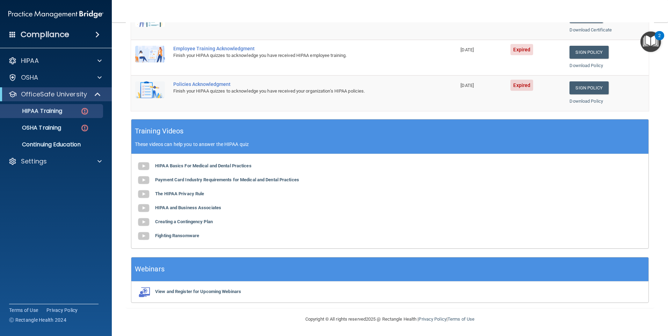
scroll to position [85, 0]
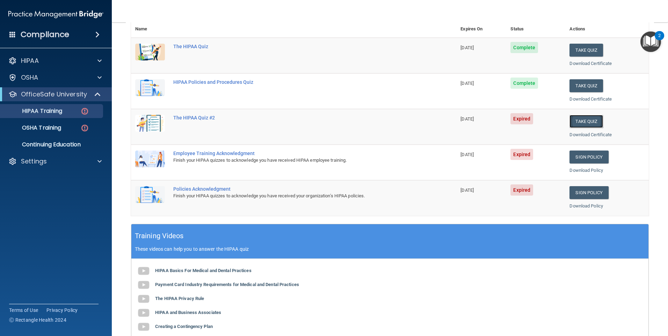
click at [569, 122] on button "Take Quiz" at bounding box center [586, 121] width 34 height 13
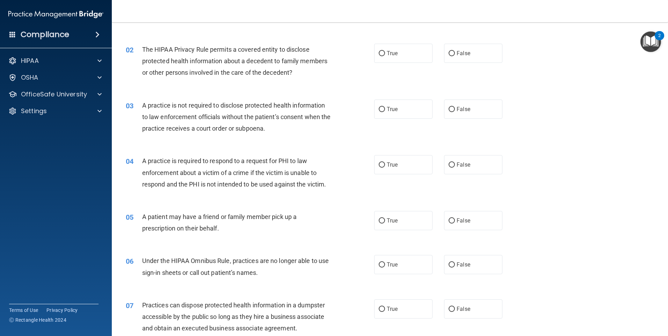
scroll to position [70, 0]
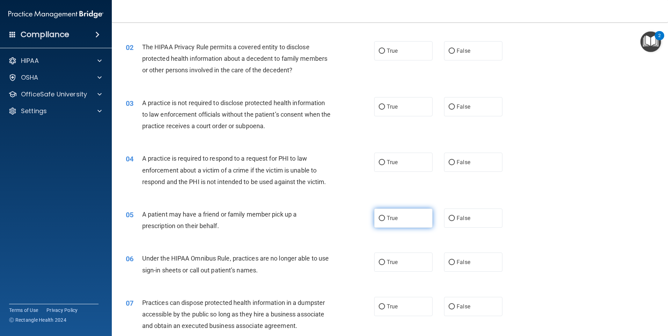
click at [381, 222] on label "True" at bounding box center [403, 217] width 58 height 19
click at [381, 221] on input "True" at bounding box center [381, 218] width 6 height 5
radio input "true"
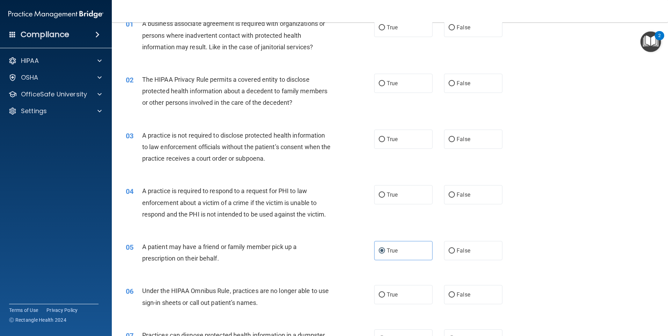
scroll to position [0, 0]
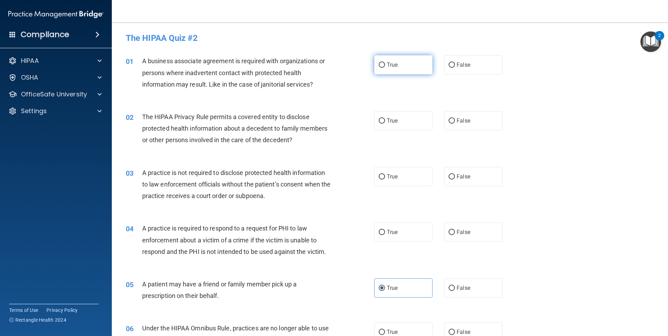
click at [374, 66] on label "True" at bounding box center [403, 64] width 58 height 19
click at [378, 66] on input "True" at bounding box center [381, 64] width 6 height 5
radio input "true"
click at [391, 124] on label "True" at bounding box center [403, 120] width 58 height 19
click at [385, 124] on input "True" at bounding box center [381, 120] width 6 height 5
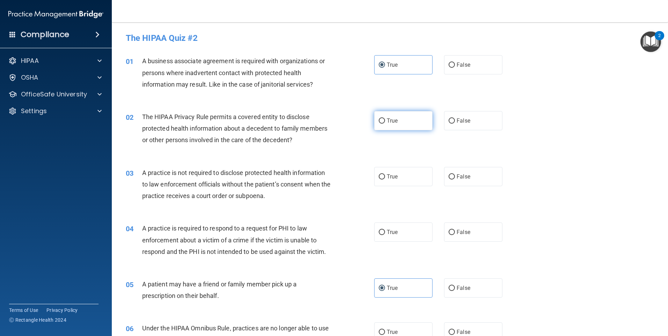
radio input "true"
click at [387, 174] on span "True" at bounding box center [392, 176] width 11 height 7
click at [385, 174] on input "True" at bounding box center [381, 176] width 6 height 5
radio input "true"
click at [391, 228] on label "True" at bounding box center [403, 231] width 58 height 19
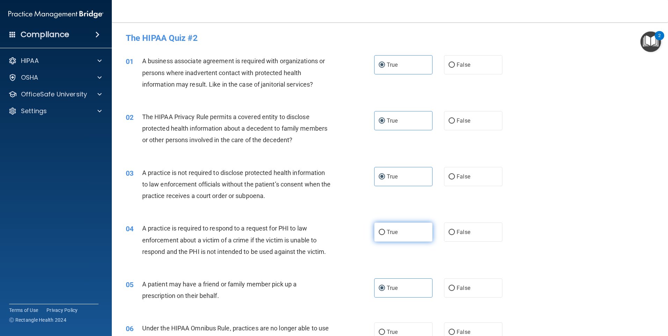
click at [385, 230] on input "True" at bounding box center [381, 232] width 6 height 5
radio input "true"
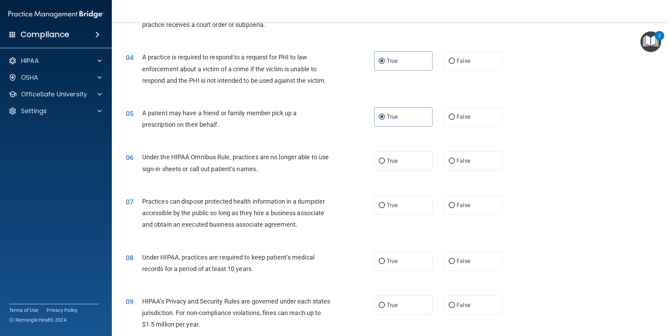
scroll to position [175, 0]
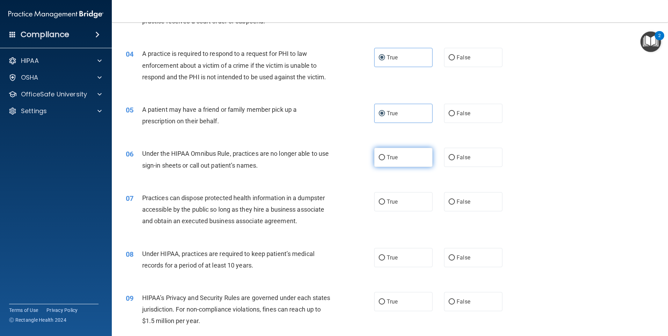
click at [391, 157] on span "True" at bounding box center [392, 157] width 11 height 7
click at [385, 157] on input "True" at bounding box center [381, 157] width 6 height 5
radio input "true"
click at [396, 203] on label "True" at bounding box center [403, 201] width 58 height 19
click at [385, 203] on input "True" at bounding box center [381, 201] width 6 height 5
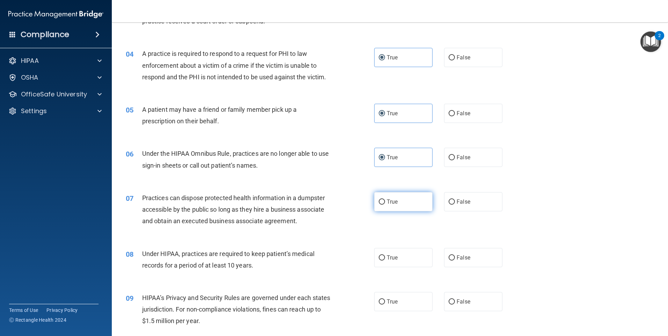
radio input "true"
click at [389, 254] on span "True" at bounding box center [392, 257] width 11 height 7
click at [385, 255] on input "True" at bounding box center [381, 257] width 6 height 5
radio input "true"
click at [393, 293] on label "True" at bounding box center [403, 301] width 58 height 19
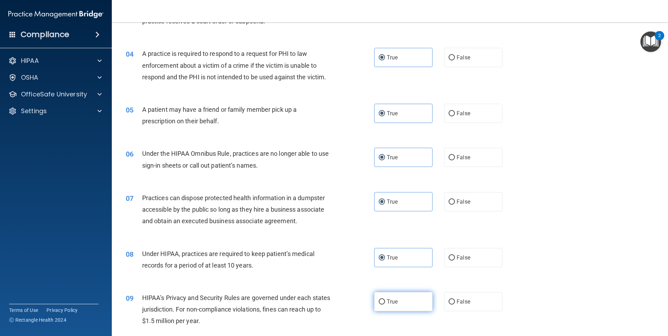
click at [385, 299] on input "True" at bounding box center [381, 301] width 6 height 5
radio input "true"
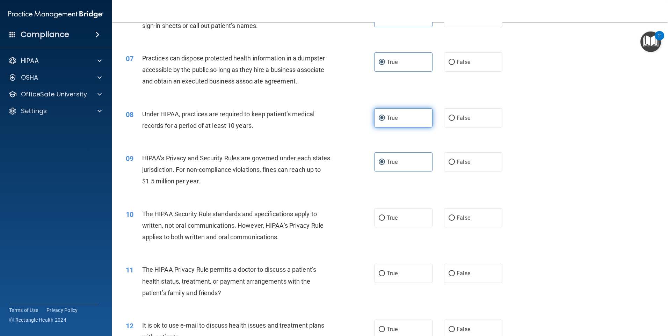
scroll to position [279, 0]
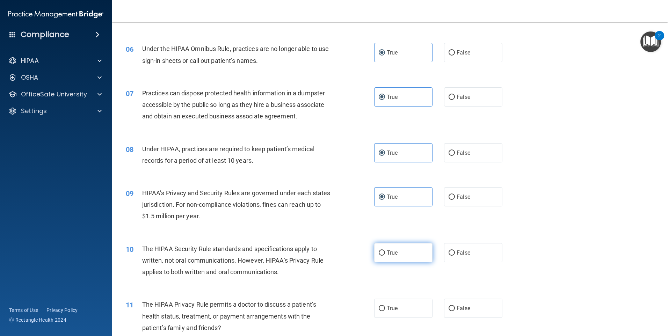
click at [387, 251] on span "True" at bounding box center [392, 252] width 11 height 7
click at [385, 251] on input "True" at bounding box center [381, 252] width 6 height 5
radio input "true"
click at [398, 305] on label "True" at bounding box center [403, 308] width 58 height 19
click at [385, 306] on input "True" at bounding box center [381, 308] width 6 height 5
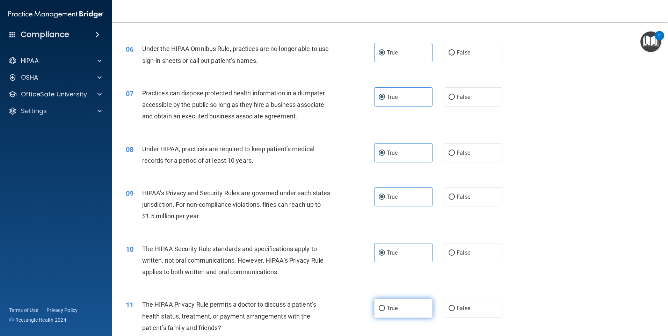
radio input "true"
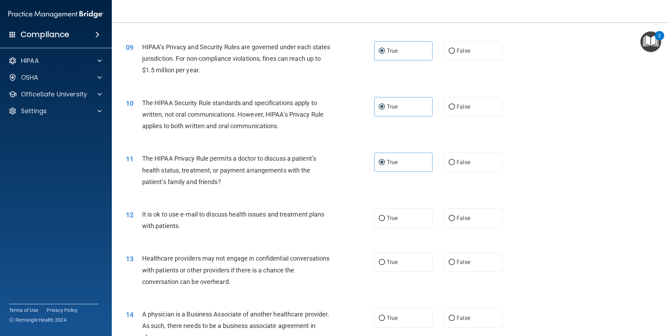
scroll to position [454, 0]
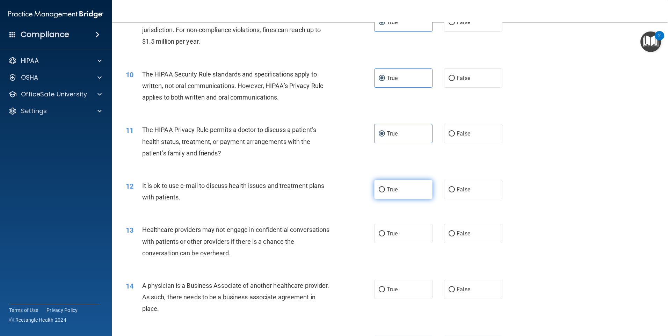
click at [409, 190] on label "True" at bounding box center [403, 189] width 58 height 19
click at [385, 190] on input "True" at bounding box center [381, 189] width 6 height 5
radio input "true"
click at [406, 228] on label "True" at bounding box center [403, 233] width 58 height 19
click at [385, 231] on input "True" at bounding box center [381, 233] width 6 height 5
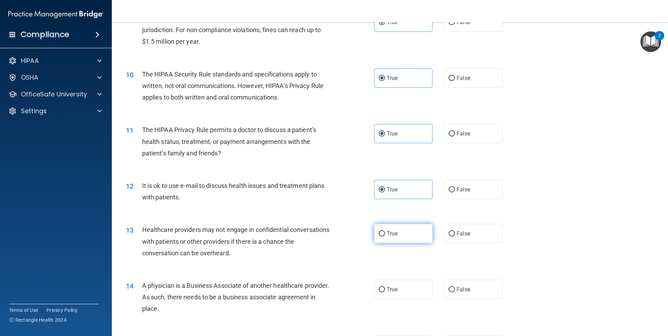
radio input "true"
click at [405, 292] on label "True" at bounding box center [403, 289] width 58 height 19
click at [385, 292] on input "True" at bounding box center [381, 289] width 6 height 5
radio input "true"
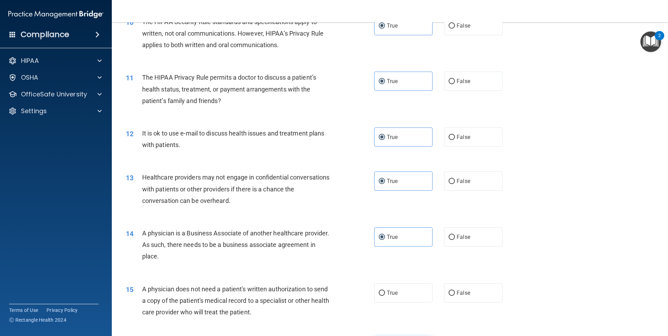
scroll to position [628, 0]
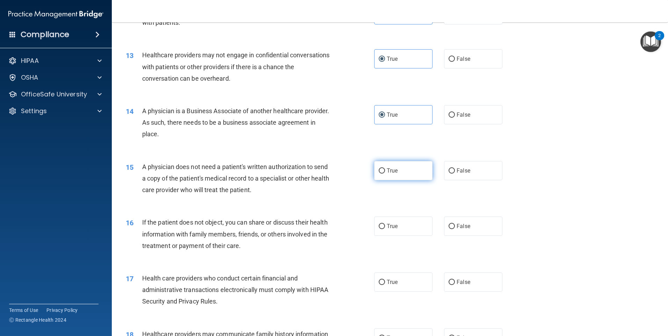
click at [397, 176] on label "True" at bounding box center [403, 170] width 58 height 19
click at [385, 174] on input "True" at bounding box center [381, 170] width 6 height 5
radio input "true"
click at [399, 217] on label "True" at bounding box center [403, 225] width 58 height 19
click at [385, 224] on input "True" at bounding box center [381, 226] width 6 height 5
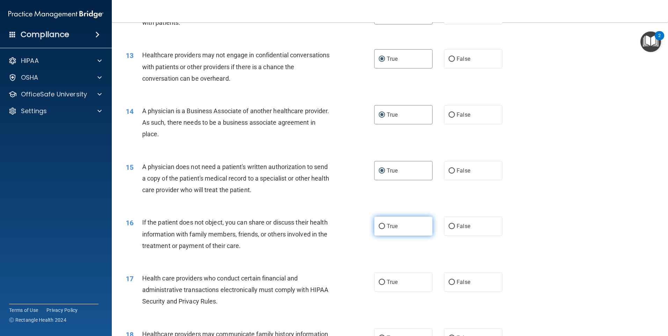
radio input "true"
click at [381, 284] on input "True" at bounding box center [381, 282] width 6 height 5
radio input "true"
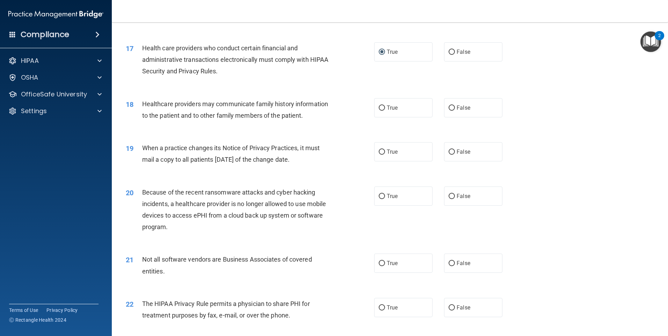
scroll to position [803, 0]
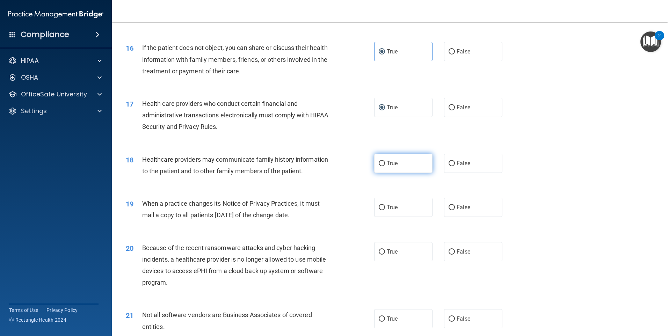
click at [387, 162] on span "True" at bounding box center [392, 163] width 11 height 7
click at [385, 162] on input "True" at bounding box center [381, 163] width 6 height 5
radio input "true"
click at [398, 211] on label "True" at bounding box center [403, 207] width 58 height 19
click at [385, 210] on input "True" at bounding box center [381, 207] width 6 height 5
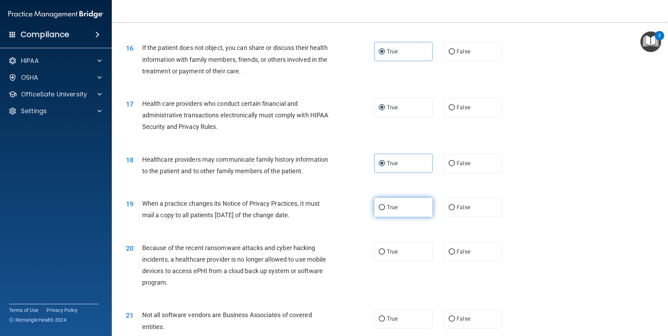
radio input "true"
click at [398, 244] on label "True" at bounding box center [403, 251] width 58 height 19
click at [385, 249] on input "True" at bounding box center [381, 251] width 6 height 5
radio input "true"
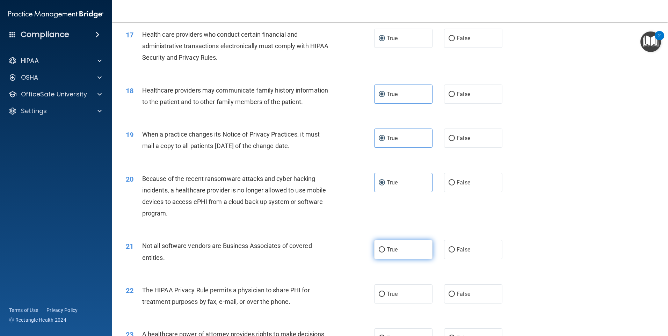
scroll to position [873, 0]
click at [398, 249] on label "True" at bounding box center [403, 248] width 58 height 19
click at [385, 249] on input "True" at bounding box center [381, 249] width 6 height 5
radio input "true"
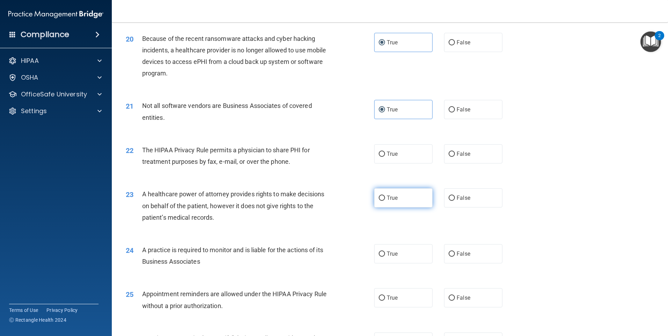
scroll to position [1013, 0]
click at [410, 140] on div "22 The HIPAA Privacy Rule permits a physician to share PHI for treatment purpos…" at bounding box center [389, 157] width 538 height 44
click at [406, 155] on label "True" at bounding box center [403, 153] width 58 height 19
click at [385, 155] on input "True" at bounding box center [381, 153] width 6 height 5
radio input "true"
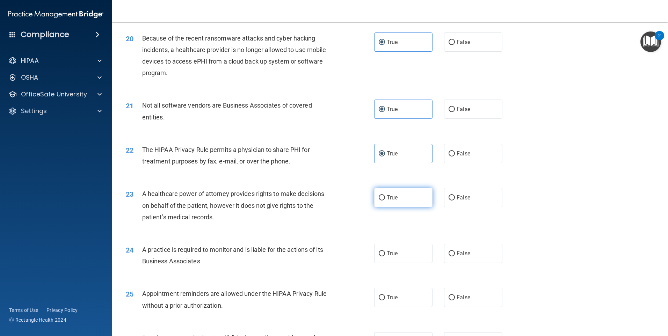
click at [403, 198] on label "True" at bounding box center [403, 197] width 58 height 19
click at [385, 198] on input "True" at bounding box center [381, 197] width 6 height 5
radio input "true"
click at [399, 256] on label "True" at bounding box center [403, 253] width 58 height 19
click at [385, 256] on input "True" at bounding box center [381, 253] width 6 height 5
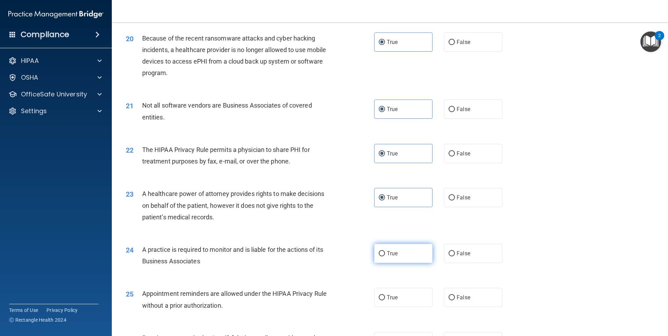
radio input "true"
click at [401, 296] on label "True" at bounding box center [403, 297] width 58 height 19
click at [385, 296] on input "True" at bounding box center [381, 297] width 6 height 5
radio input "true"
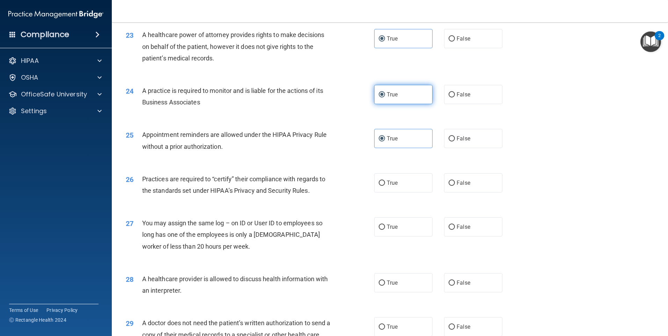
scroll to position [1187, 0]
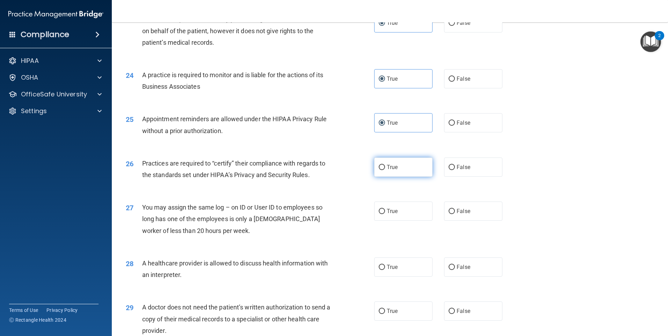
click at [411, 172] on label "True" at bounding box center [403, 166] width 58 height 19
click at [385, 170] on input "True" at bounding box center [381, 167] width 6 height 5
radio input "true"
click at [410, 208] on label "True" at bounding box center [403, 210] width 58 height 19
click at [385, 209] on input "True" at bounding box center [381, 211] width 6 height 5
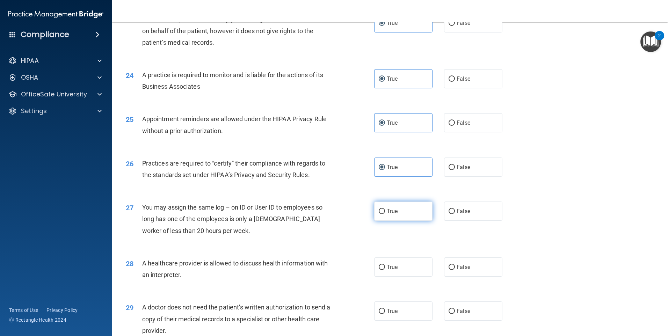
radio input "true"
click at [397, 259] on label "True" at bounding box center [403, 266] width 58 height 19
click at [385, 265] on input "True" at bounding box center [381, 267] width 6 height 5
radio input "true"
click at [404, 316] on label "True" at bounding box center [403, 310] width 58 height 19
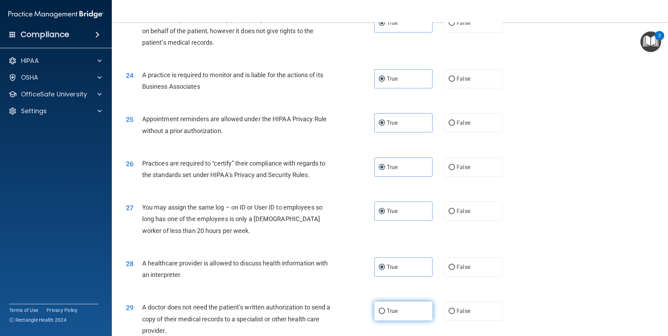
click at [385, 314] on input "True" at bounding box center [381, 311] width 6 height 5
radio input "true"
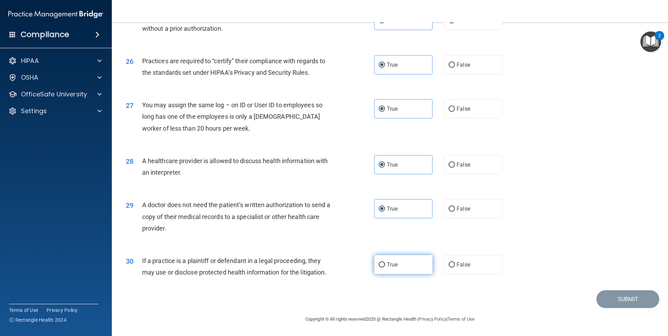
click at [390, 272] on label "True" at bounding box center [403, 264] width 58 height 19
click at [385, 267] on input "True" at bounding box center [381, 264] width 6 height 5
radio input "true"
click at [611, 297] on button "Submit" at bounding box center [627, 299] width 63 height 18
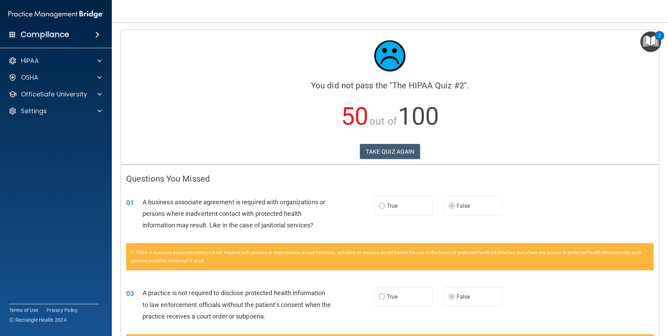
click at [377, 162] on div "Calculating your score.... You did not pass the " The HIPAA Quiz #2 ". 50 out o…" at bounding box center [390, 97] width 538 height 134
click at [379, 155] on button "TAKE QUIZ AGAIN" at bounding box center [390, 151] width 60 height 15
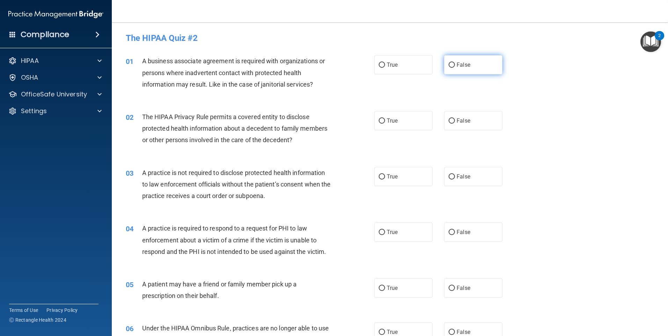
click at [452, 70] on label "False" at bounding box center [473, 64] width 58 height 19
click at [452, 68] on input "False" at bounding box center [451, 64] width 6 height 5
radio input "true"
click at [414, 119] on label "True" at bounding box center [403, 120] width 58 height 19
click at [385, 119] on input "True" at bounding box center [381, 120] width 6 height 5
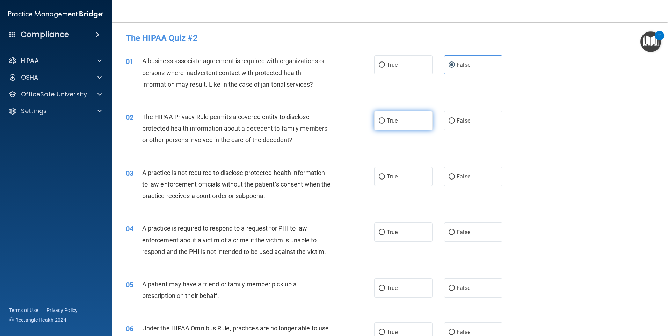
radio input "true"
click at [476, 181] on label "False" at bounding box center [473, 176] width 58 height 19
click at [455, 179] on input "False" at bounding box center [451, 176] width 6 height 5
radio input "true"
click at [417, 227] on label "True" at bounding box center [403, 231] width 58 height 19
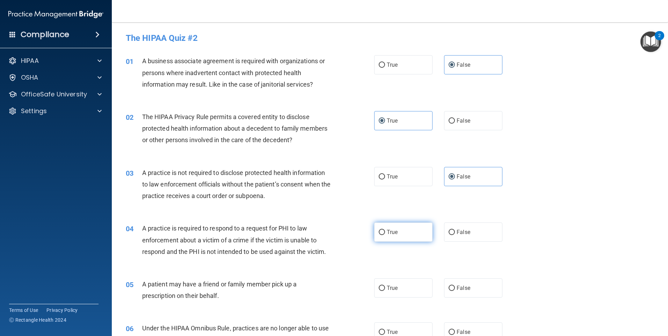
click at [385, 230] on input "True" at bounding box center [381, 232] width 6 height 5
radio input "true"
click at [402, 284] on label "True" at bounding box center [403, 287] width 58 height 19
click at [385, 286] on input "True" at bounding box center [381, 288] width 6 height 5
radio input "true"
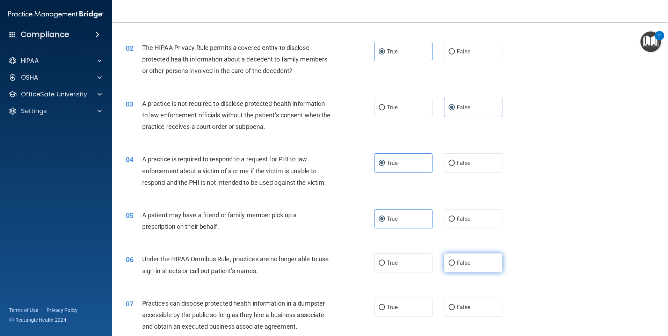
scroll to position [70, 0]
click at [456, 272] on div "06 Under the HIPAA Omnibus Rule, practices are no longer able to use sign-in sh…" at bounding box center [389, 266] width 538 height 44
click at [459, 264] on span "False" at bounding box center [463, 262] width 14 height 7
click at [455, 264] on input "False" at bounding box center [451, 262] width 6 height 5
radio input "true"
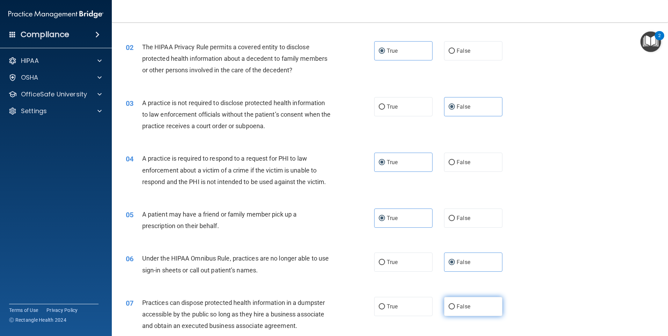
click at [482, 307] on label "False" at bounding box center [473, 306] width 58 height 19
click at [455, 307] on input "False" at bounding box center [451, 306] width 6 height 5
radio input "true"
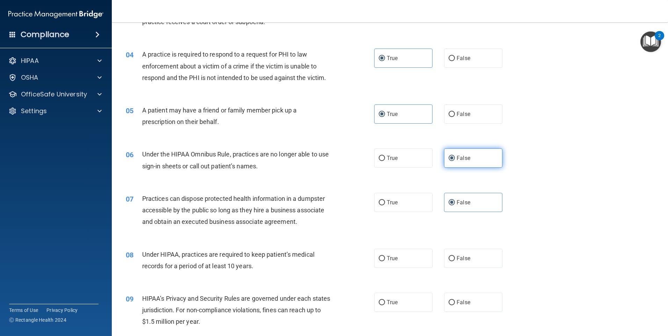
scroll to position [175, 0]
click at [459, 256] on span "False" at bounding box center [463, 257] width 14 height 7
click at [455, 256] on input "False" at bounding box center [451, 257] width 6 height 5
radio input "true"
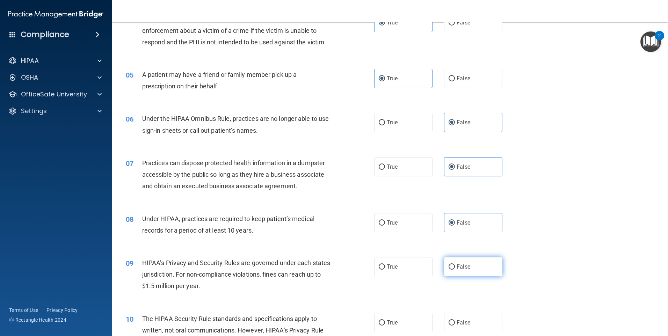
click at [461, 262] on label "False" at bounding box center [473, 266] width 58 height 19
click at [455, 264] on input "False" at bounding box center [451, 266] width 6 height 5
radio input "true"
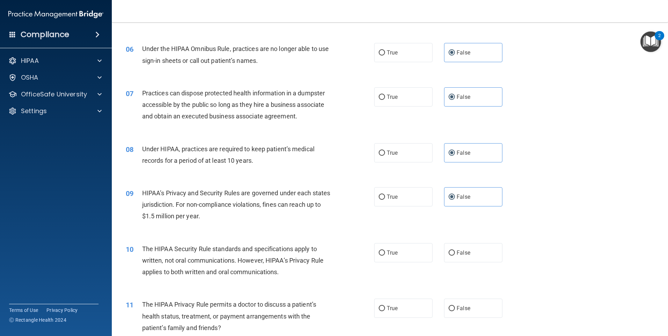
scroll to position [314, 0]
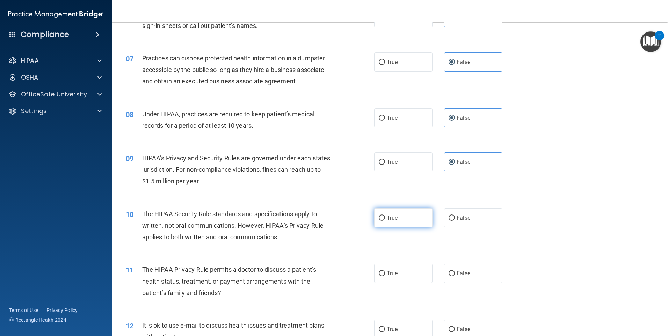
click at [420, 223] on label "True" at bounding box center [403, 217] width 58 height 19
click at [385, 221] on input "True" at bounding box center [381, 217] width 6 height 5
radio input "true"
click at [406, 274] on label "True" at bounding box center [403, 273] width 58 height 19
click at [385, 274] on input "True" at bounding box center [381, 273] width 6 height 5
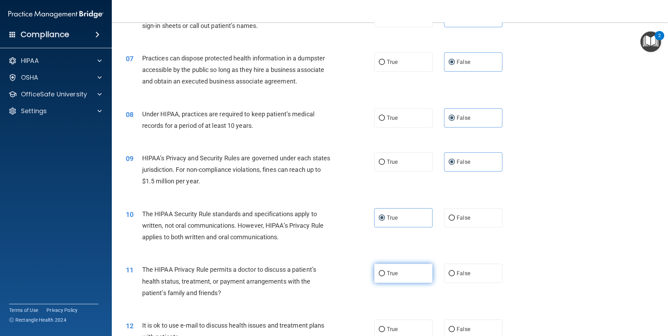
radio input "true"
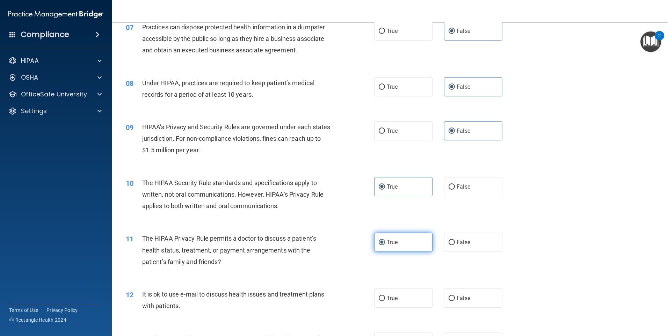
scroll to position [384, 0]
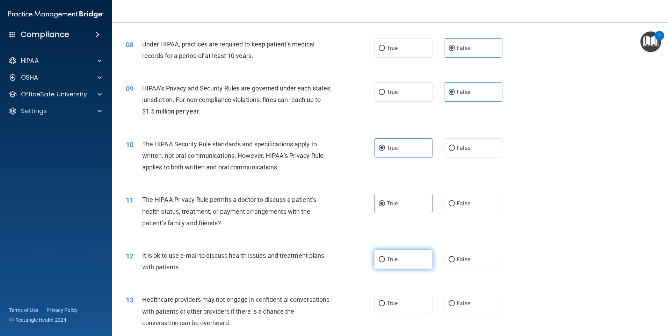
click at [405, 262] on label "True" at bounding box center [403, 259] width 58 height 19
click at [385, 262] on input "True" at bounding box center [381, 259] width 6 height 5
radio input "true"
click at [456, 304] on span "False" at bounding box center [463, 303] width 14 height 7
click at [455, 304] on input "False" at bounding box center [451, 303] width 6 height 5
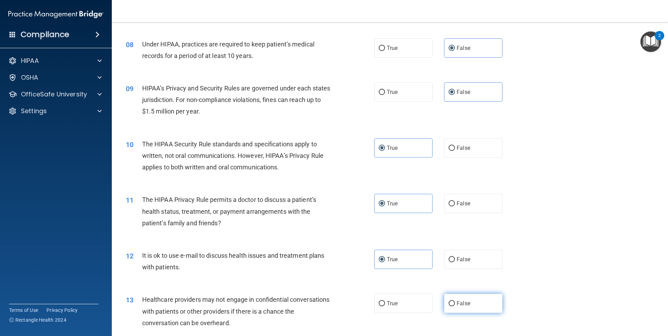
radio input "true"
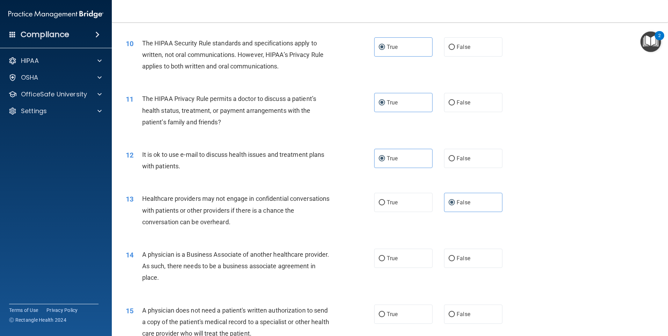
scroll to position [524, 0]
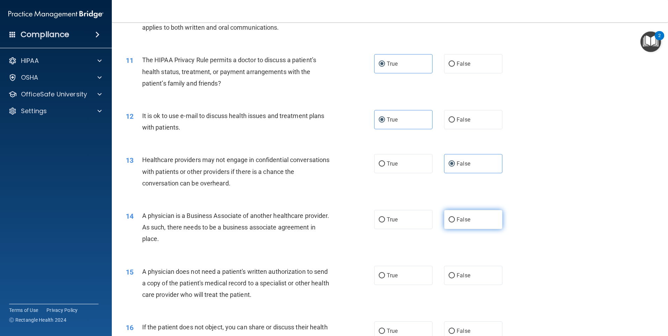
click at [449, 226] on label "False" at bounding box center [473, 219] width 58 height 19
click at [449, 222] on input "False" at bounding box center [451, 219] width 6 height 5
radio input "true"
click at [398, 273] on label "True" at bounding box center [403, 275] width 58 height 19
click at [385, 273] on input "True" at bounding box center [381, 275] width 6 height 5
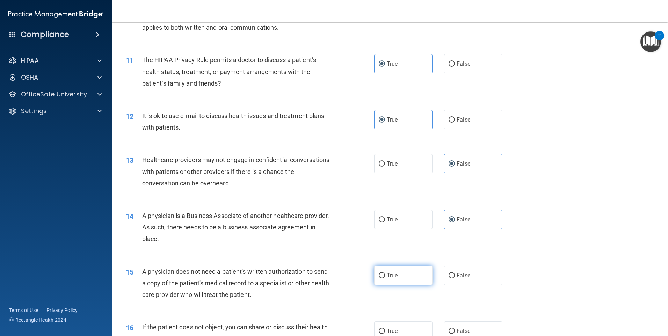
radio input "true"
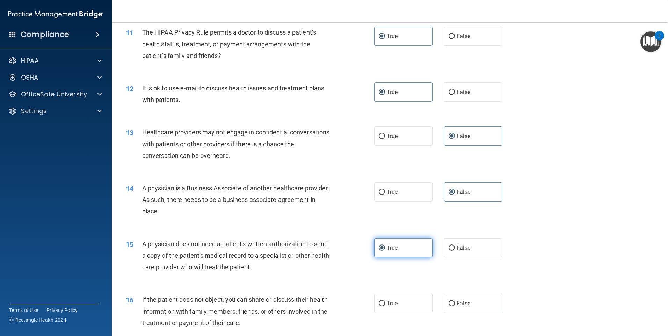
scroll to position [594, 0]
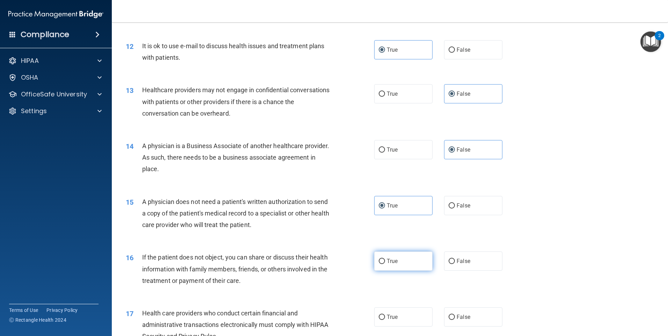
click at [400, 263] on label "True" at bounding box center [403, 260] width 58 height 19
click at [385, 263] on input "True" at bounding box center [381, 261] width 6 height 5
radio input "true"
click at [397, 315] on label "True" at bounding box center [403, 316] width 58 height 19
click at [385, 315] on input "True" at bounding box center [381, 317] width 6 height 5
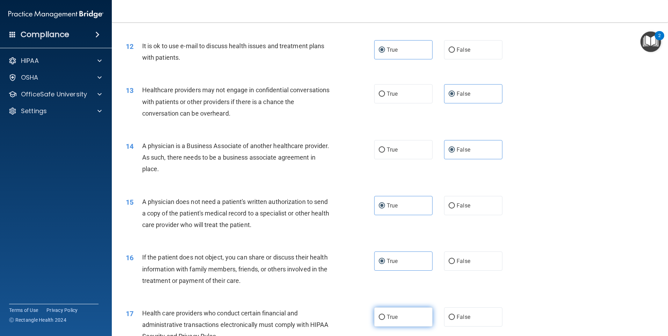
radio input "true"
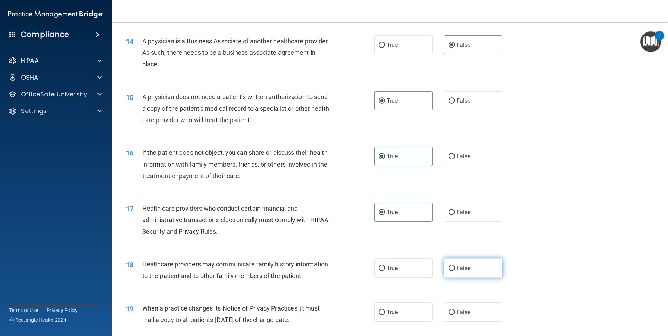
click at [444, 264] on label "False" at bounding box center [473, 267] width 58 height 19
click at [448, 266] on input "False" at bounding box center [451, 268] width 6 height 5
radio input "true"
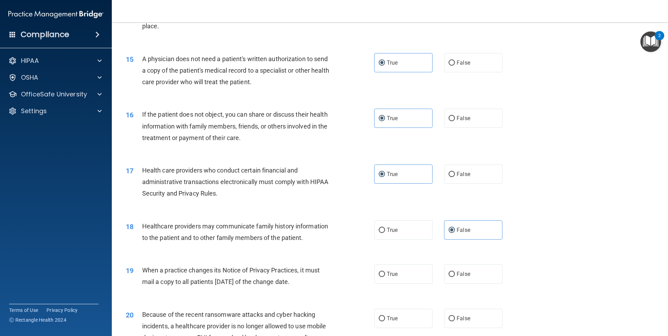
scroll to position [803, 0]
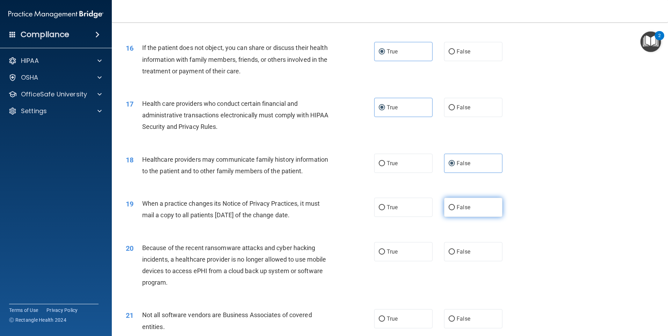
click at [452, 209] on label "False" at bounding box center [473, 207] width 58 height 19
click at [452, 209] on input "False" at bounding box center [451, 207] width 6 height 5
radio input "true"
click at [476, 254] on label "False" at bounding box center [473, 251] width 58 height 19
click at [455, 254] on input "False" at bounding box center [451, 251] width 6 height 5
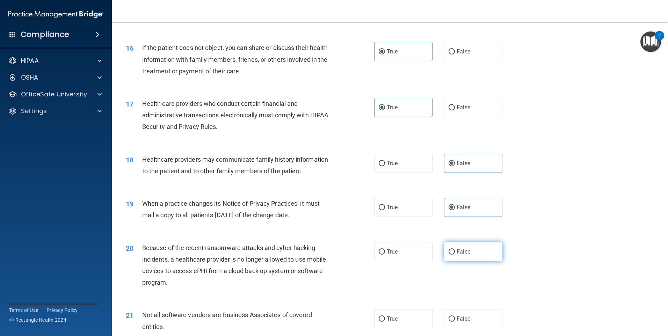
radio input "true"
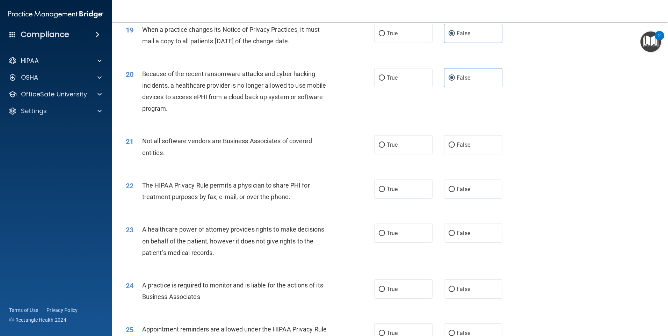
scroll to position [978, 0]
click at [414, 148] on label "True" at bounding box center [403, 143] width 58 height 19
click at [385, 147] on input "True" at bounding box center [381, 144] width 6 height 5
radio input "true"
click at [402, 191] on label "True" at bounding box center [403, 188] width 58 height 19
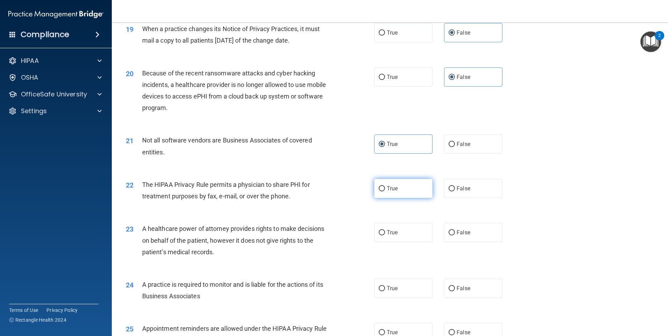
click at [385, 191] on input "True" at bounding box center [381, 188] width 6 height 5
radio input "true"
click at [458, 236] on label "False" at bounding box center [473, 232] width 58 height 19
click at [455, 235] on input "False" at bounding box center [451, 232] width 6 height 5
radio input "true"
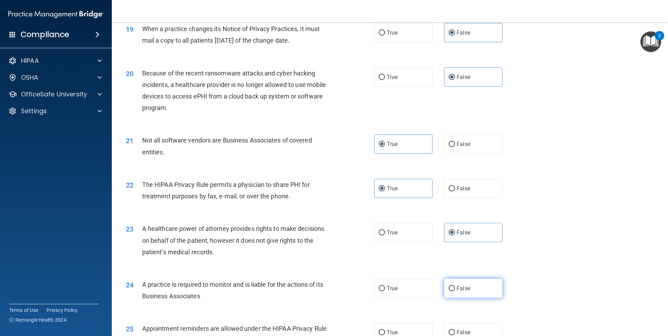
click at [449, 286] on input "False" at bounding box center [451, 288] width 6 height 5
radio input "true"
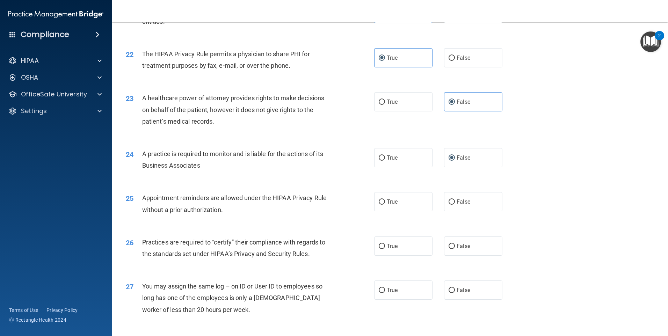
scroll to position [1117, 0]
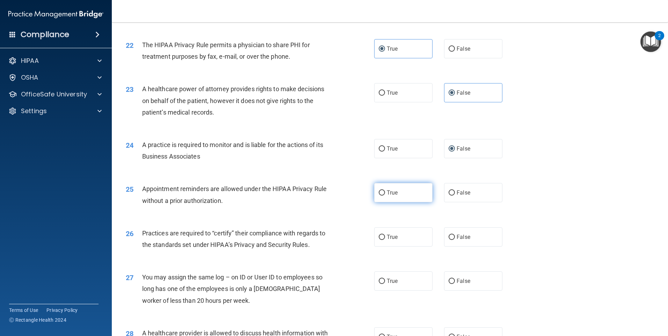
click at [403, 197] on label "True" at bounding box center [403, 192] width 58 height 19
click at [385, 196] on input "True" at bounding box center [381, 192] width 6 height 5
radio input "true"
click at [449, 236] on input "False" at bounding box center [451, 237] width 6 height 5
radio input "true"
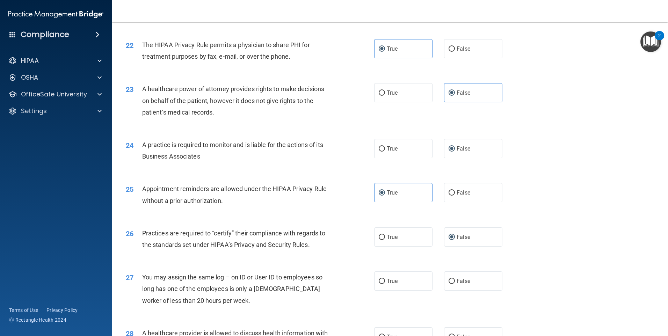
scroll to position [1152, 0]
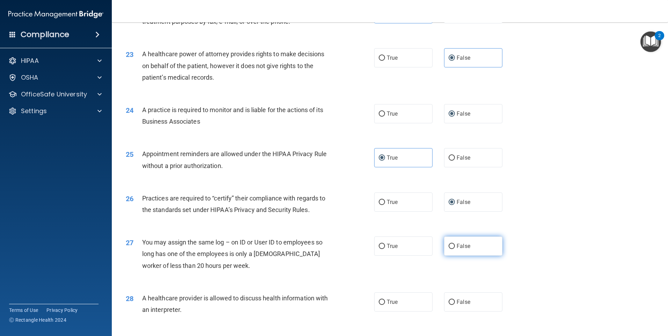
click at [462, 249] on span "False" at bounding box center [463, 246] width 14 height 7
click at [455, 249] on input "False" at bounding box center [451, 246] width 6 height 5
radio input "true"
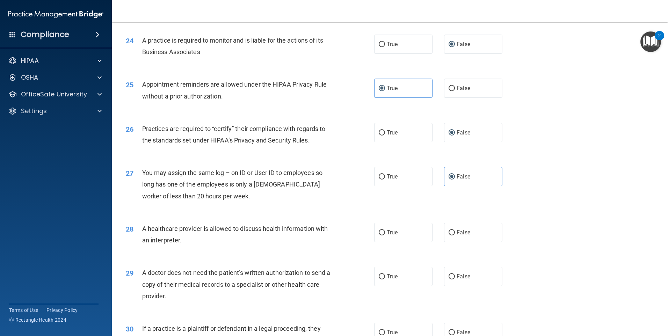
scroll to position [1222, 0]
click at [404, 229] on label "True" at bounding box center [403, 231] width 58 height 19
click at [385, 230] on input "True" at bounding box center [381, 232] width 6 height 5
radio input "true"
click at [400, 272] on label "True" at bounding box center [403, 275] width 58 height 19
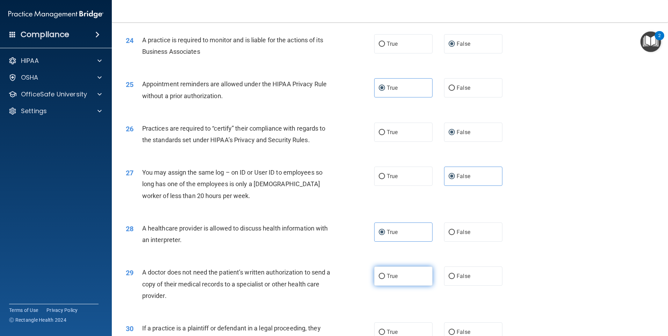
click at [385, 274] on input "True" at bounding box center [381, 276] width 6 height 5
radio input "true"
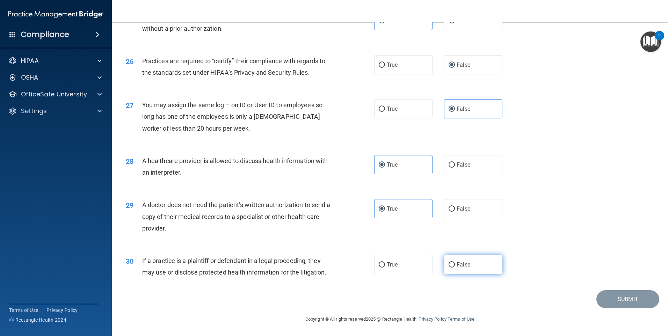
click at [456, 267] on span "False" at bounding box center [463, 264] width 14 height 7
click at [455, 267] on input "False" at bounding box center [451, 264] width 6 height 5
radio input "true"
click at [596, 295] on button "Submit" at bounding box center [627, 299] width 63 height 18
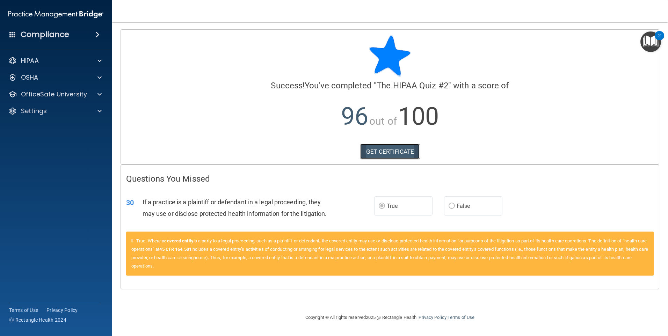
click at [371, 152] on link "GET CERTIFICATE" at bounding box center [390, 151] width 60 height 15
click at [97, 94] on div at bounding box center [98, 94] width 17 height 8
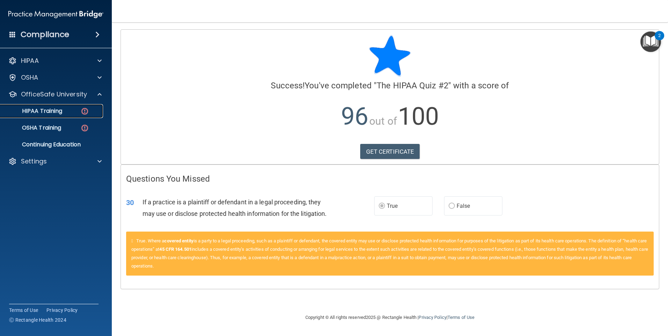
click at [86, 113] on img at bounding box center [84, 111] width 9 height 9
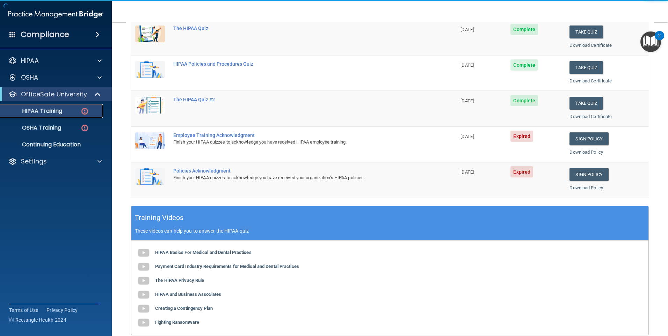
scroll to position [105, 0]
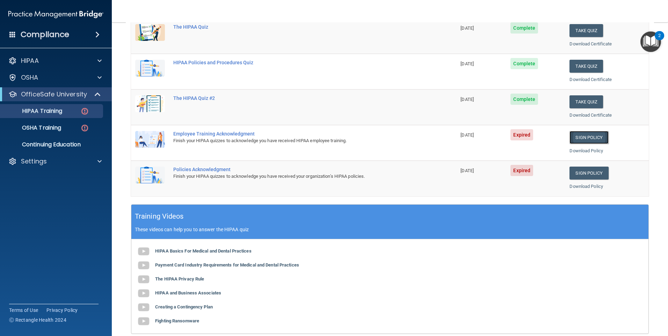
click at [576, 140] on link "Sign Policy" at bounding box center [588, 137] width 39 height 13
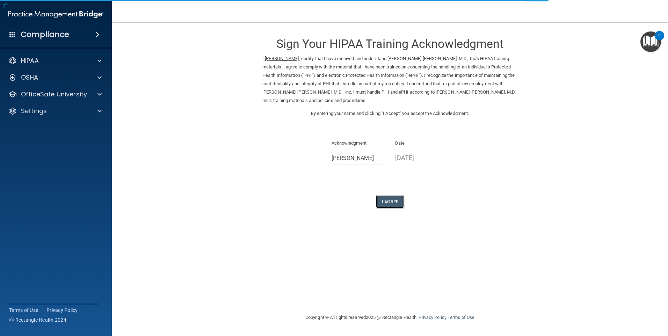
click at [399, 200] on button "I Agree" at bounding box center [390, 201] width 28 height 13
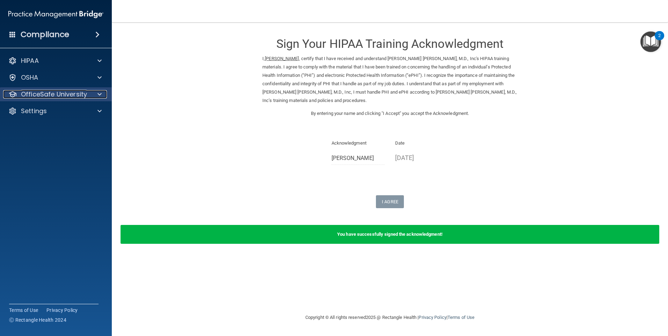
click at [96, 94] on div at bounding box center [98, 94] width 17 height 8
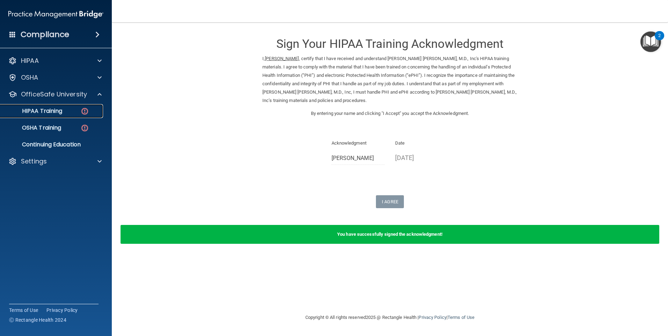
click at [83, 111] on img at bounding box center [84, 111] width 9 height 9
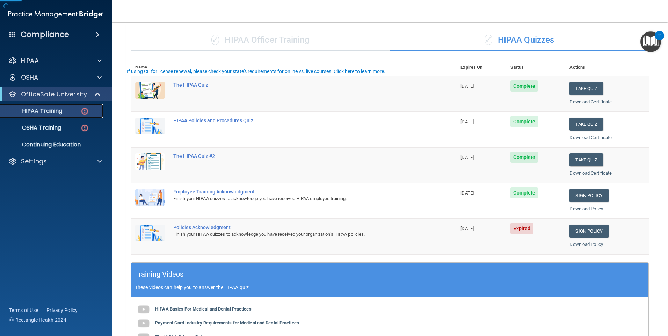
scroll to position [105, 0]
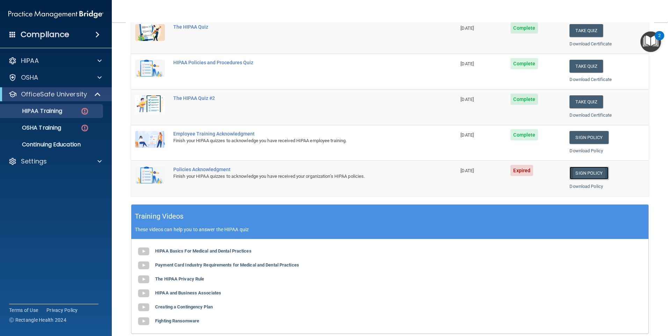
click at [592, 174] on link "Sign Policy" at bounding box center [588, 173] width 39 height 13
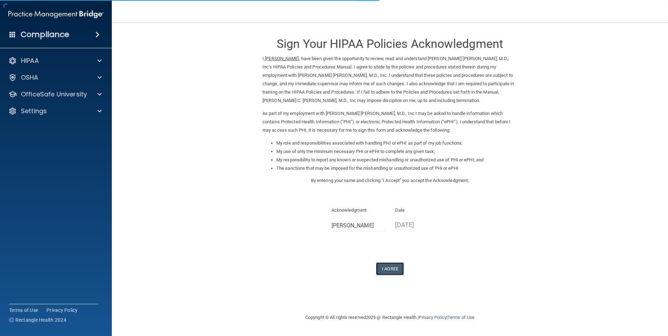
click at [381, 264] on button "I Agree" at bounding box center [390, 268] width 28 height 13
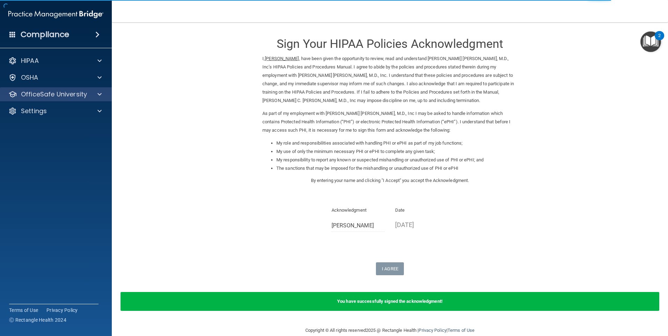
click at [77, 88] on div "OfficeSafe University" at bounding box center [56, 94] width 112 height 14
click at [97, 96] on span at bounding box center [99, 94] width 4 height 8
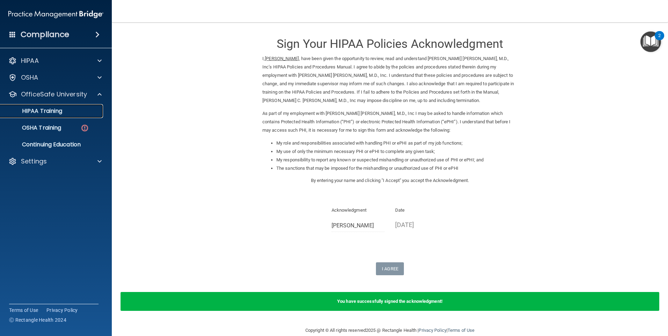
click at [94, 113] on div "HIPAA Training" at bounding box center [52, 111] width 95 height 7
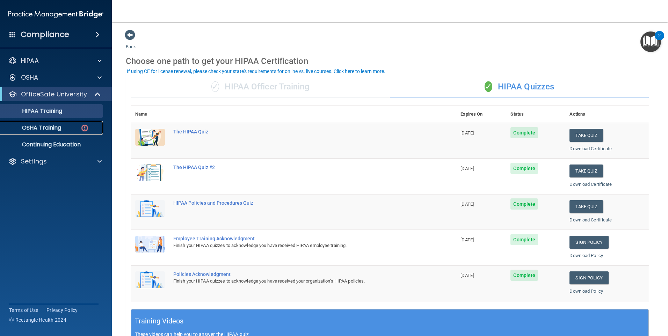
click at [89, 133] on link "OSHA Training" at bounding box center [48, 128] width 110 height 14
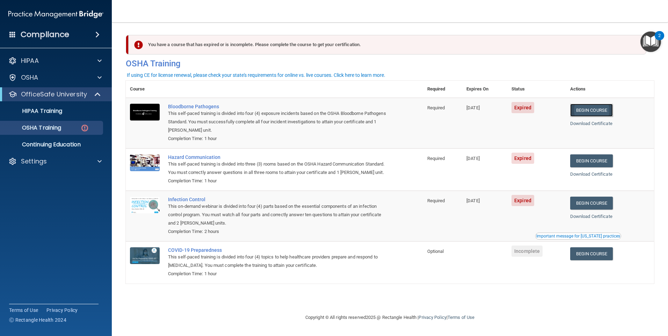
click at [612, 108] on link "Begin Course" at bounding box center [591, 110] width 43 height 13
